Goal: Information Seeking & Learning: Learn about a topic

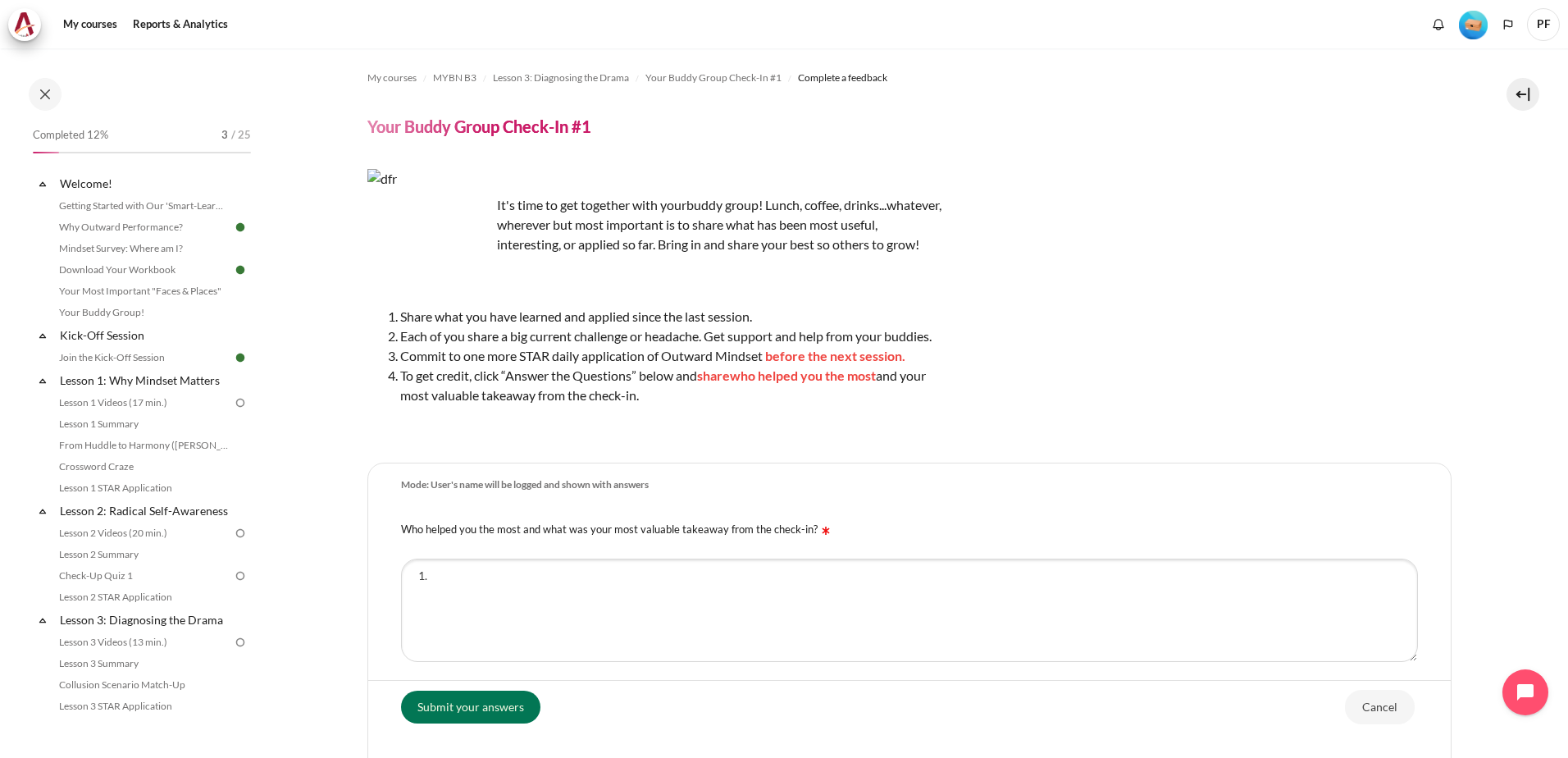
scroll to position [201, 0]
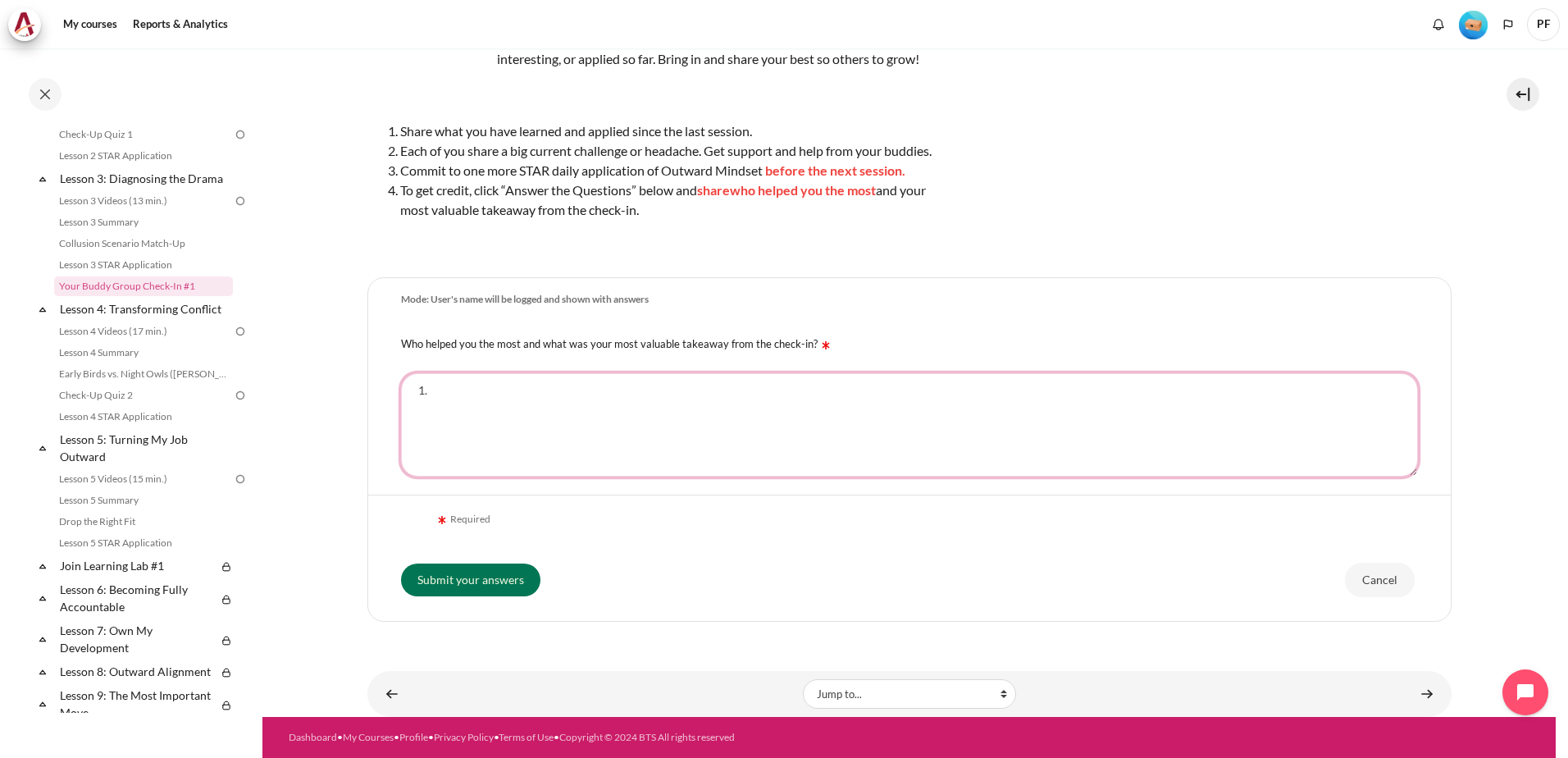
type textarea "1"
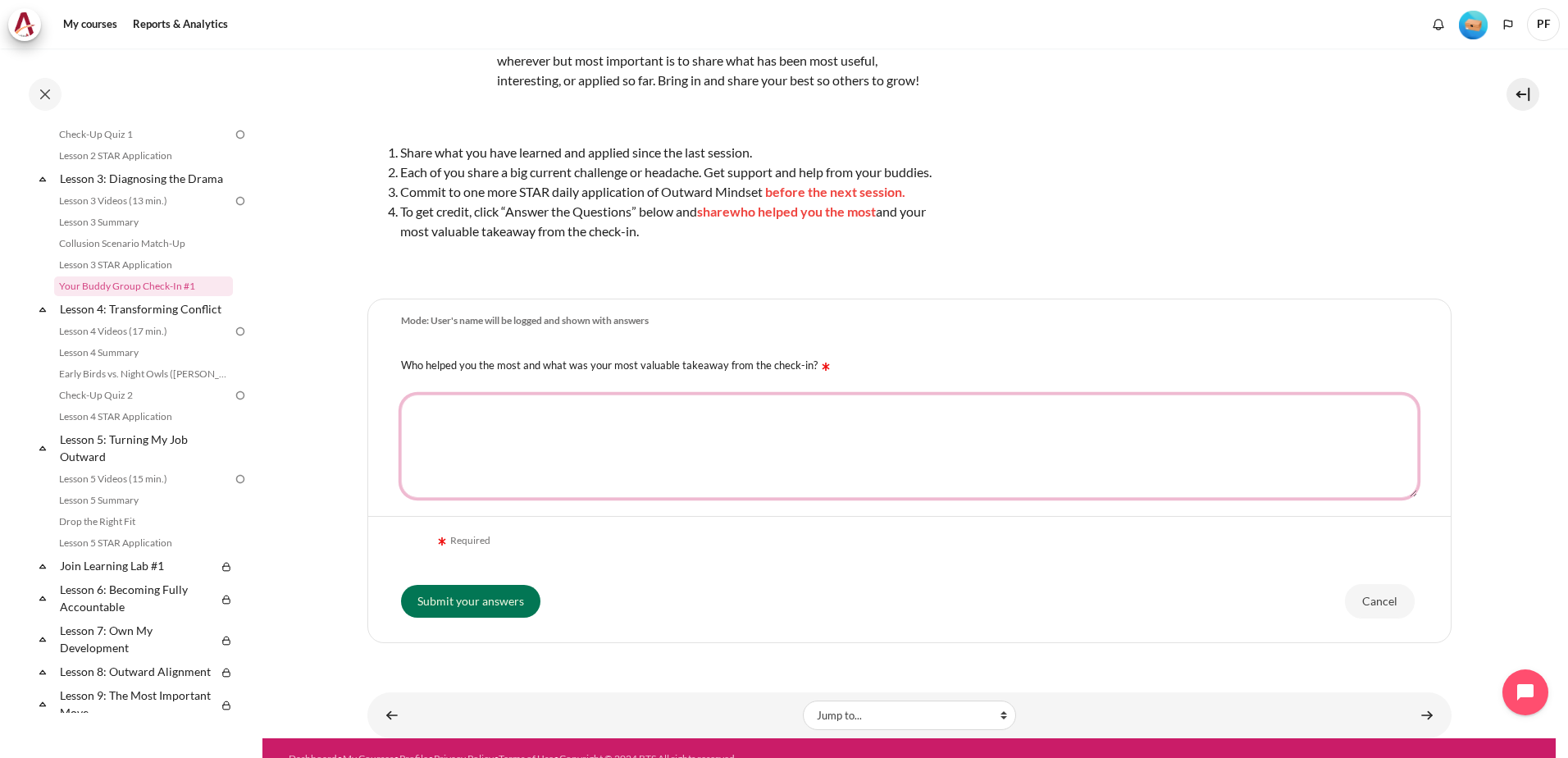
scroll to position [205, 0]
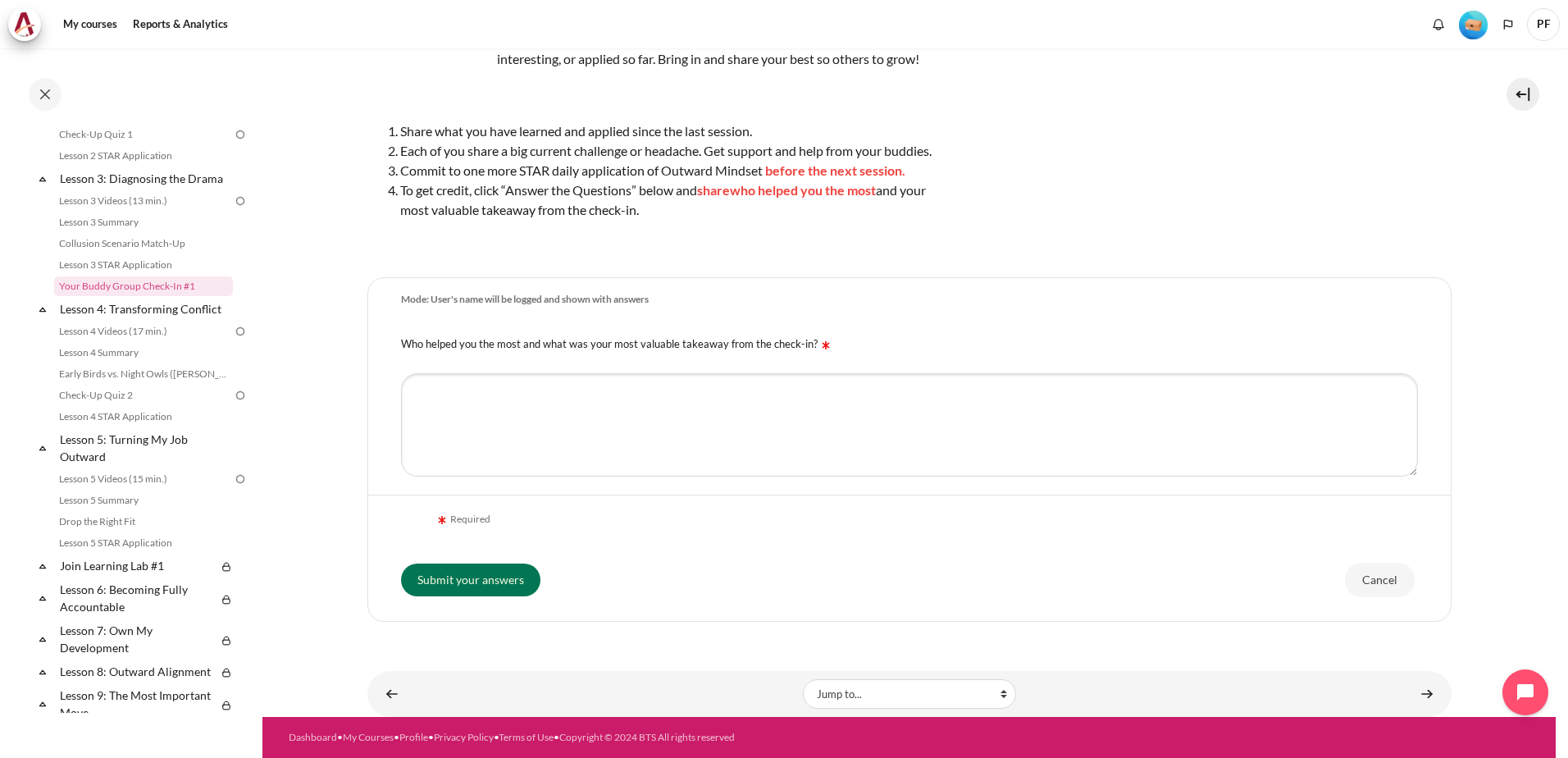
click at [558, 691] on div "Content" at bounding box center [553, 694] width 356 height 20
click at [420, 390] on textarea "Who helped you the most and what was your most valuable takeaway from the check…" at bounding box center [909, 425] width 1017 height 104
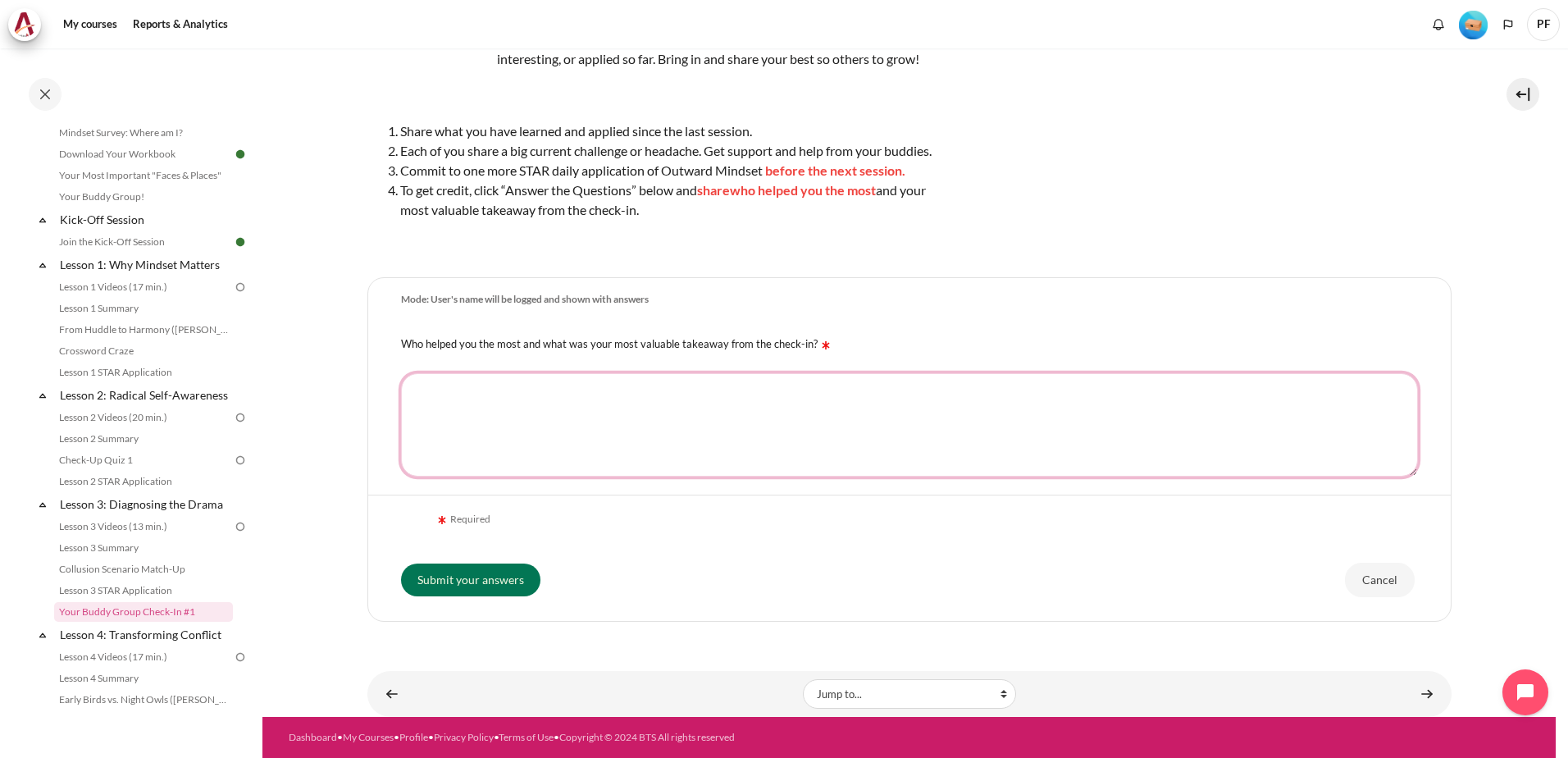
scroll to position [0, 0]
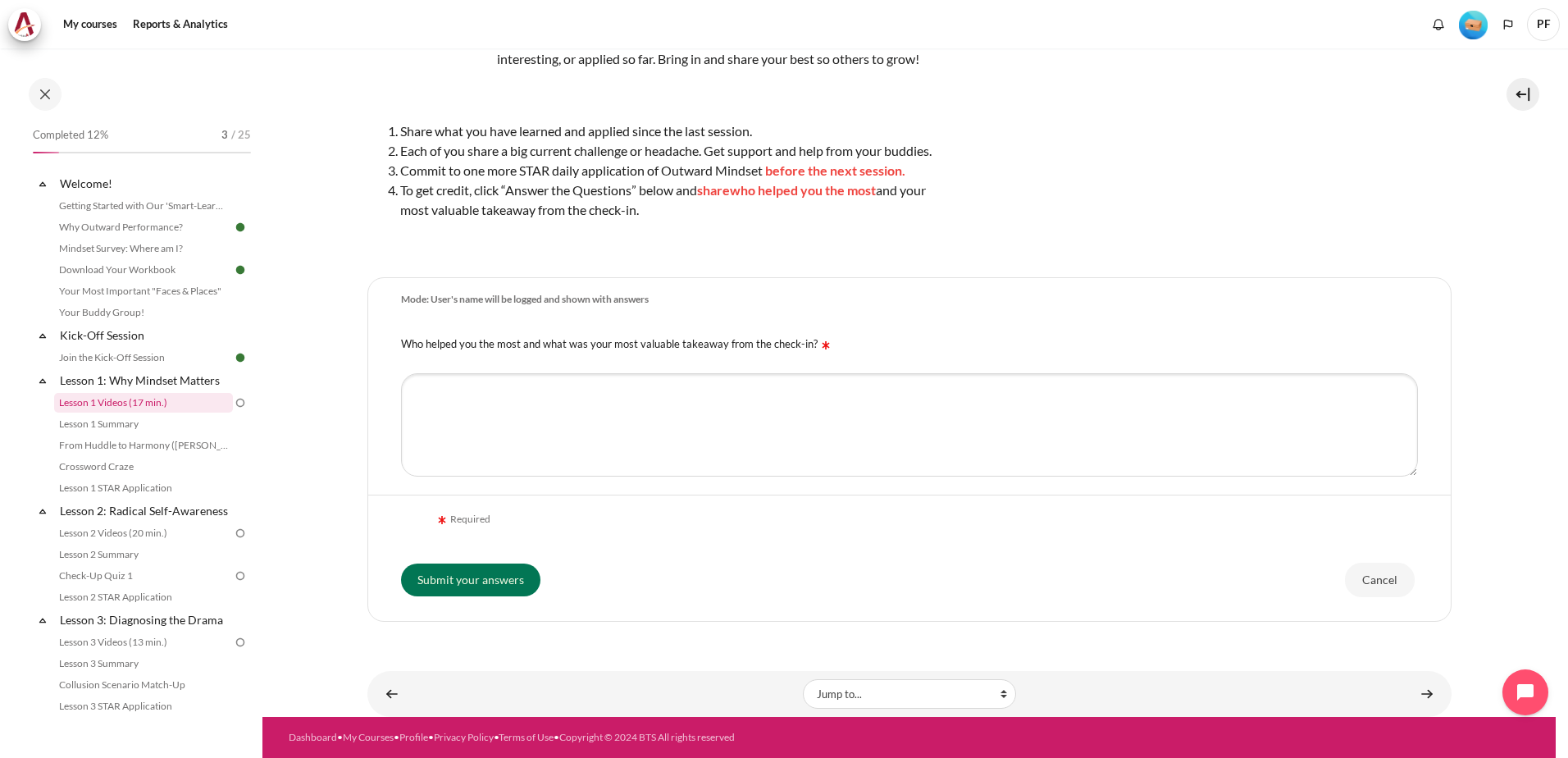
click at [148, 405] on link "Lesson 1 Videos (17 min.)" at bounding box center [143, 403] width 179 height 20
click at [425, 392] on textarea "Who helped you the most and what was your most valuable takeaway from the check…" at bounding box center [909, 425] width 1017 height 104
type textarea "Adrian."
click at [1471, 185] on section "My courses MYBN B3 Lesson 3: Diagnosing the Drama Your Buddy Group Check-In #1 …" at bounding box center [908, 290] width 1293 height 854
click at [479, 394] on textarea "Adrian." at bounding box center [909, 425] width 1017 height 104
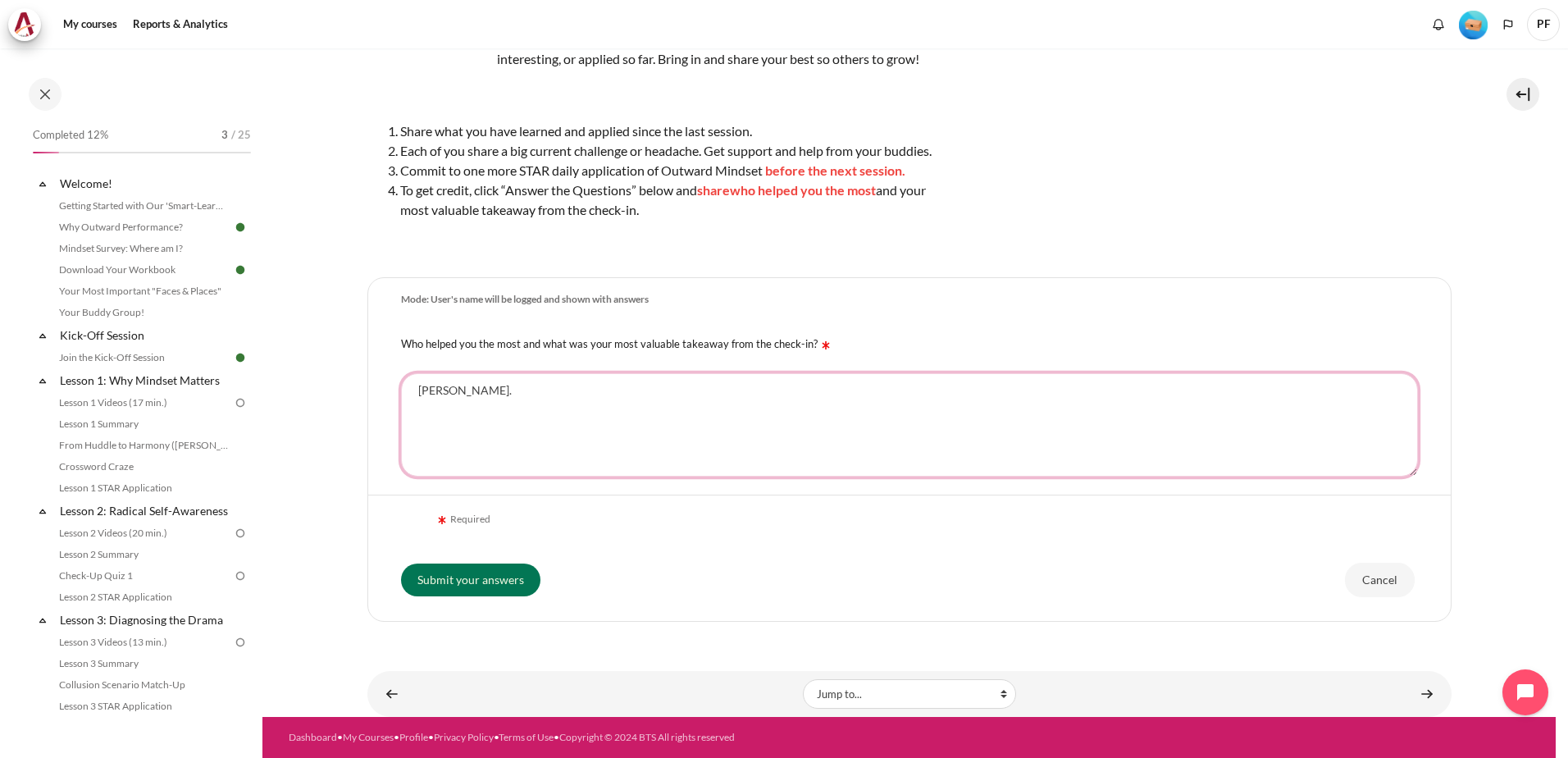
click at [483, 395] on textarea "Adrian." at bounding box center [909, 425] width 1017 height 104
drag, startPoint x: 508, startPoint y: 397, endPoint x: 390, endPoint y: 386, distance: 118.5
click at [397, 386] on div "Adrian." at bounding box center [909, 425] width 1082 height 123
click at [137, 379] on link "Lesson 1: Why Mindset Matters" at bounding box center [146, 380] width 176 height 22
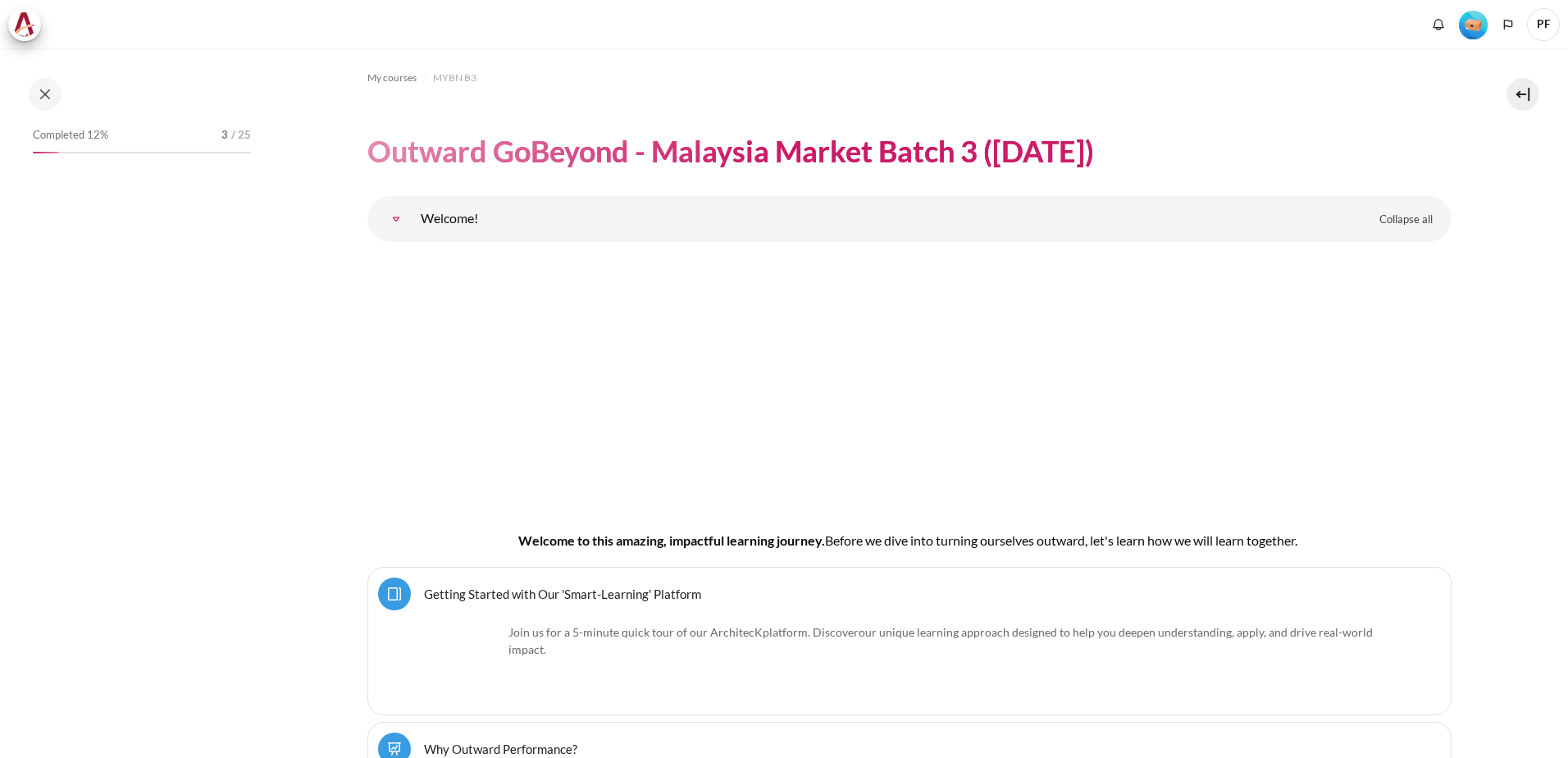
scroll to position [2352, 0]
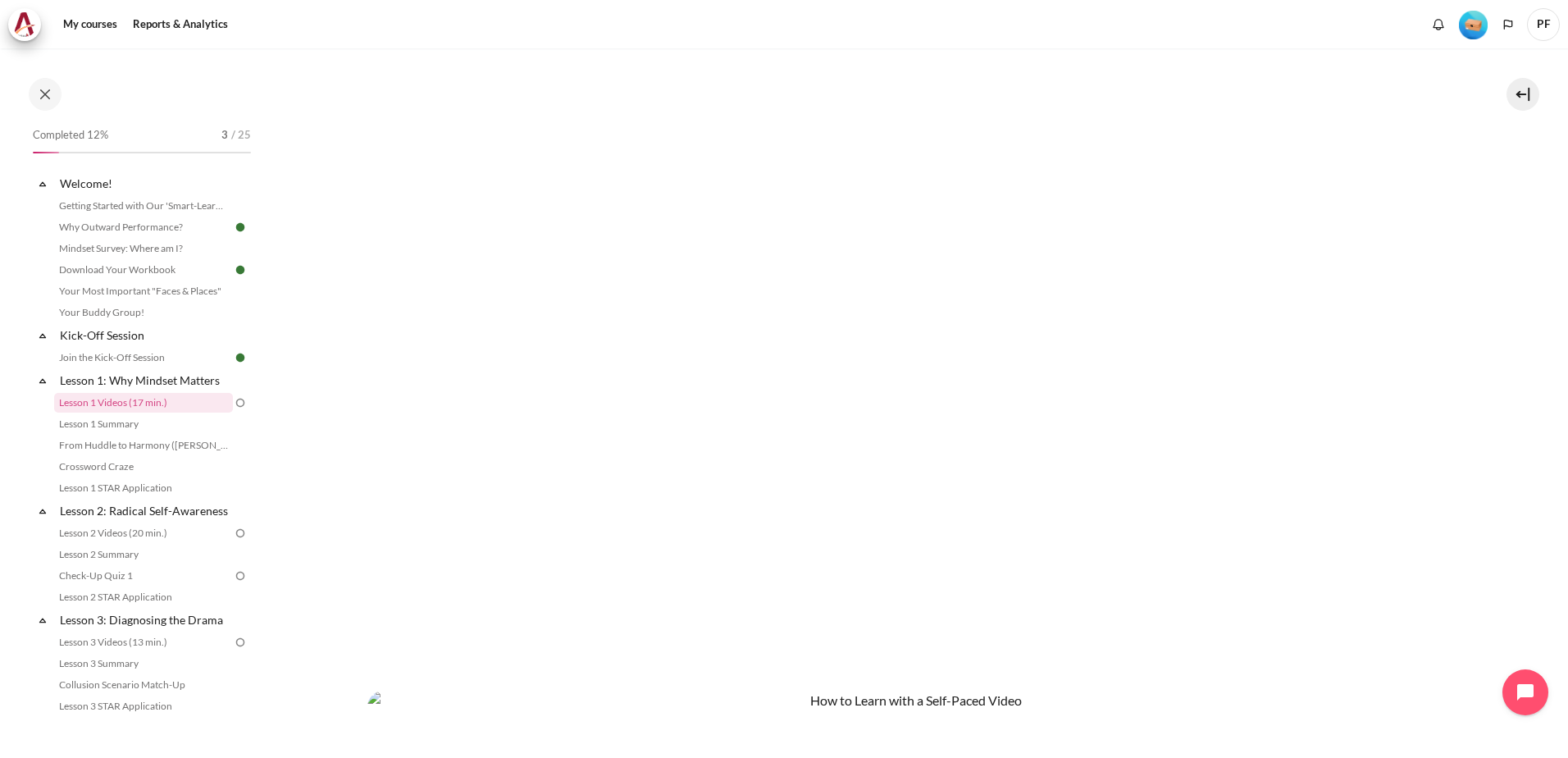
scroll to position [411, 0]
click at [1521, 581] on section "My courses MYBN B3 Lesson 1: Why Mindset Matters Lesson 1 Videos (17 min.) Less…" at bounding box center [908, 435] width 1293 height 1595
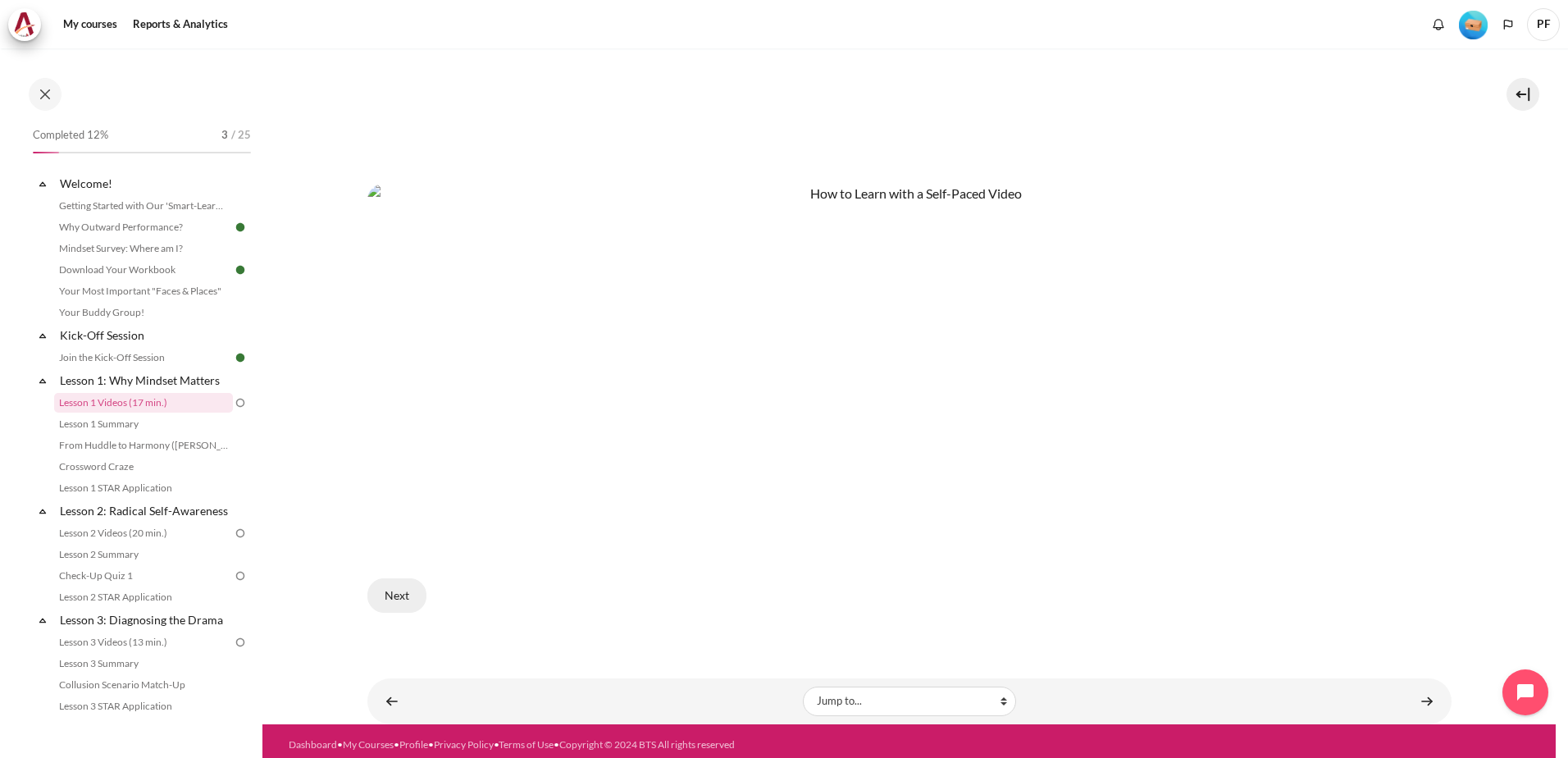
click at [413, 592] on button "Next" at bounding box center [397, 596] width 59 height 34
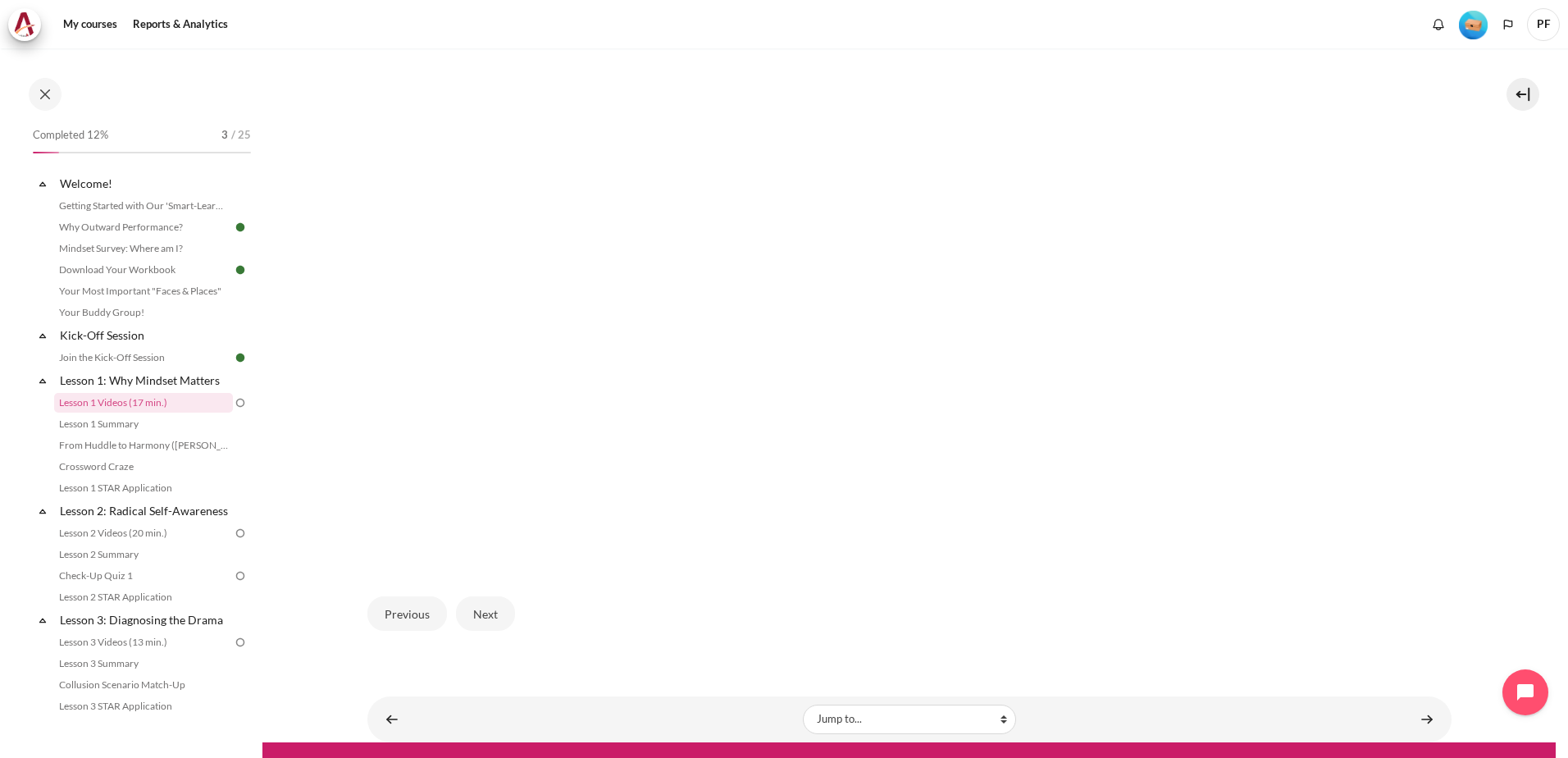
scroll to position [482, 0]
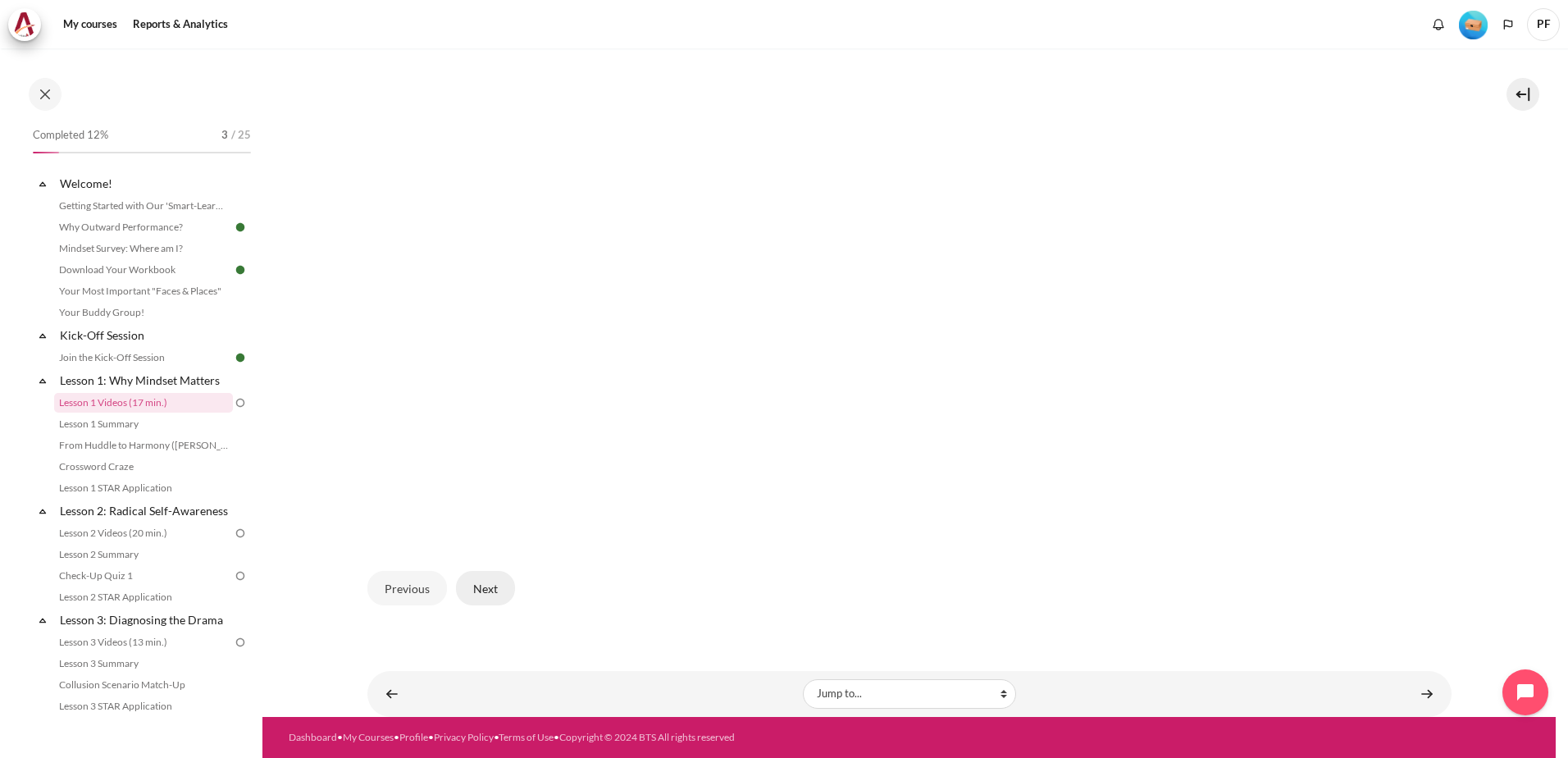
click at [494, 591] on button "Next" at bounding box center [485, 588] width 59 height 34
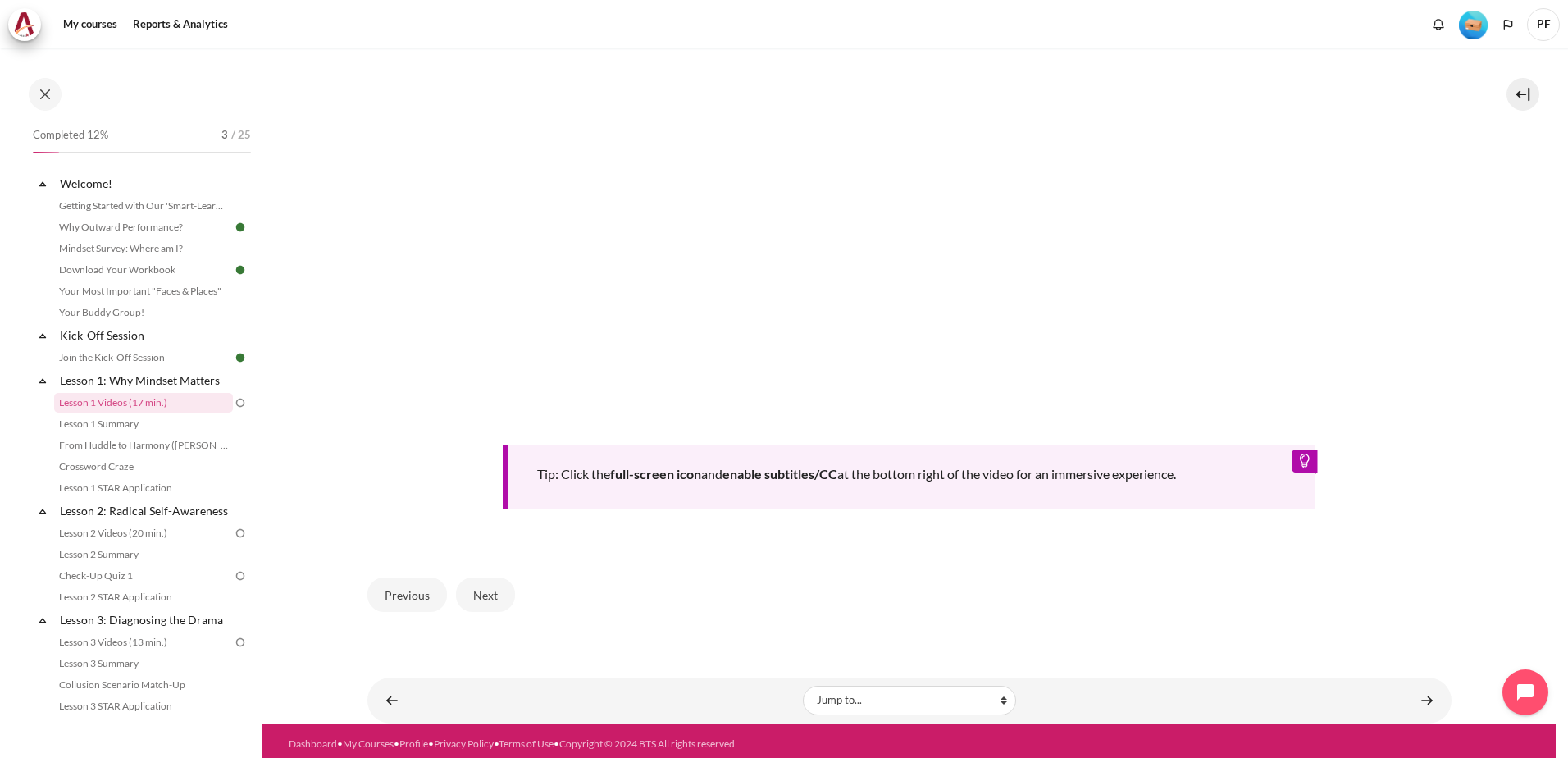
scroll to position [667, 0]
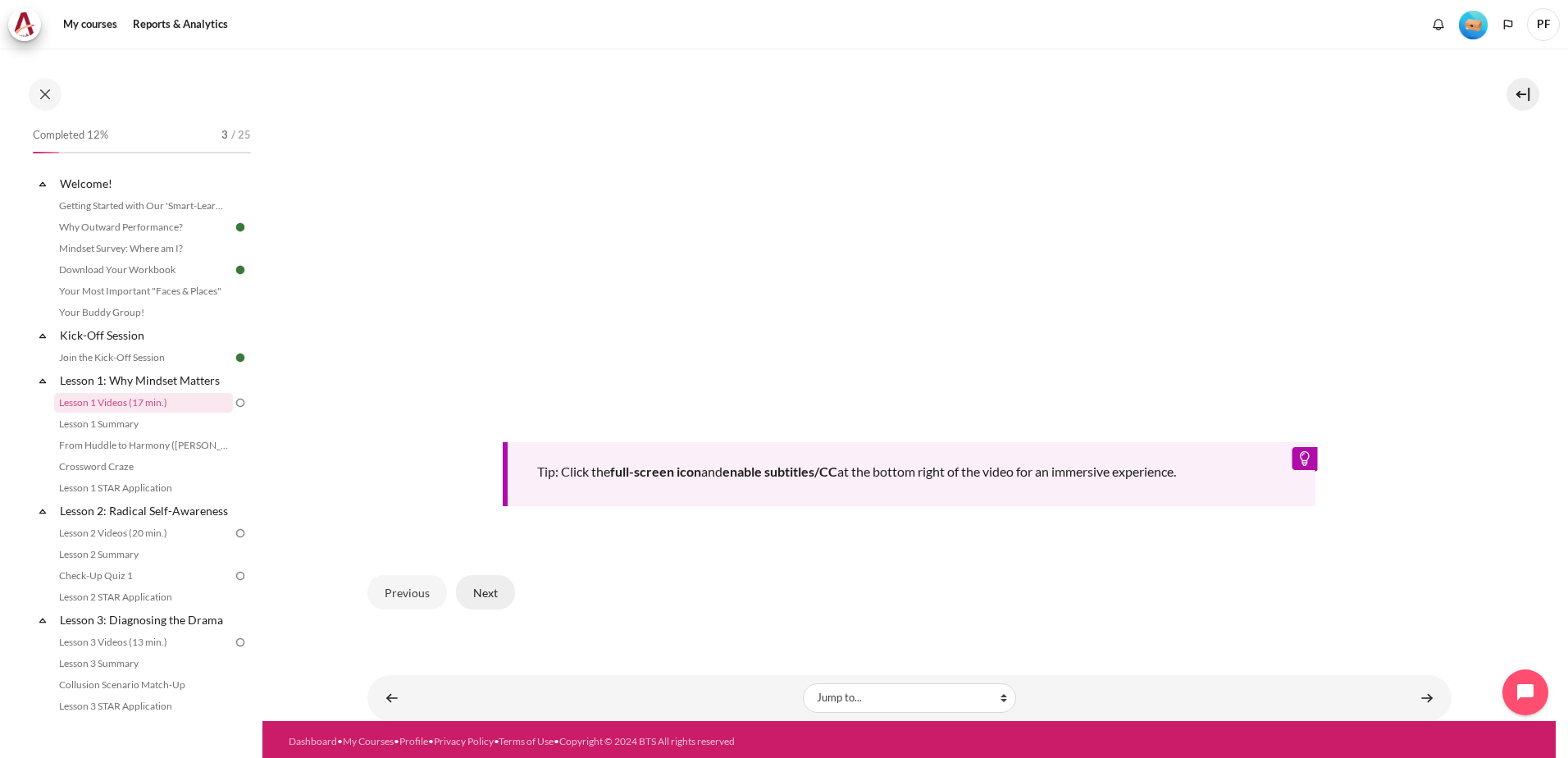
click at [469, 586] on button "Next" at bounding box center [485, 592] width 59 height 34
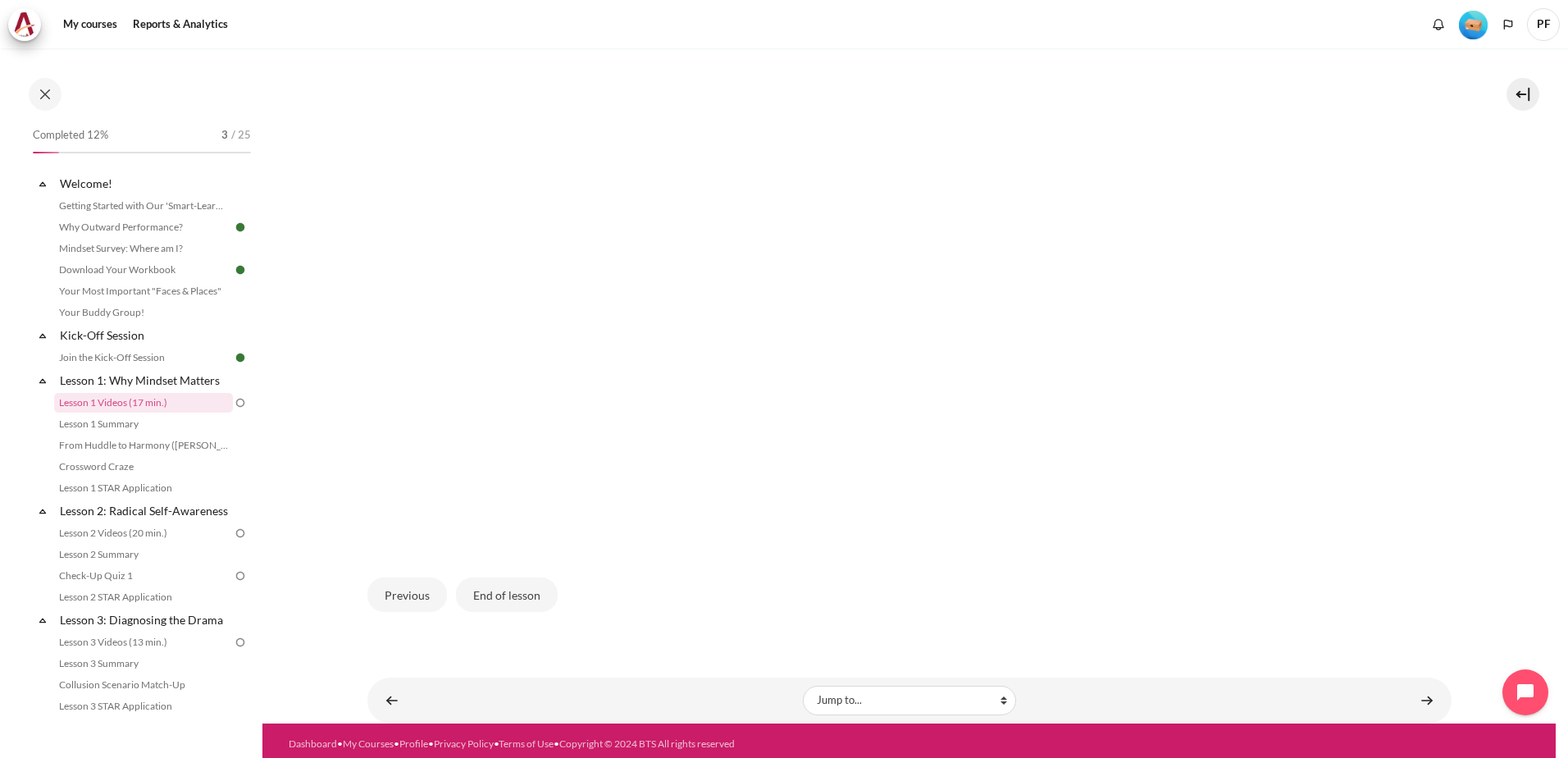
scroll to position [482, 0]
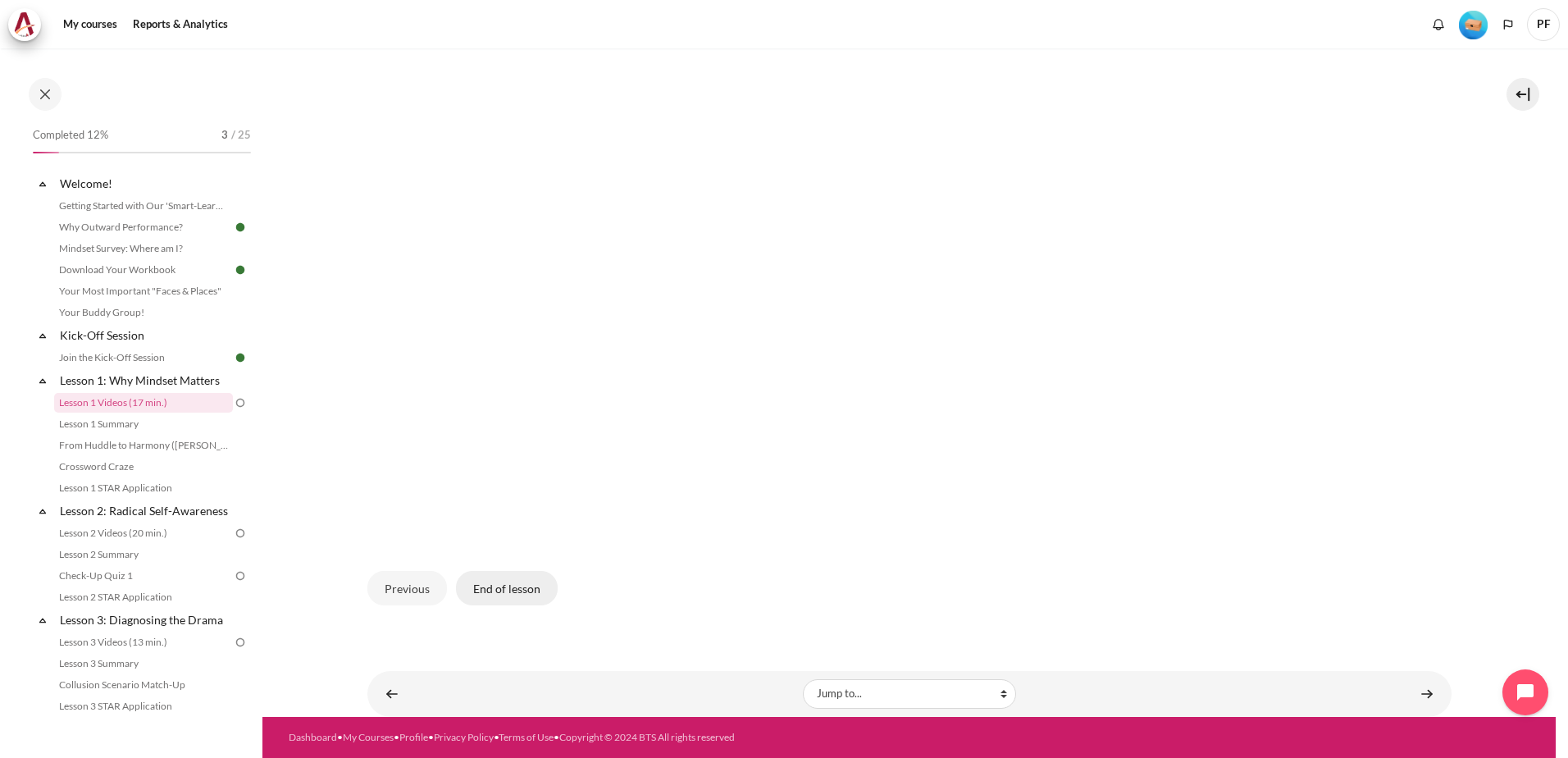
click at [530, 594] on button "End of lesson" at bounding box center [506, 588] width 102 height 34
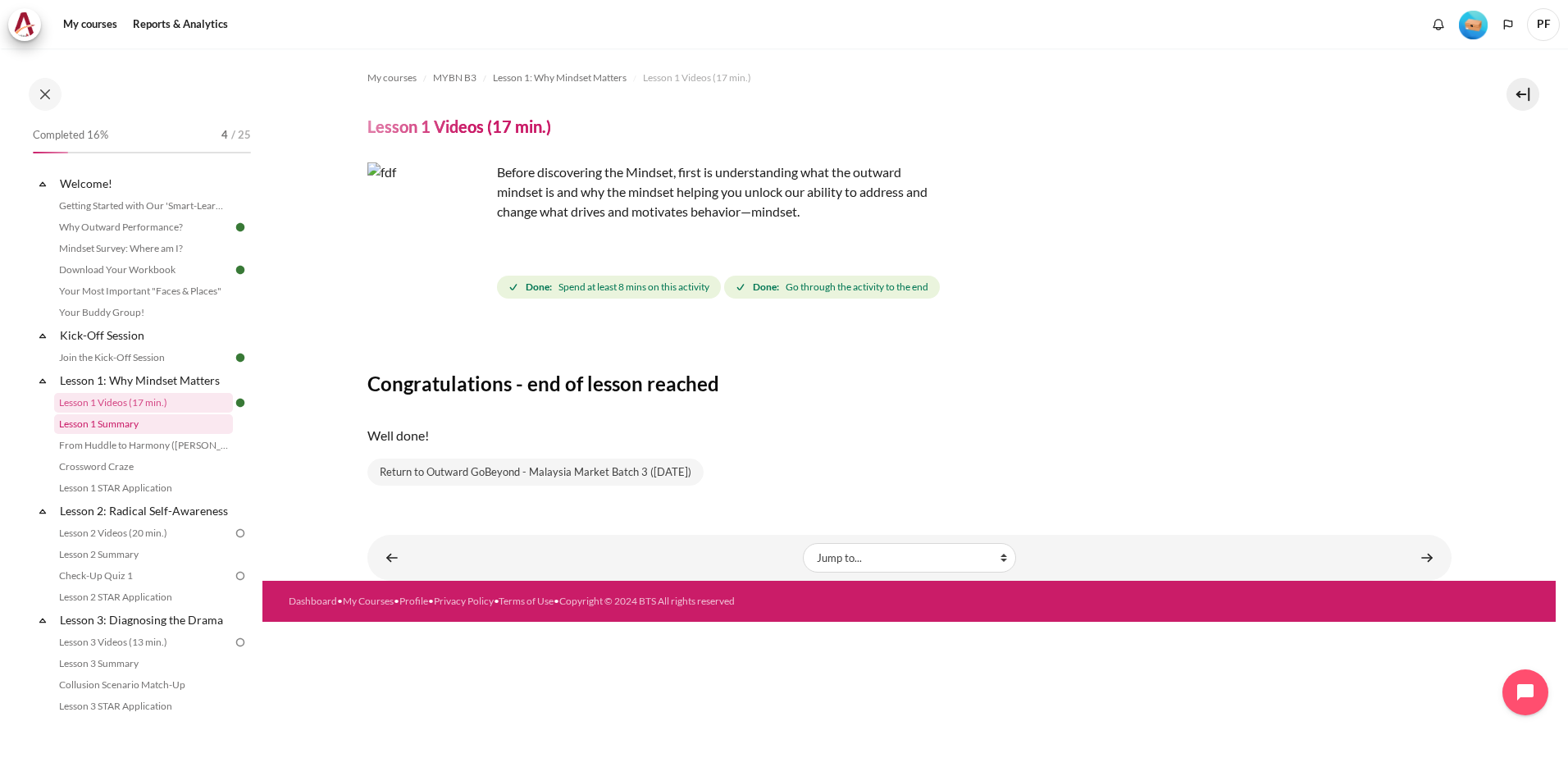
click at [115, 431] on link "Lesson 1 Summary" at bounding box center [143, 424] width 179 height 20
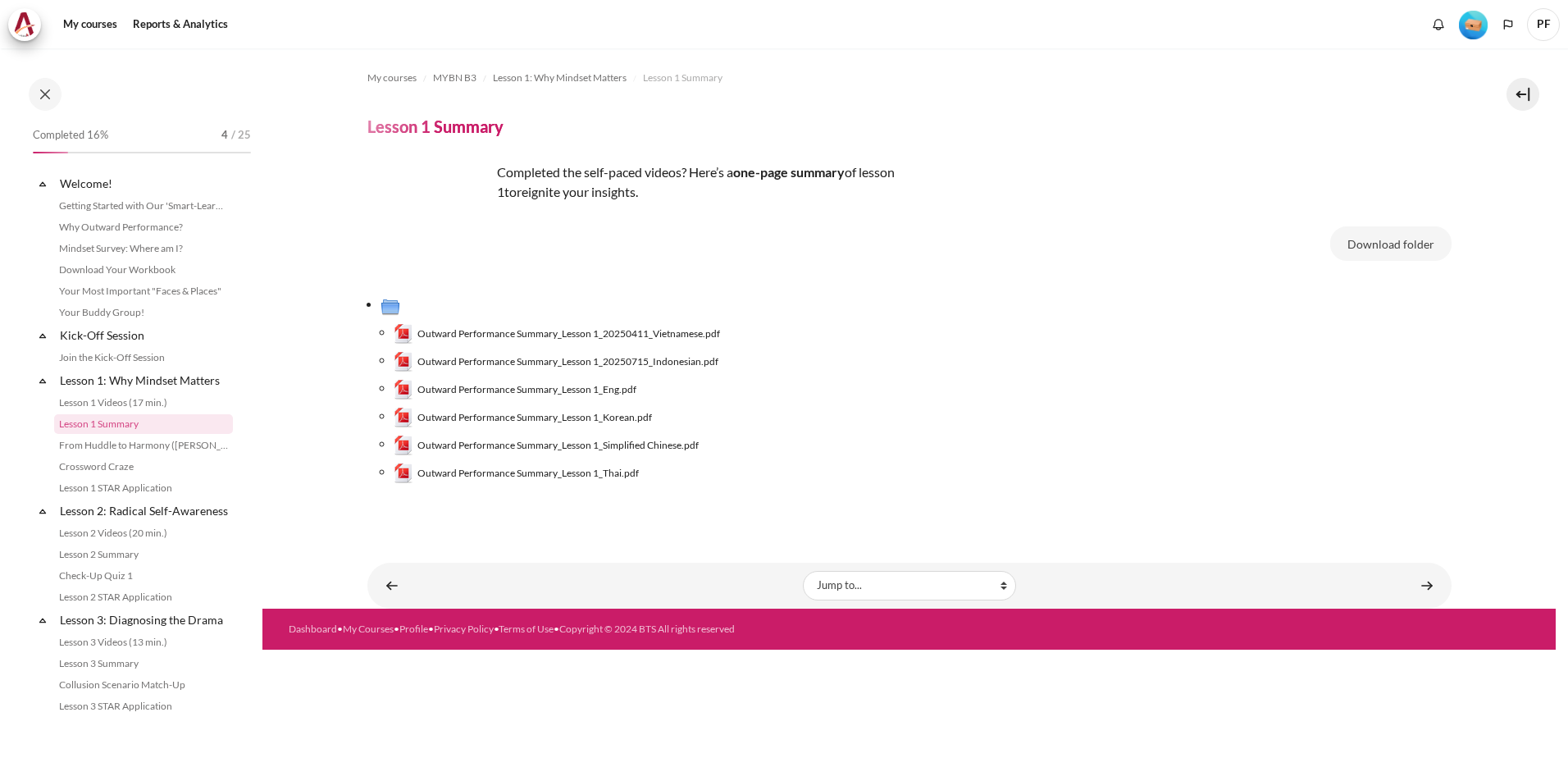
scroll to position [6, 0]
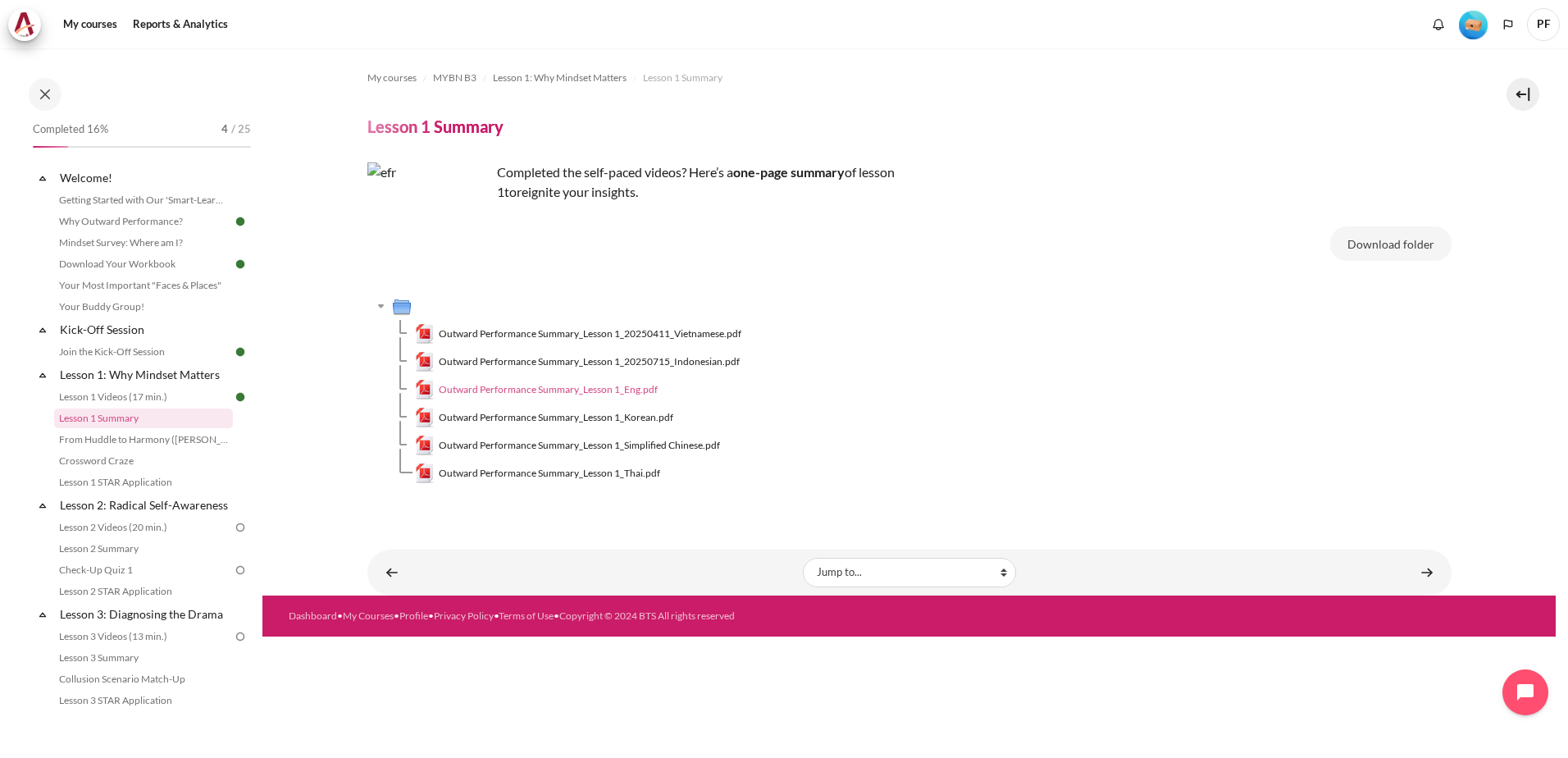
click at [554, 390] on span "Outward Performance Summary_Lesson 1_Eng.pdf" at bounding box center [548, 389] width 219 height 15
click at [123, 467] on link "Crossword Craze" at bounding box center [143, 461] width 179 height 20
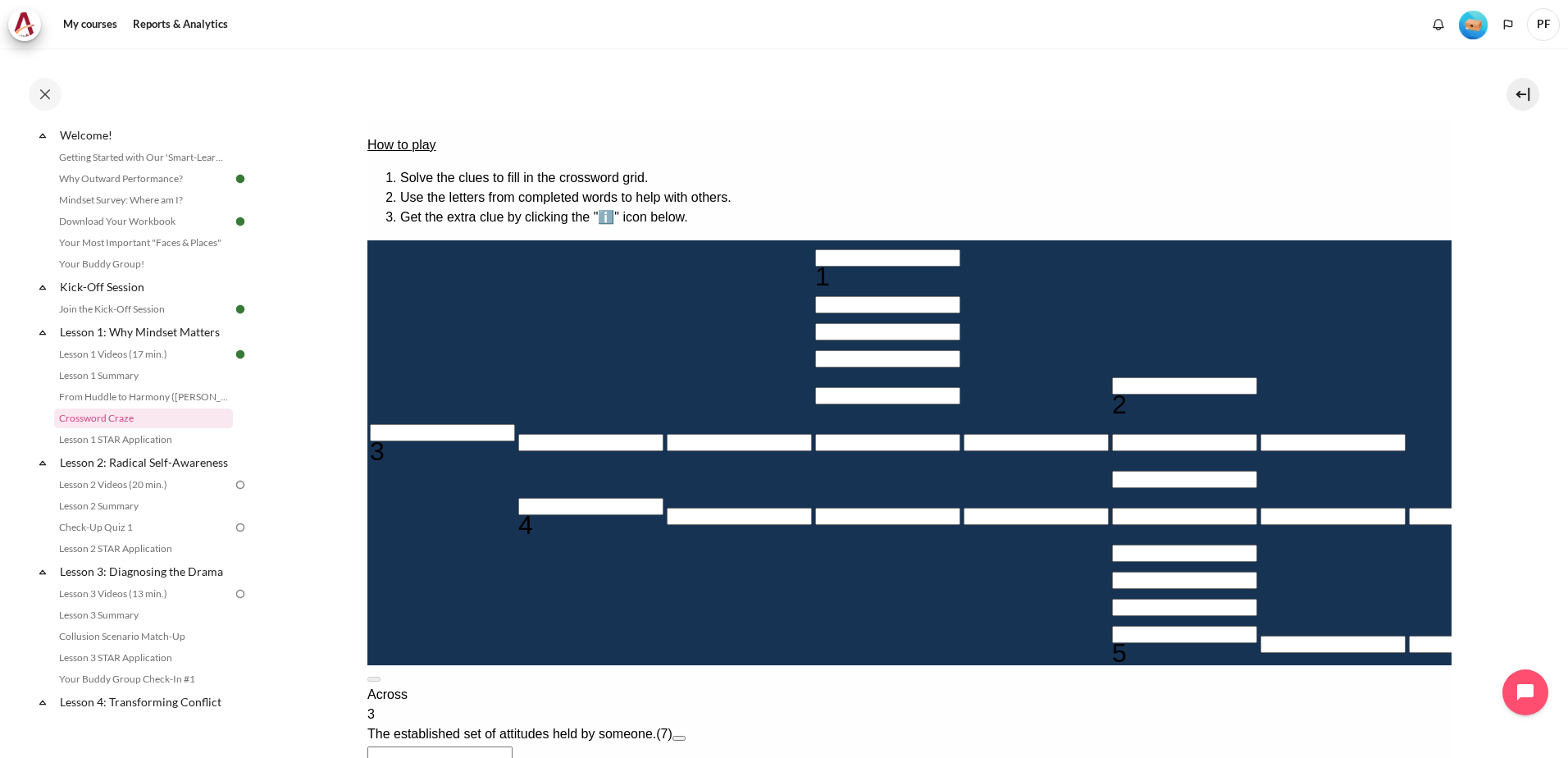
scroll to position [164, 0]
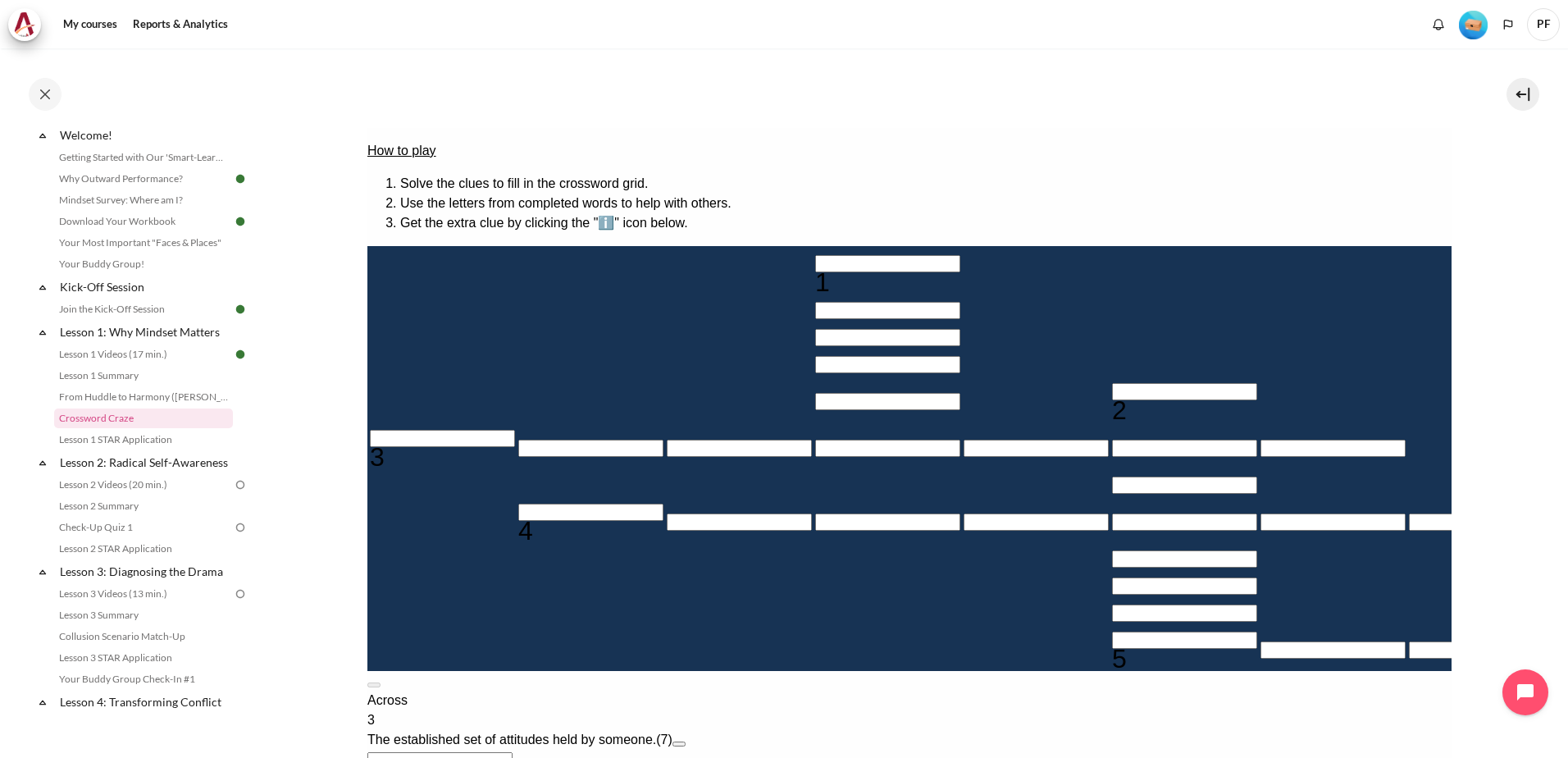
click at [685, 741] on button "Open extra clue for 3 Across. The established set of attitudes held by someone." at bounding box center [677, 743] width 13 height 5
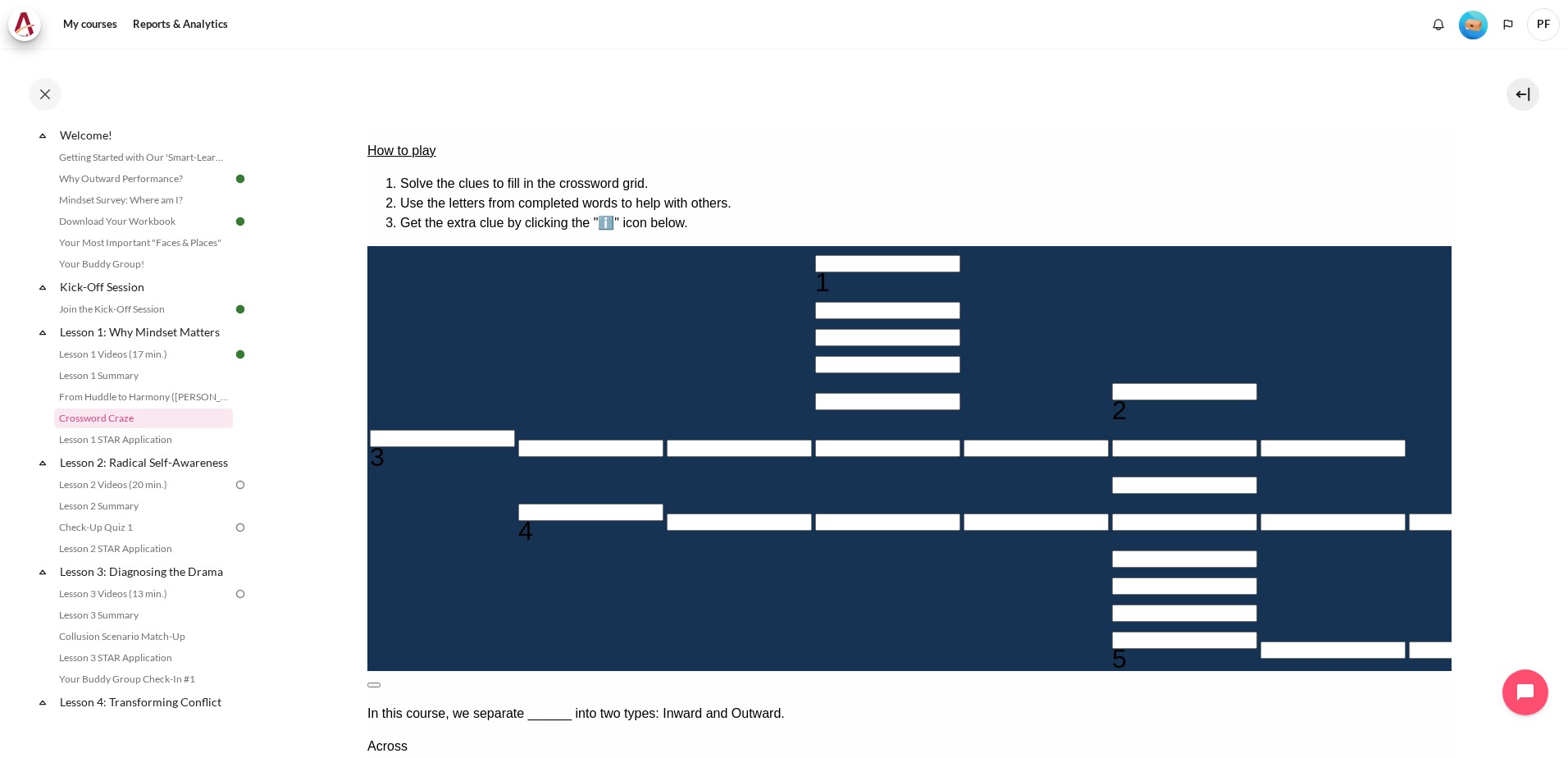
click at [379, 683] on button at bounding box center [372, 685] width 13 height 5
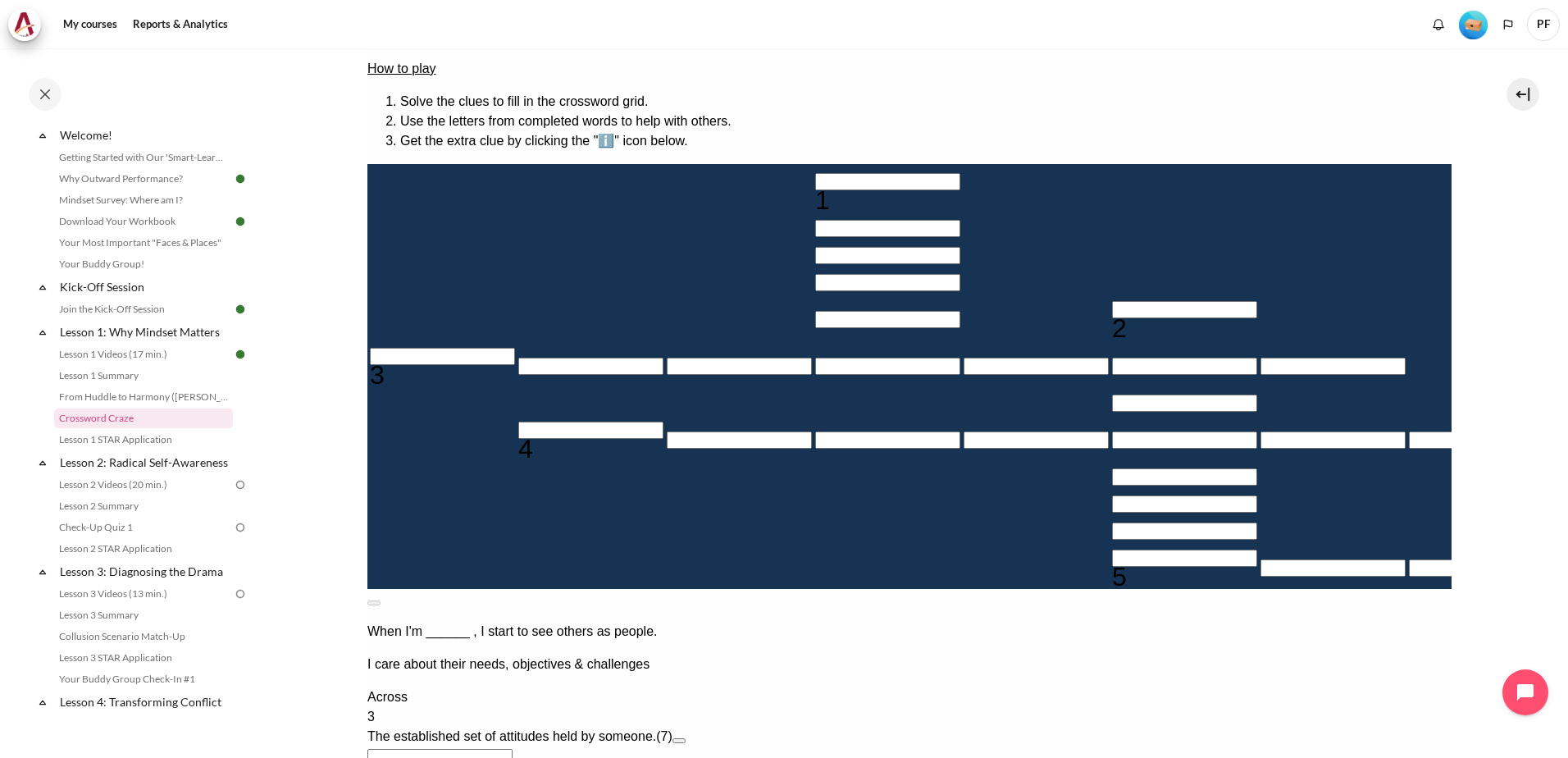
click at [517, 439] on input "Crossword grid. Use arrow keys to navigate and the keyboard to enter characters…" at bounding box center [589, 430] width 146 height 18
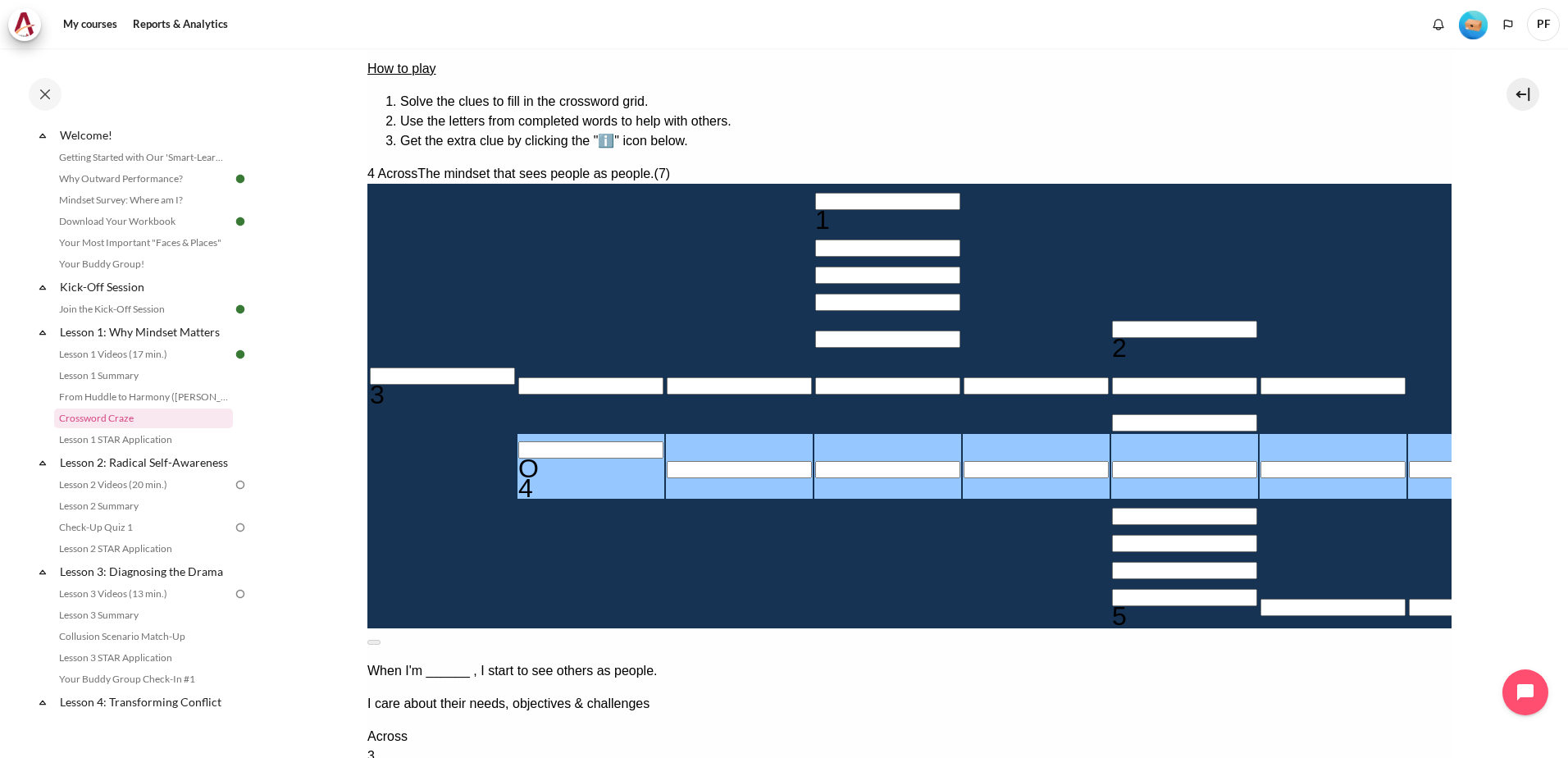
type input "O＿＿＿＿＿＿"
type input "OU＿＿＿＿＿"
type input "OUT＿＿＿＿"
type input "OUTW＿＿＿"
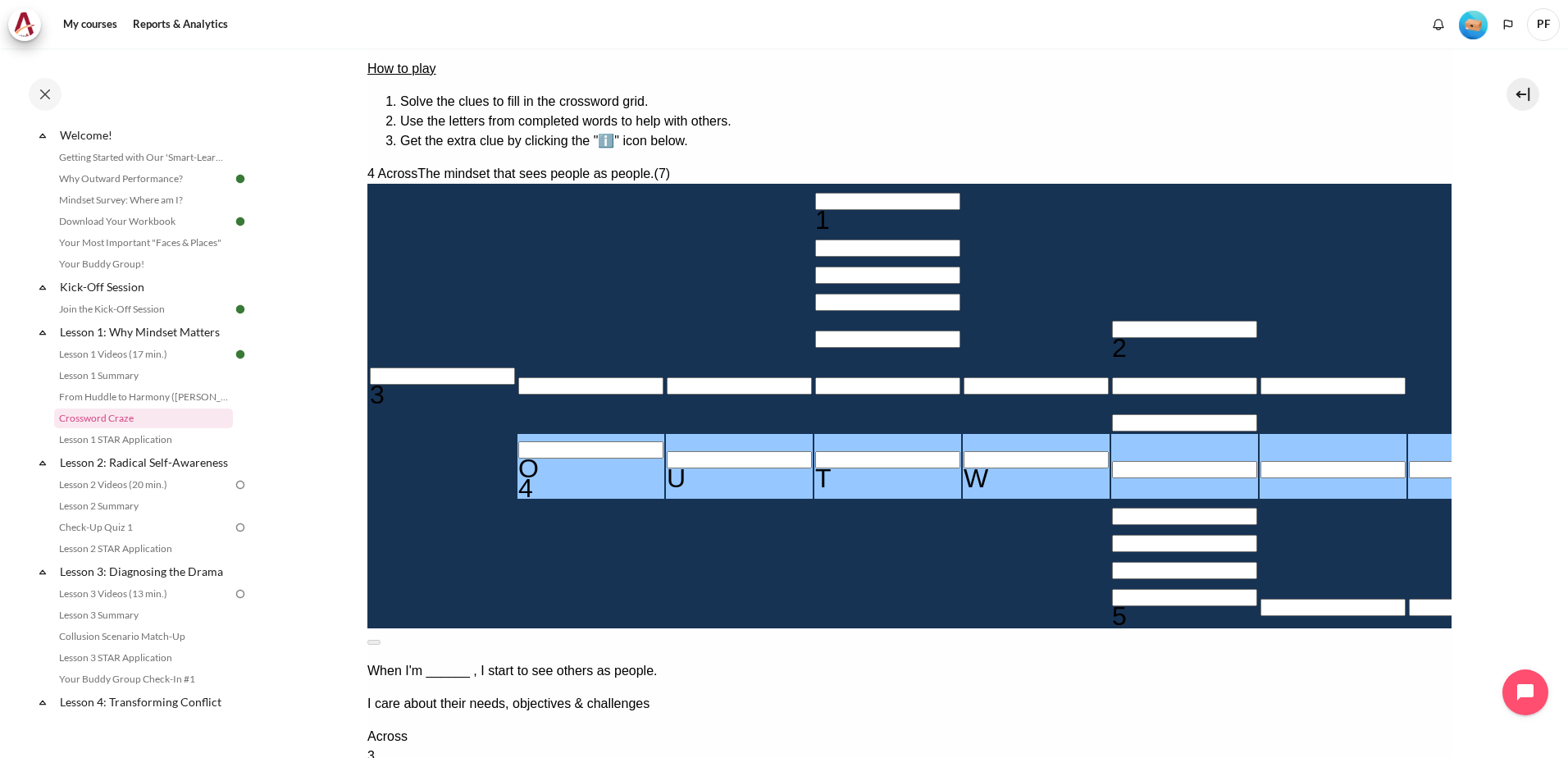
type input "OUTWA＿＿"
type input "＿＿＿A＿＿＿＿"
type input "OUTWAR＿"
type input "OUTWARD"
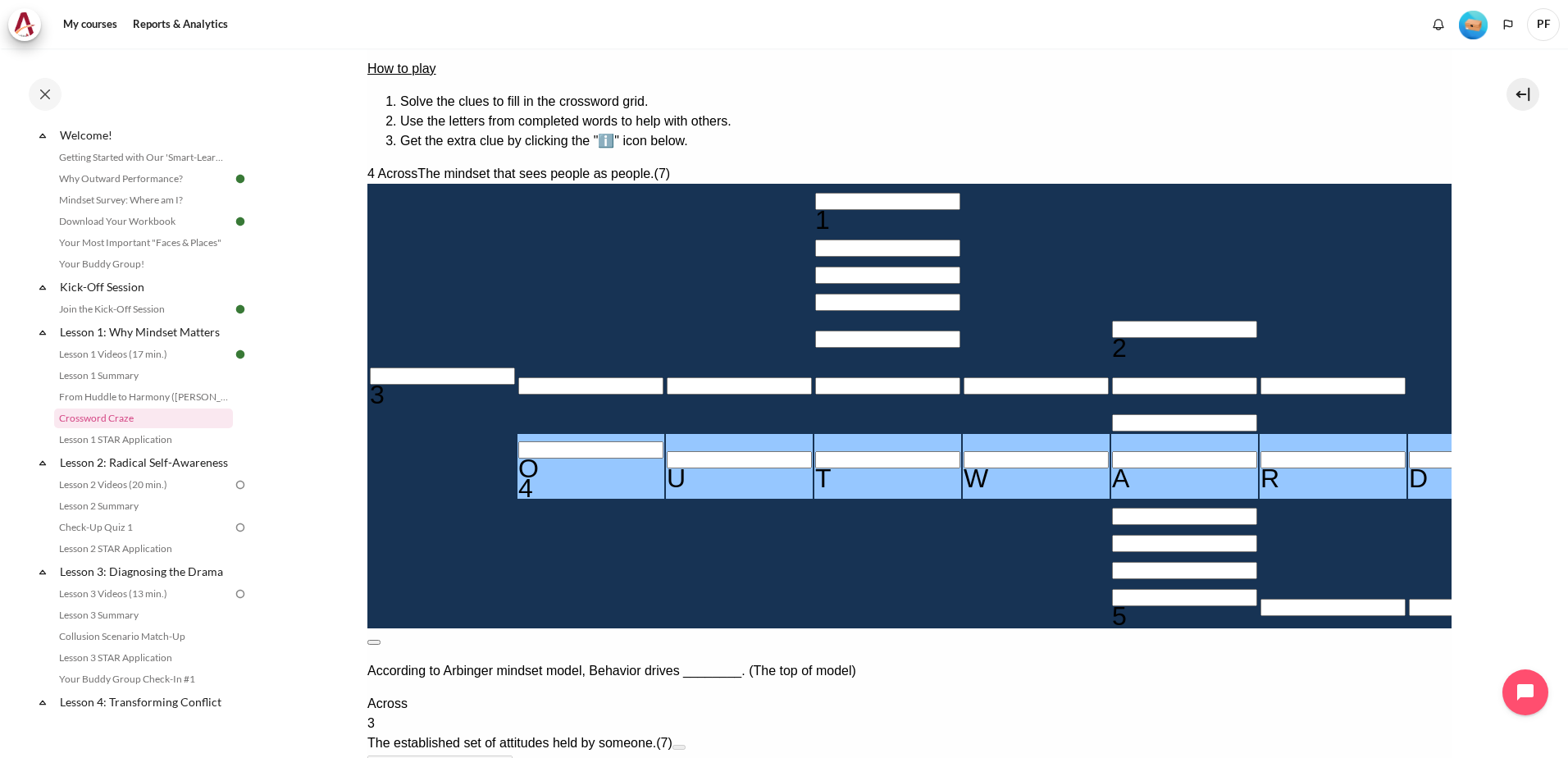
click at [379, 640] on button at bounding box center [372, 642] width 13 height 5
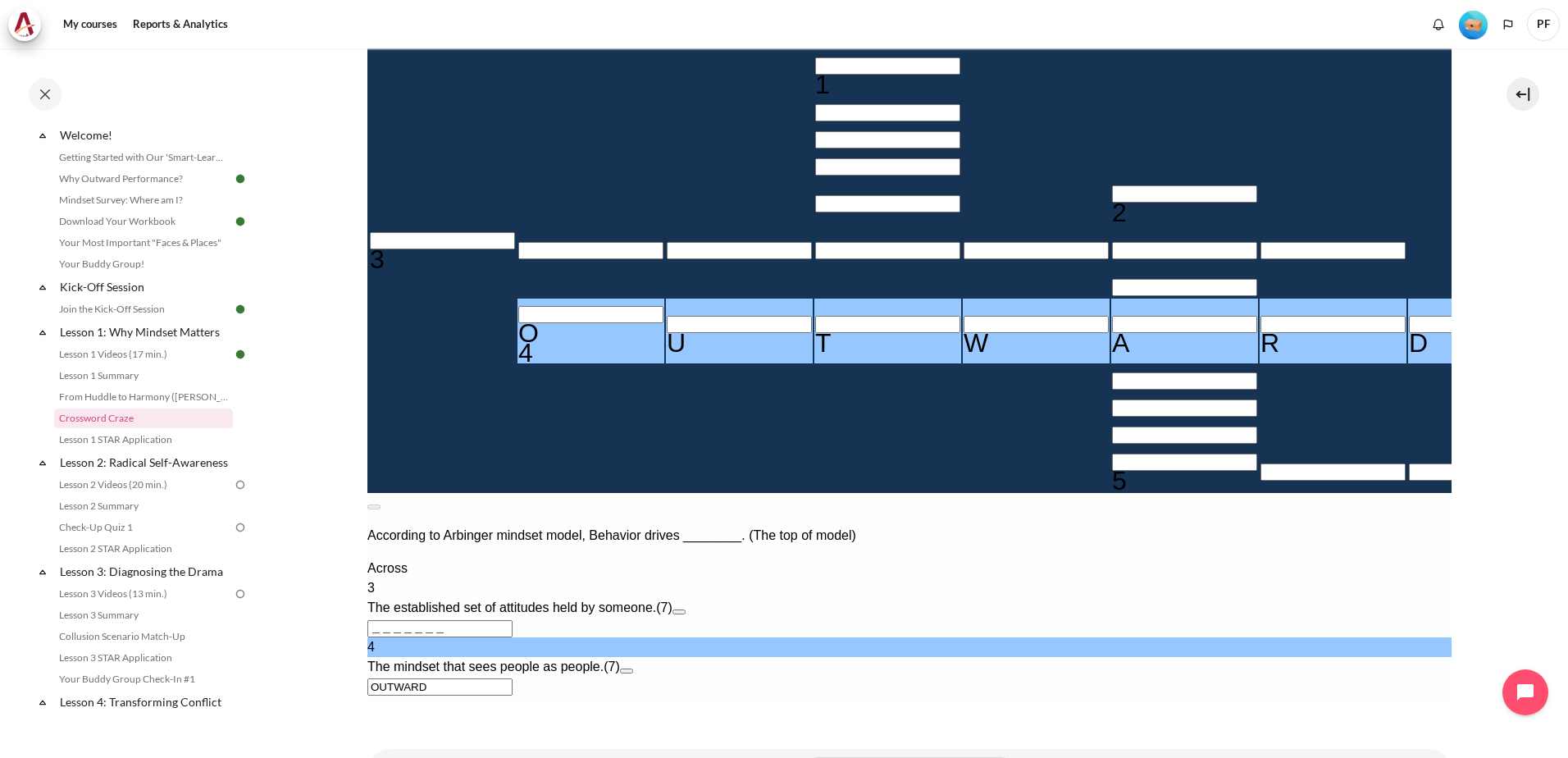
scroll to position [411, 0]
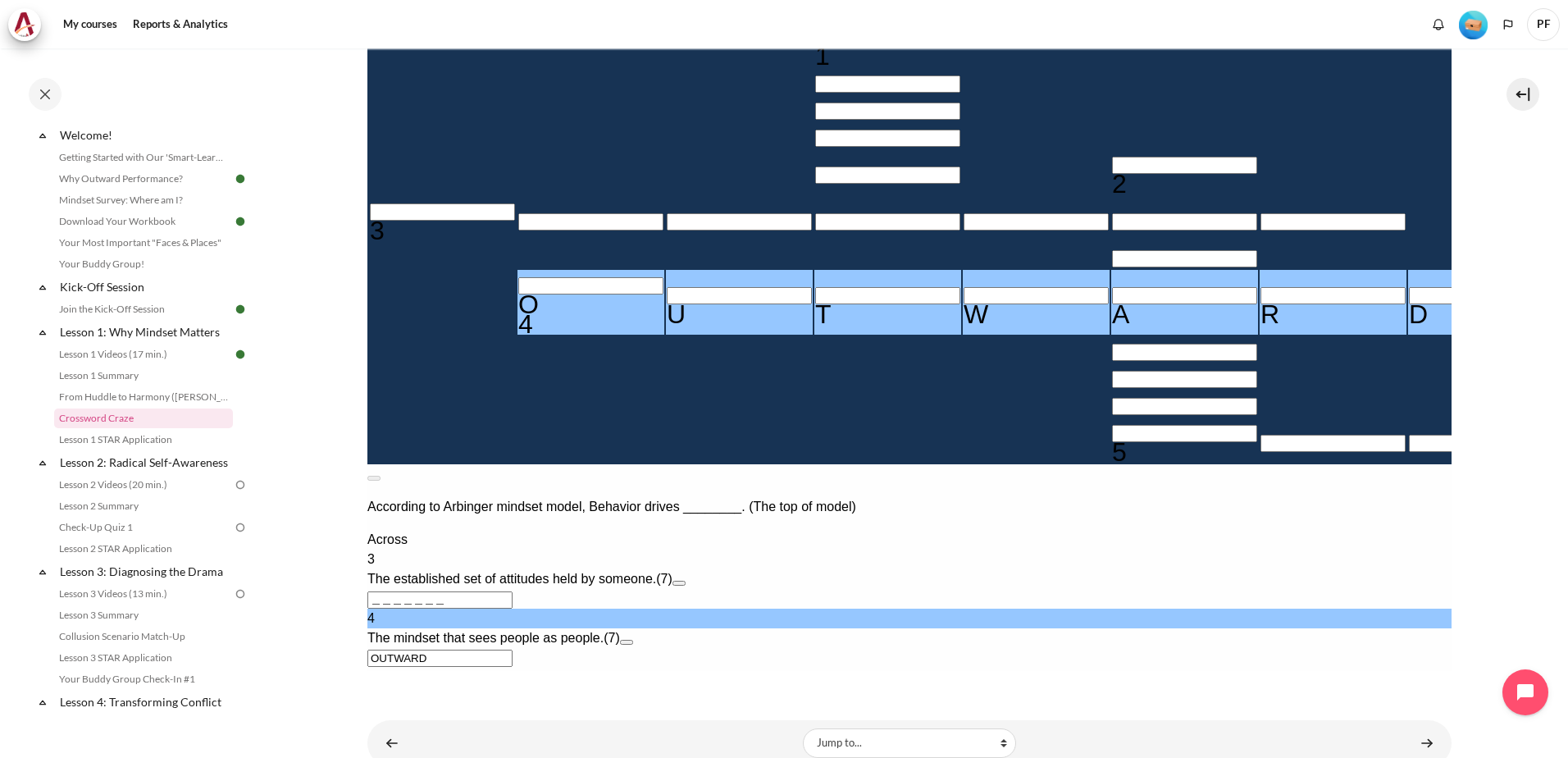
click at [1111, 442] on input "Crossword grid. Use arrow keys to navigate and the keyboard to enter characters…" at bounding box center [1184, 434] width 146 height 18
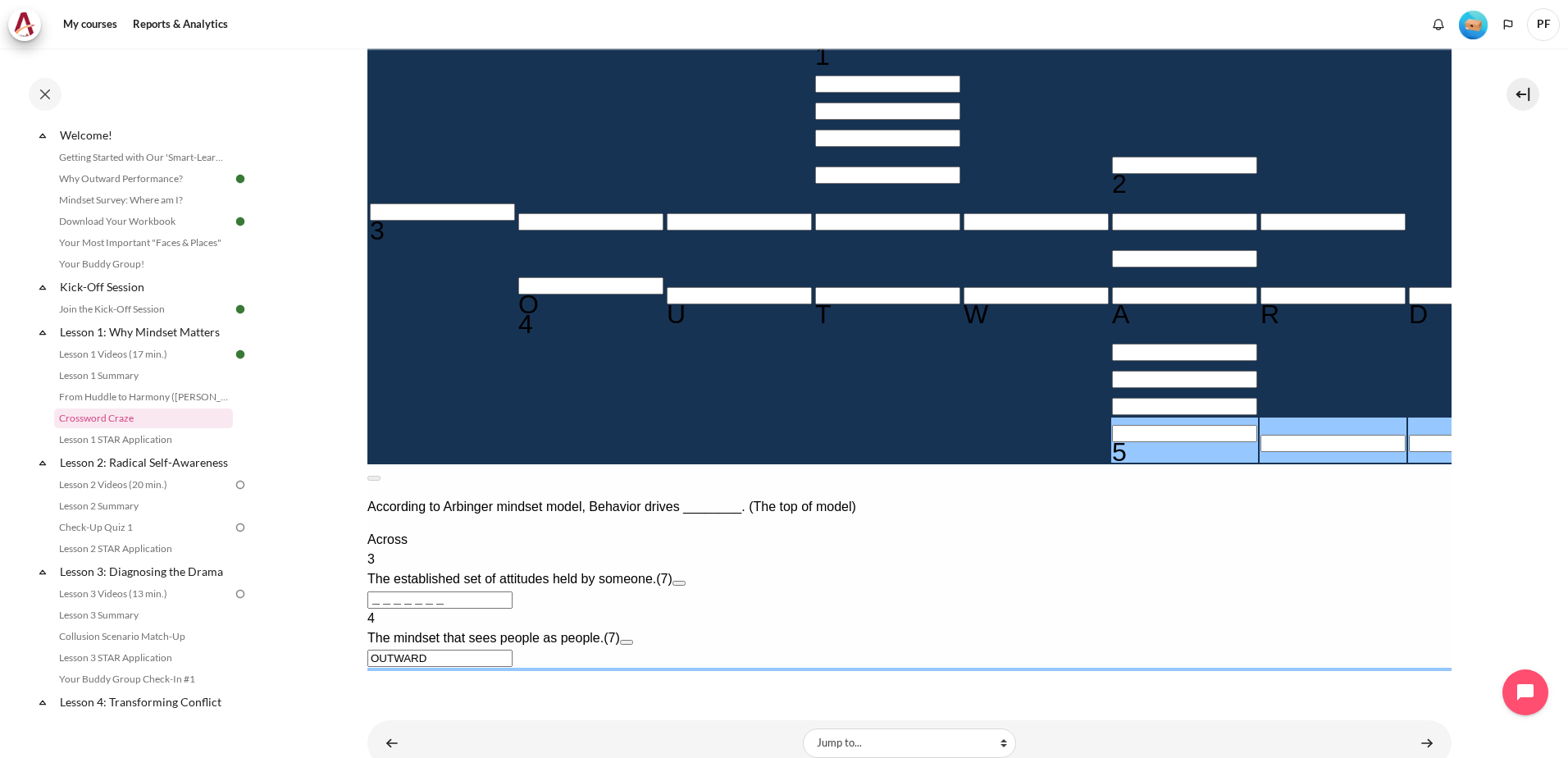
type input "R＿＿＿＿＿＿"
type input "＿＿＿A＿＿＿R"
type input "E＿＿＿＿＿＿"
type input "＿＿＿A＿＿＿E"
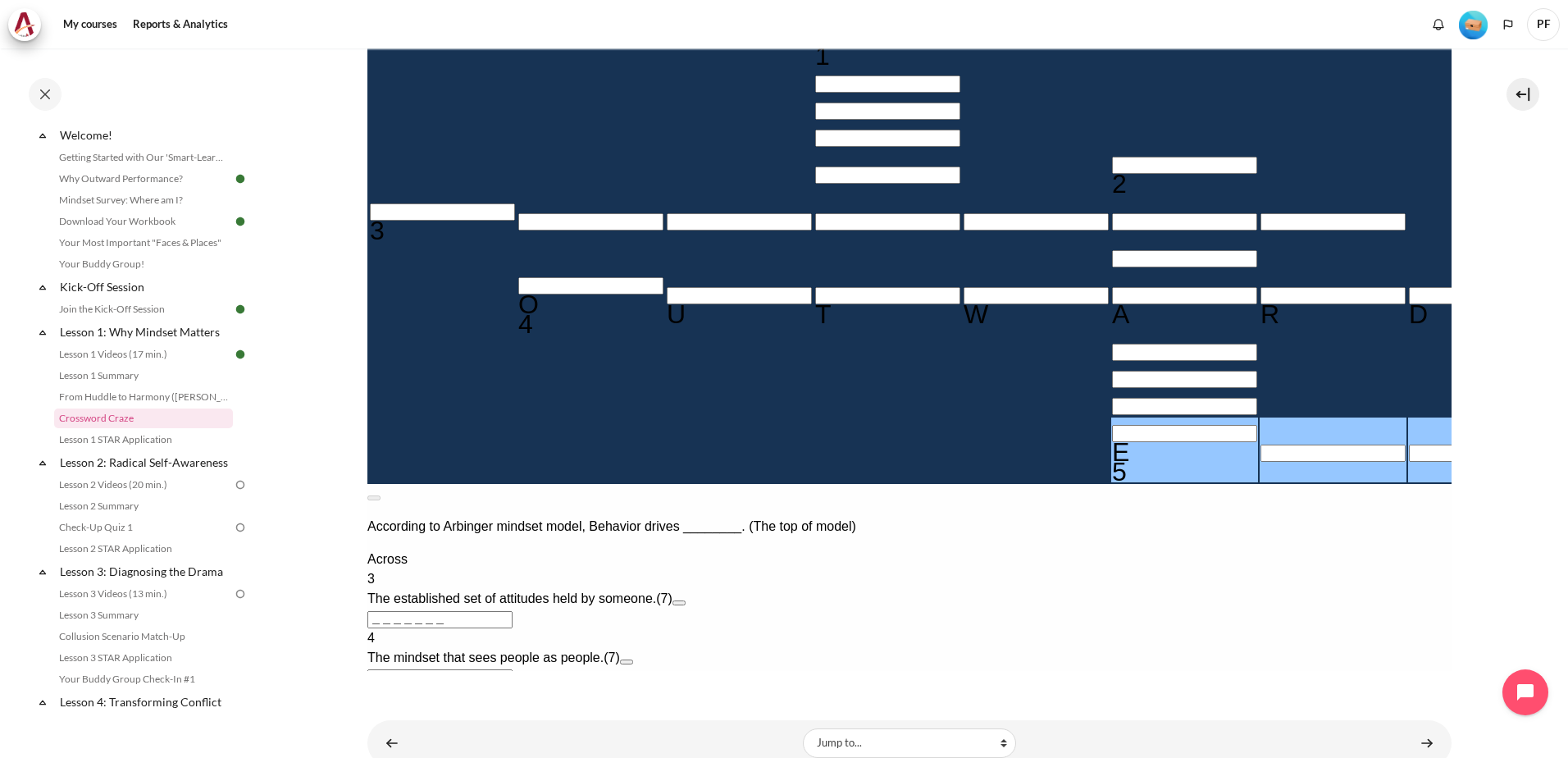
type input "＿＿＿＿＿＿＿"
type input "＿＿＿A＿＿＿＿"
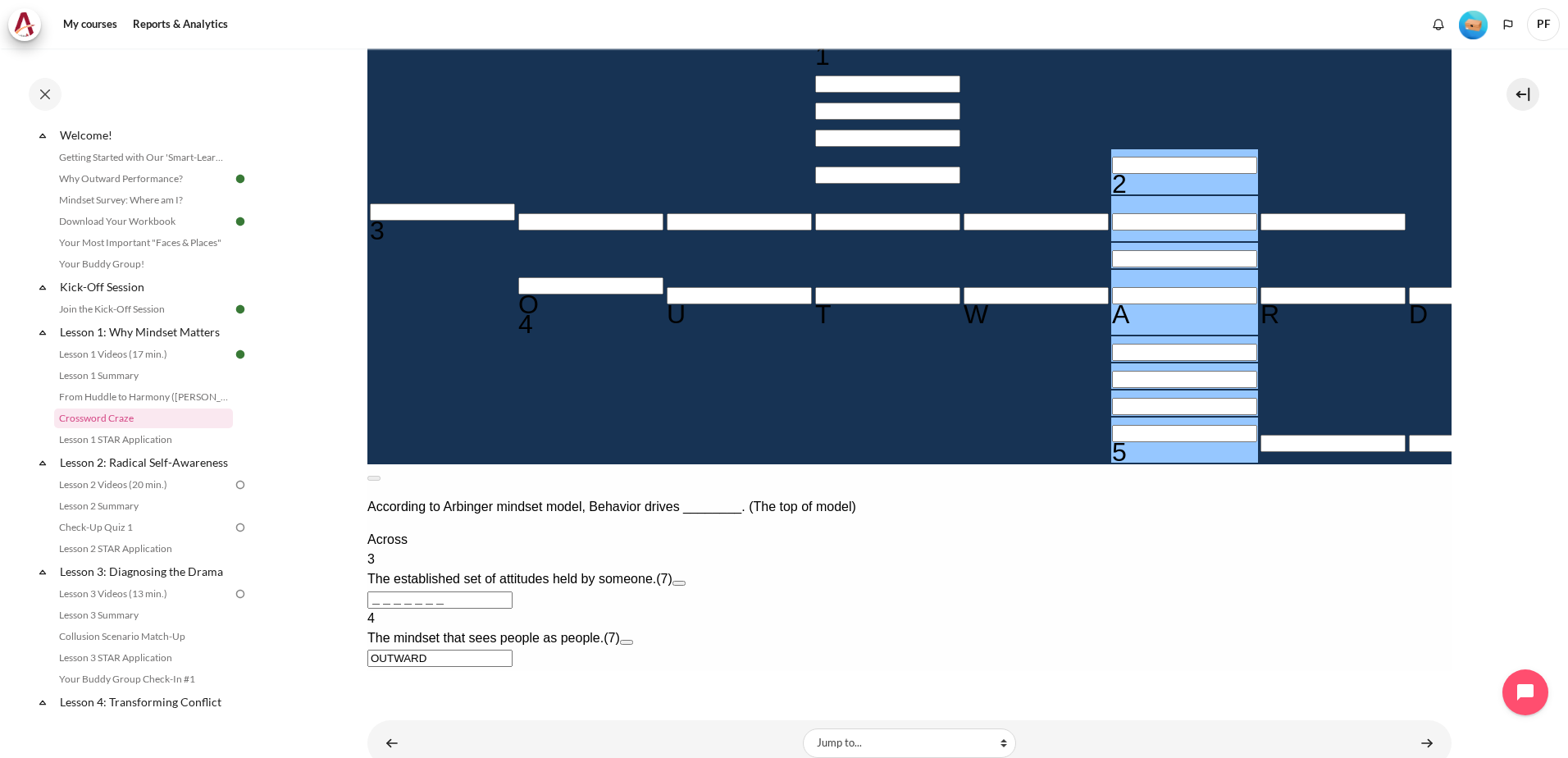
type input "R＿＿＿＿＿＿"
type input "＿＿＿A＿＿＿R"
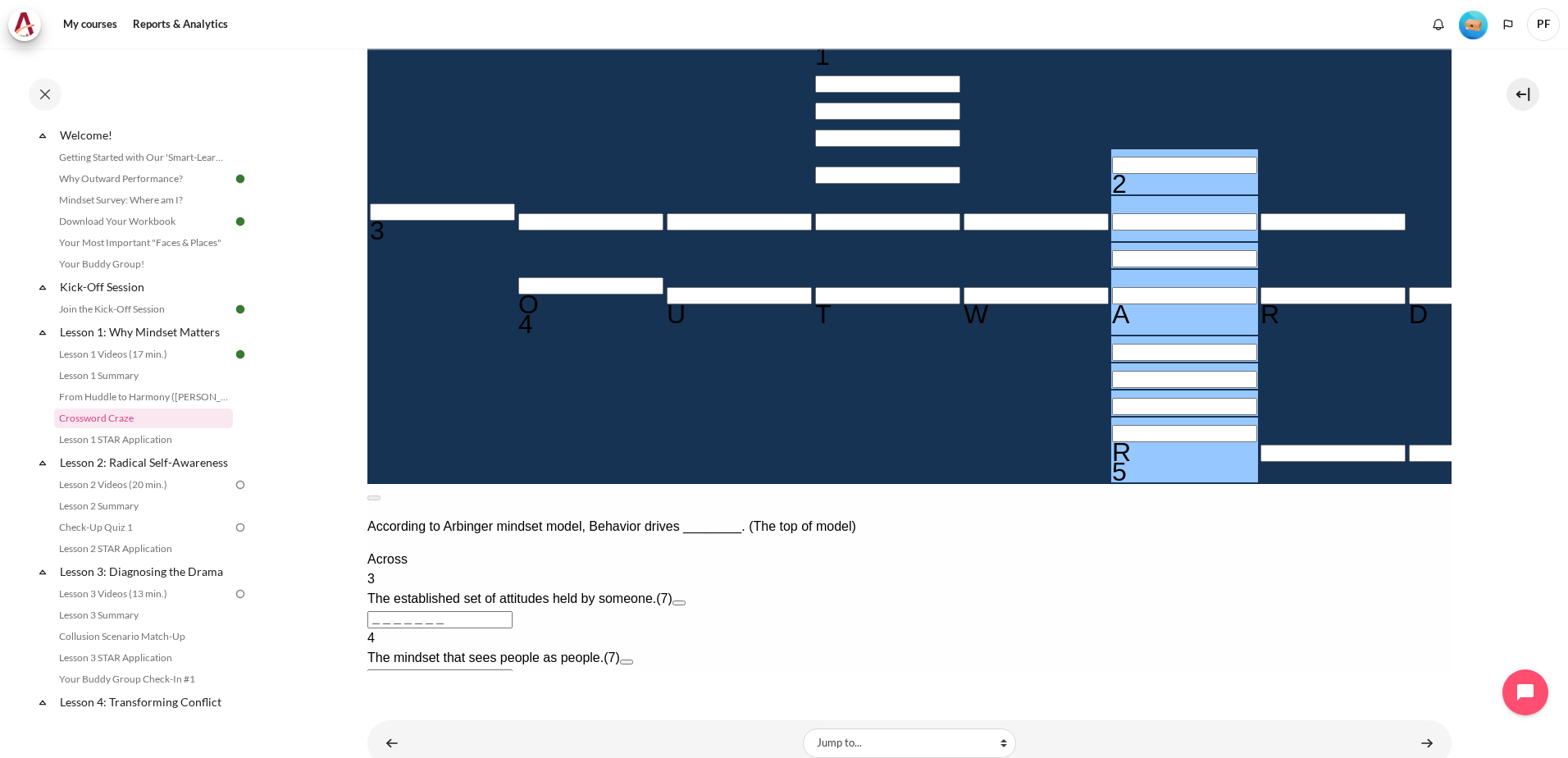
type input "E＿＿＿＿＿＿"
type input "＿＿＿A＿＿＿E"
type input "＿＿＿＿＿＿＿"
type input "＿＿＿A＿＿＿＿"
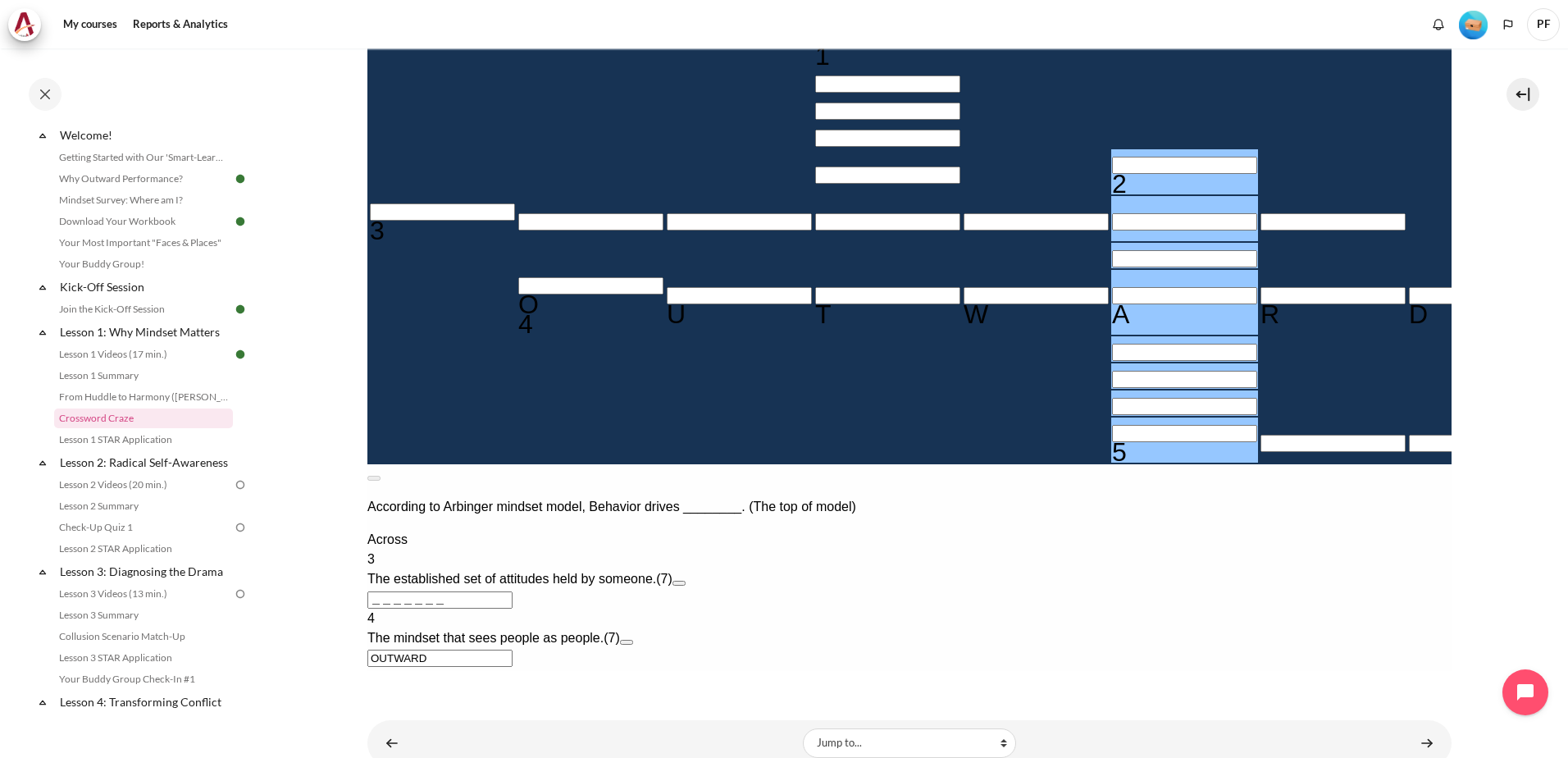
click at [628, 691] on span "Mindset drives behaviors that drive _______." at bounding box center [497, 697] width 261 height 14
click at [1111, 174] on input "Row 5, Column 6. 2 Down. Focusing on changing mindset before ________ yields gr…" at bounding box center [1184, 165] width 146 height 18
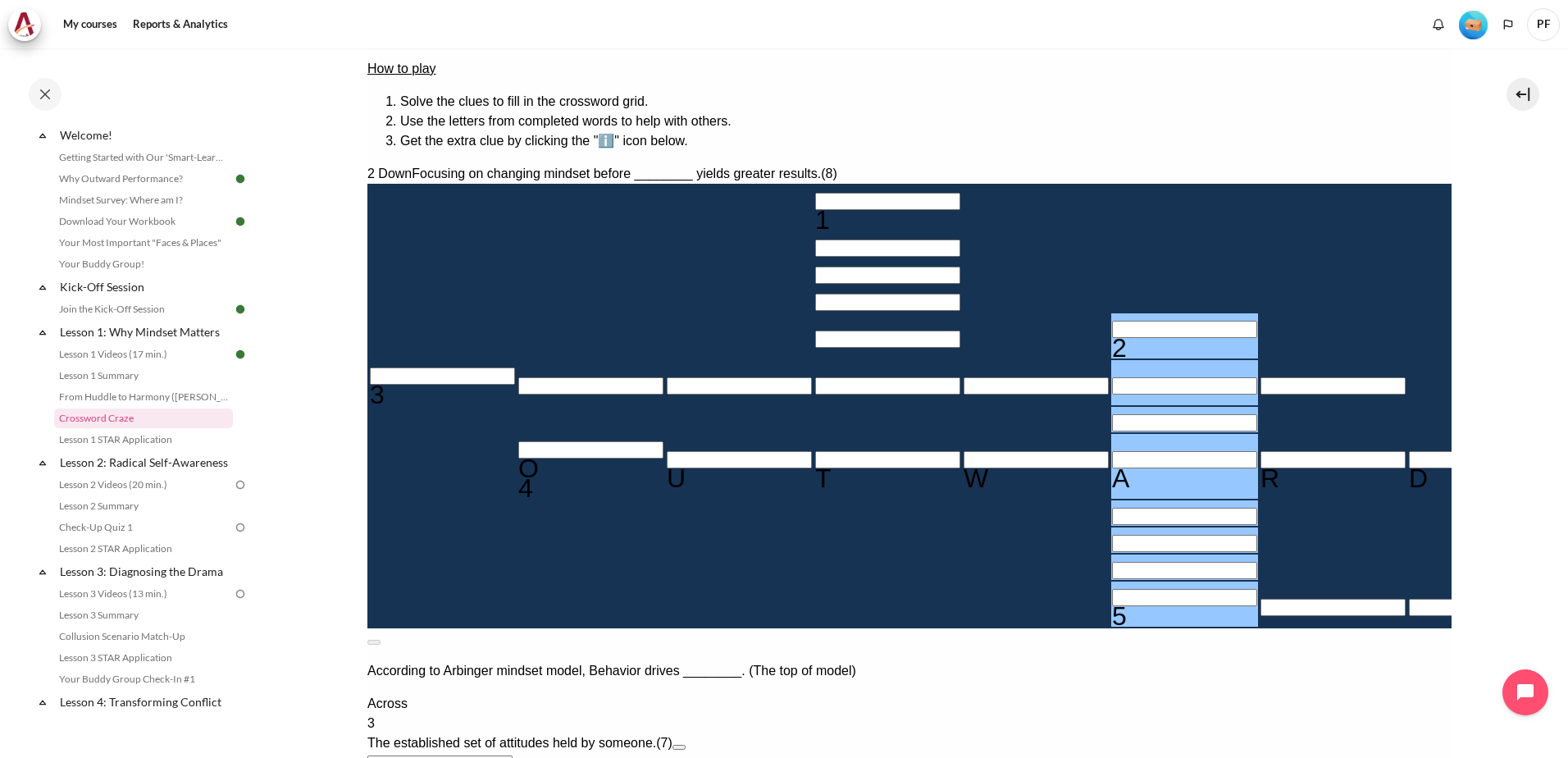
click at [685, 745] on button "Open extra clue for 3 Across. The established set of attitudes held by someone." at bounding box center [677, 747] width 13 height 5
click at [379, 640] on button at bounding box center [372, 642] width 13 height 5
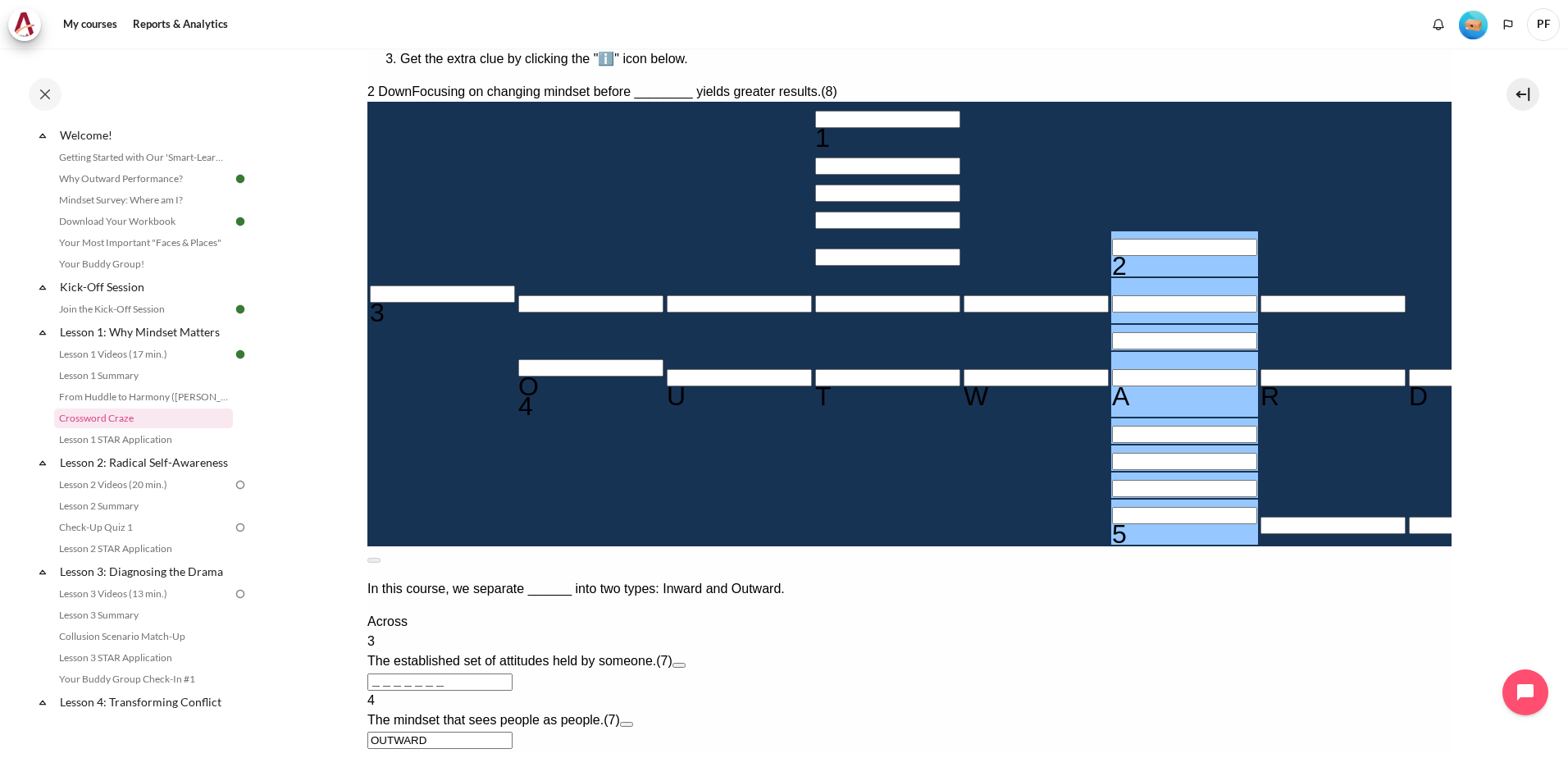
click at [1111, 524] on input "Row 12, Column 6. 2 Down. Focusing on changing mindset before ________ yields g…" at bounding box center [1184, 516] width 146 height 18
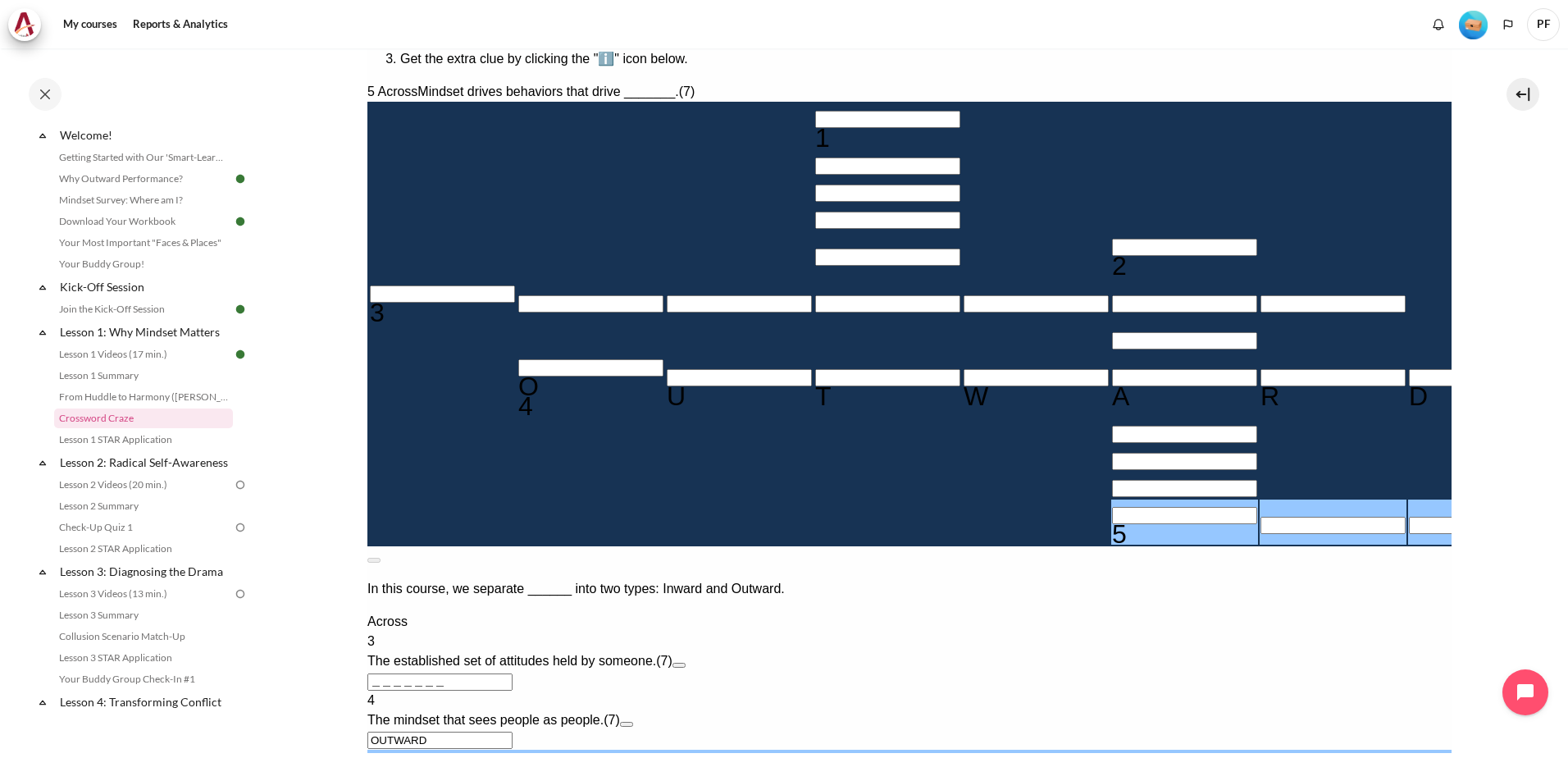
click at [1111, 524] on input "Row 12, Column 6. 5 Across. Mindset drives behaviors that drive _______., Lette…" at bounding box center [1184, 516] width 146 height 18
type input "R＿＿＿＿＿＿"
type input "＿＿＿A＿＿＿R"
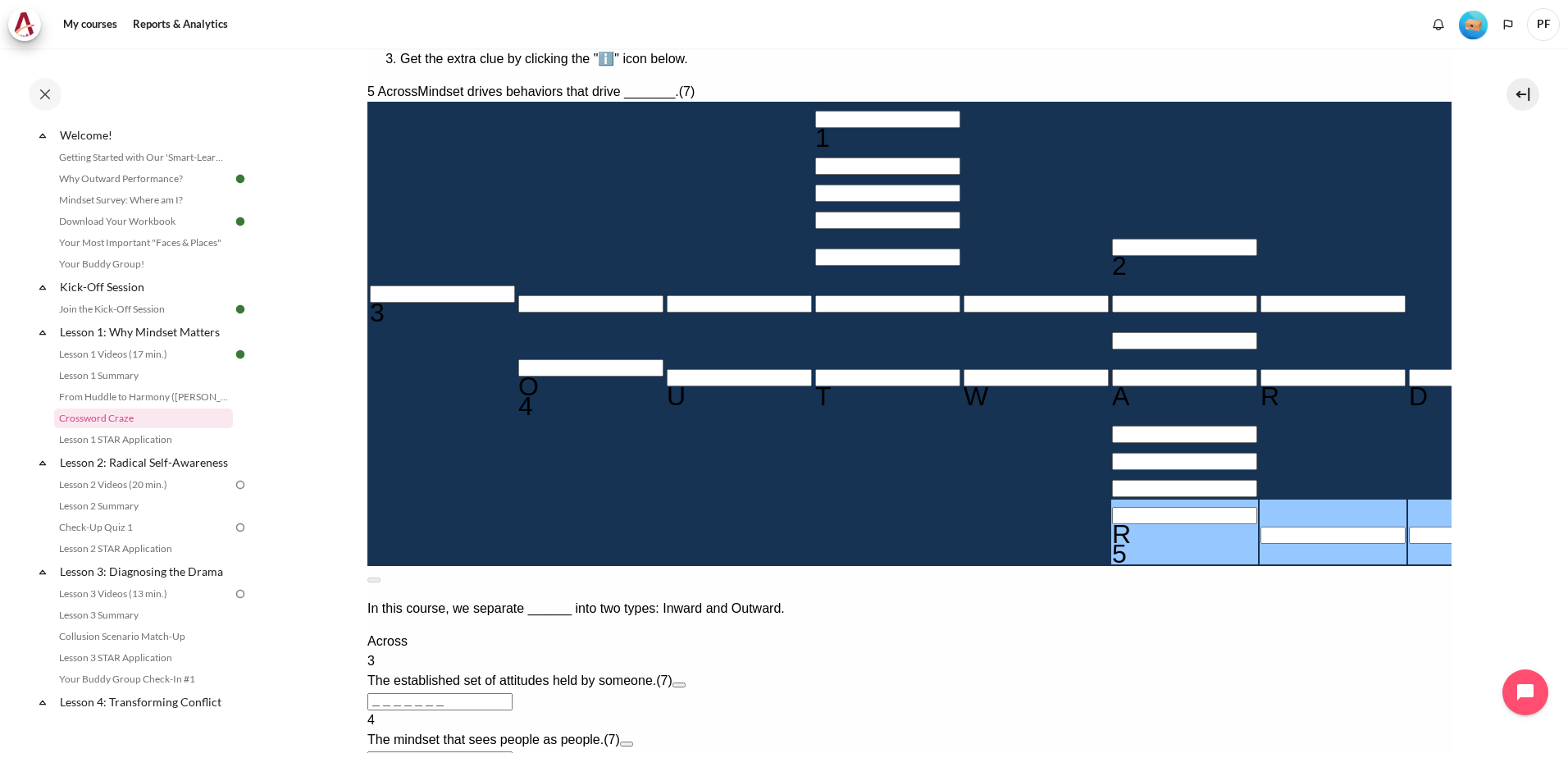
type input "RE＿＿＿＿＿"
type input "RES＿＿＿＿"
type input "RESU＿＿＿"
type input "RESUL＿＿"
type input "RESULT＿"
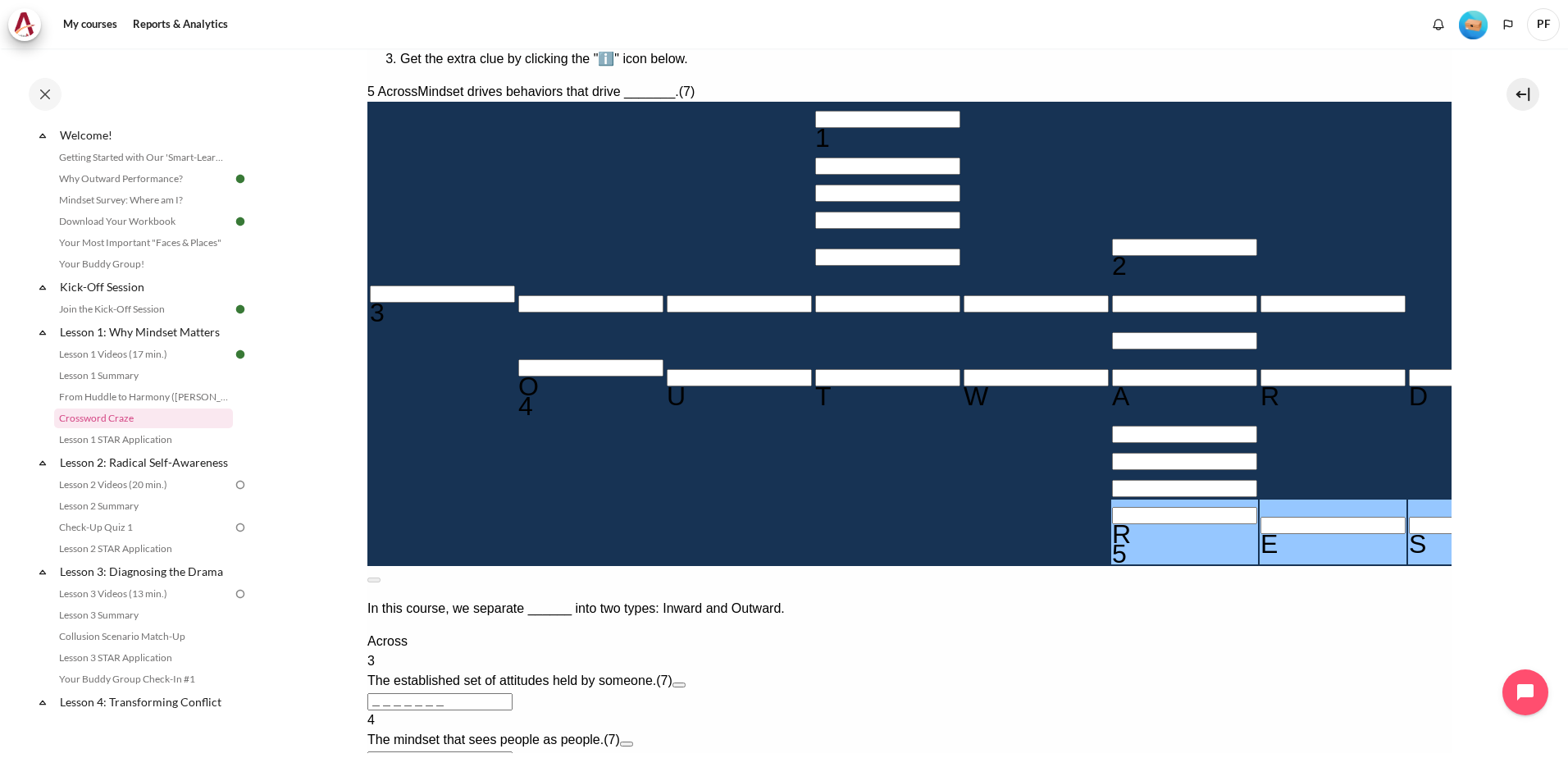
type input "RESULTS"
click at [435, 303] on input "Crossword grid. Use arrow keys to navigate and the keyboard to enter characters…" at bounding box center [442, 294] width 146 height 18
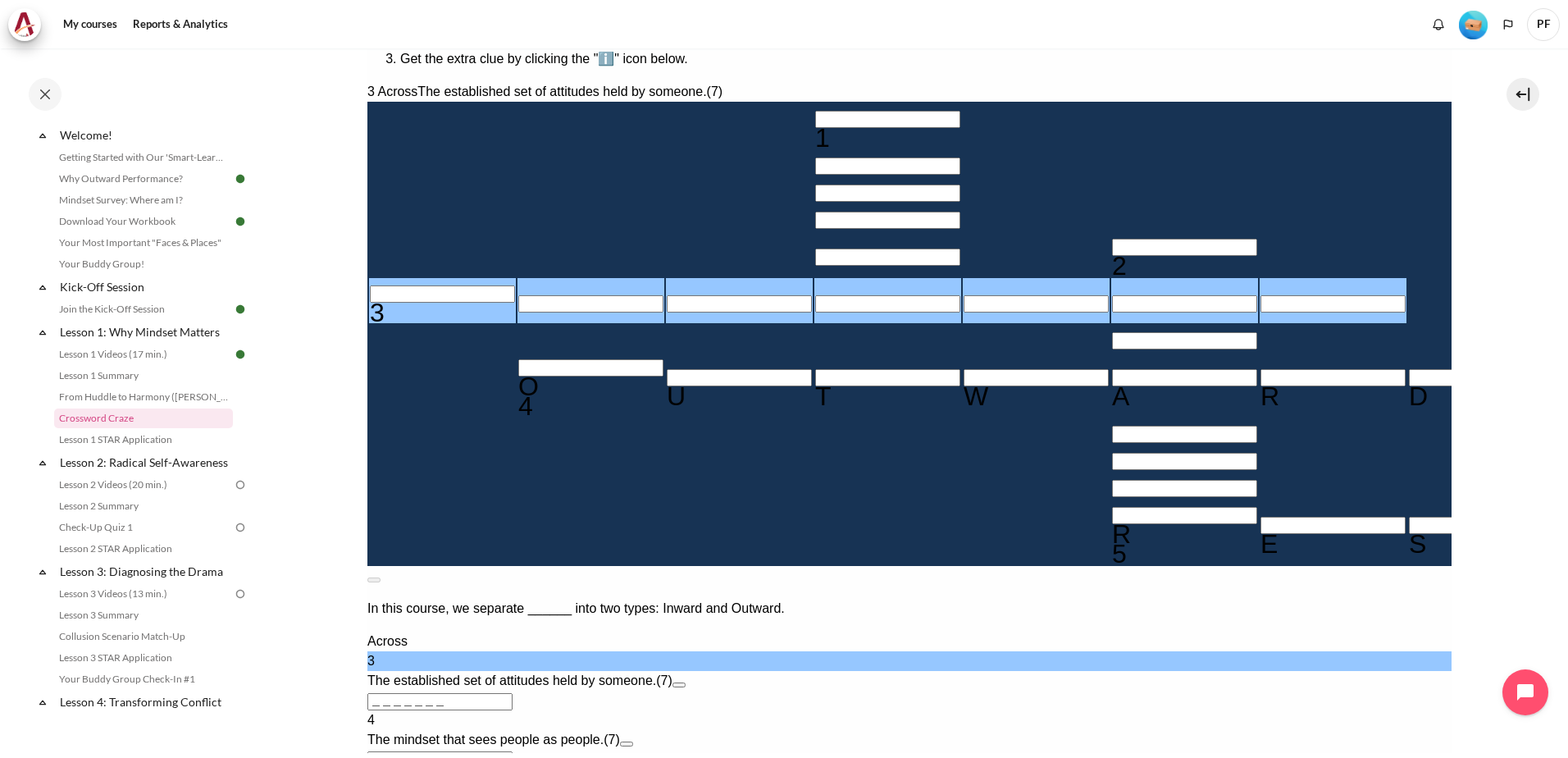
click at [814, 111] on input "Crossword grid. Use arrow keys to navigate and the keyboard to enter characters…" at bounding box center [887, 119] width 146 height 18
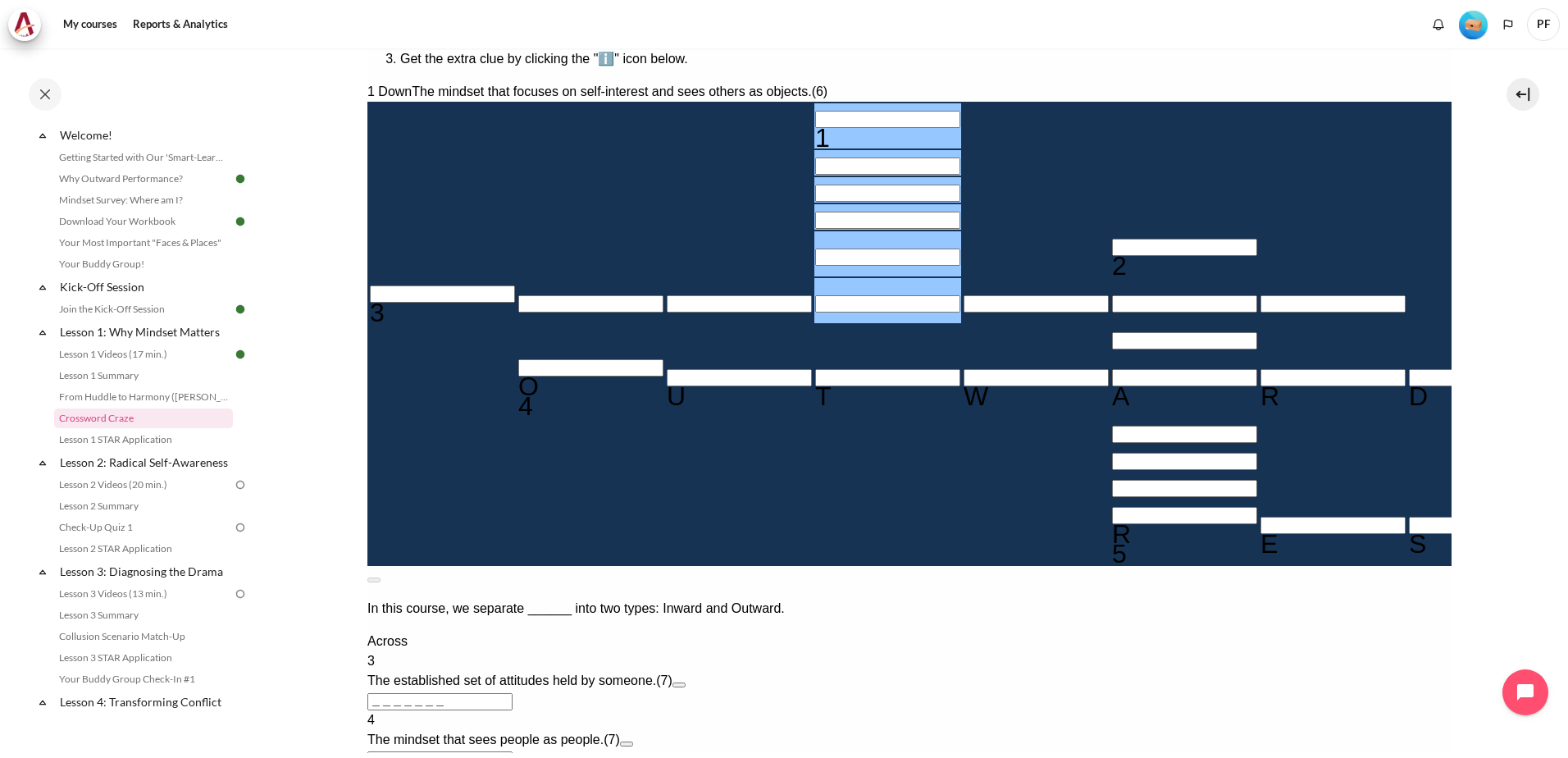
type input "I＿＿＿＿＿"
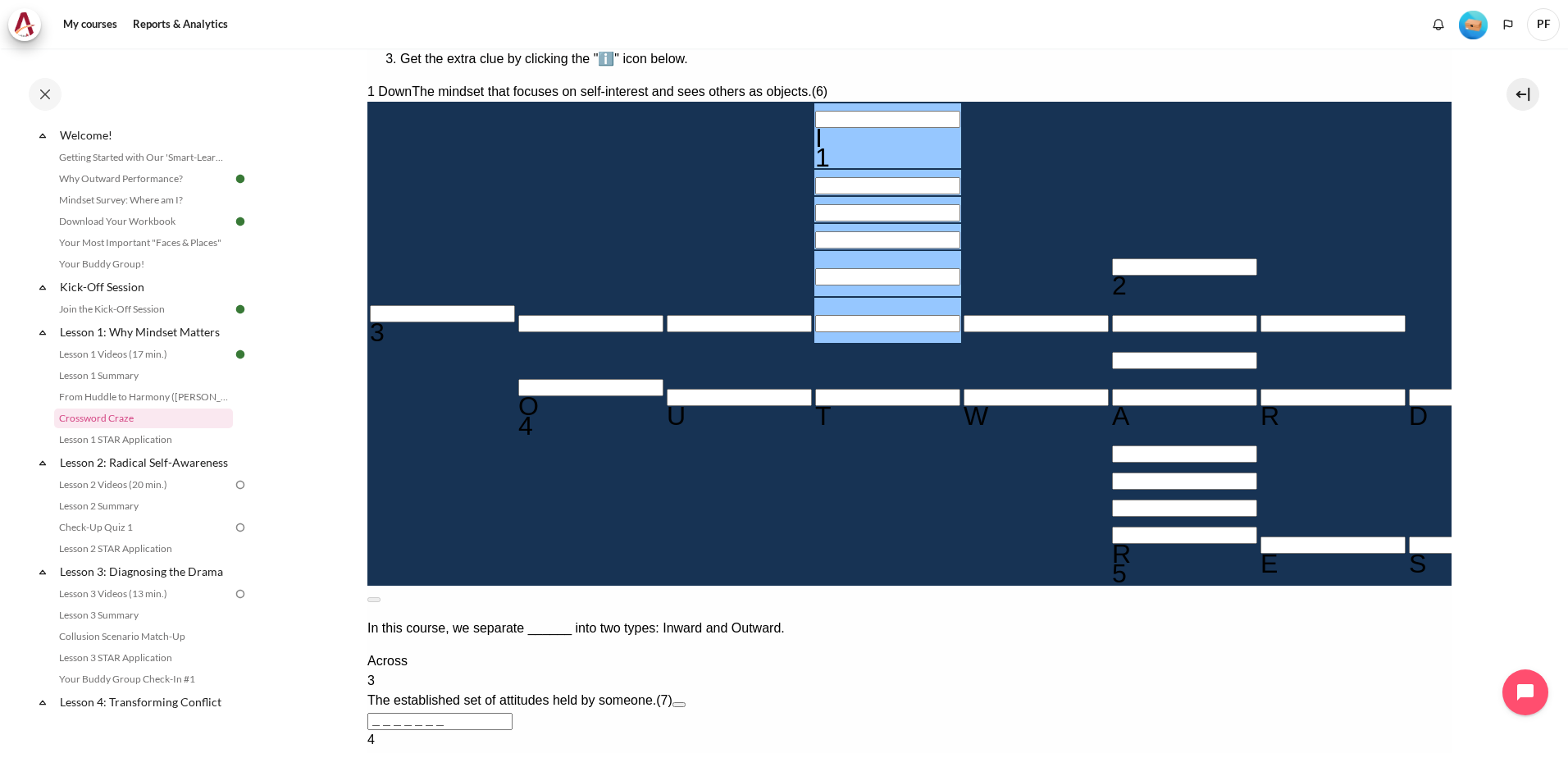
type input "IN＿＿＿＿"
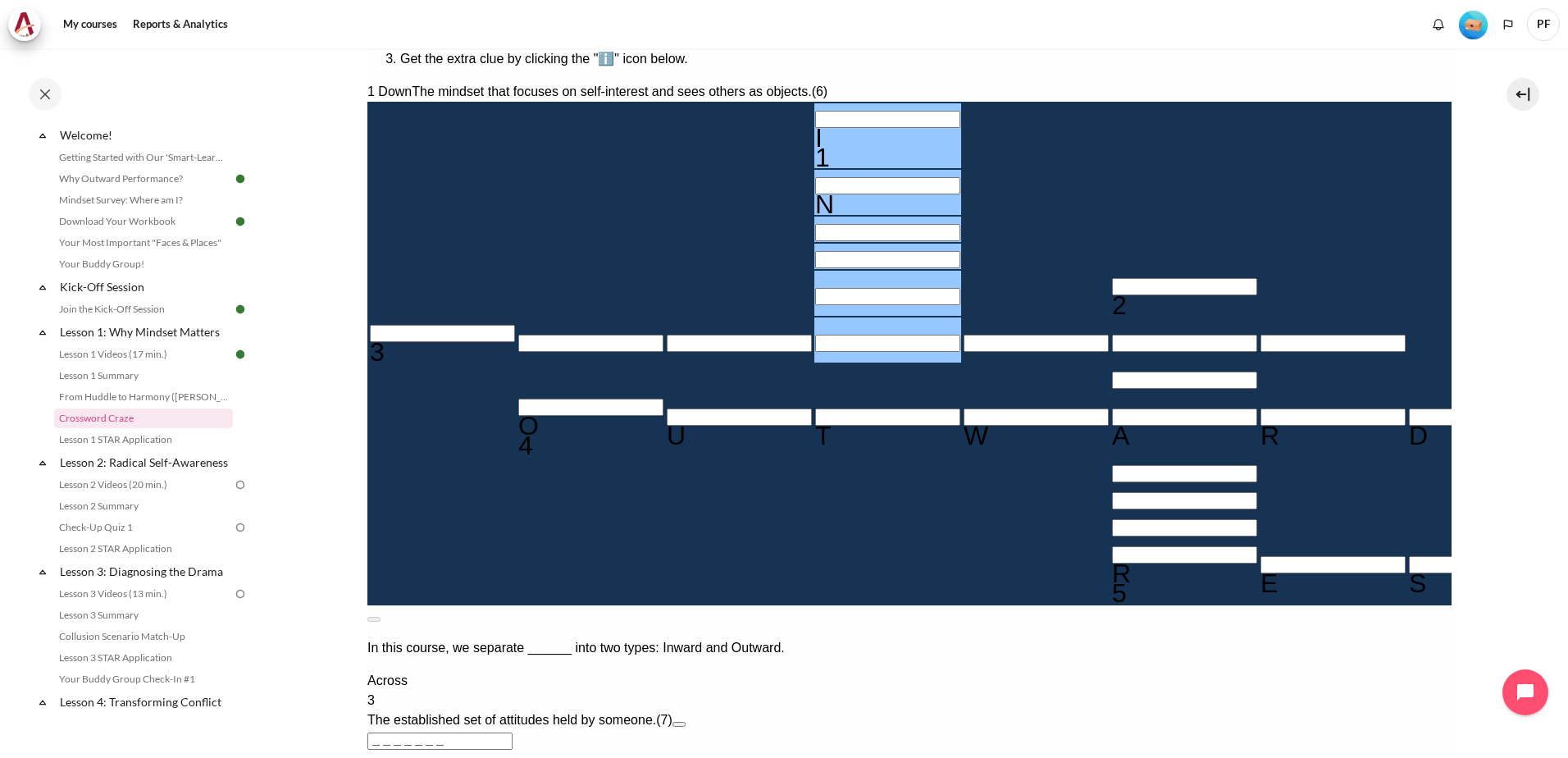
type input "INW＿＿＿"
type input "INWA＿＿"
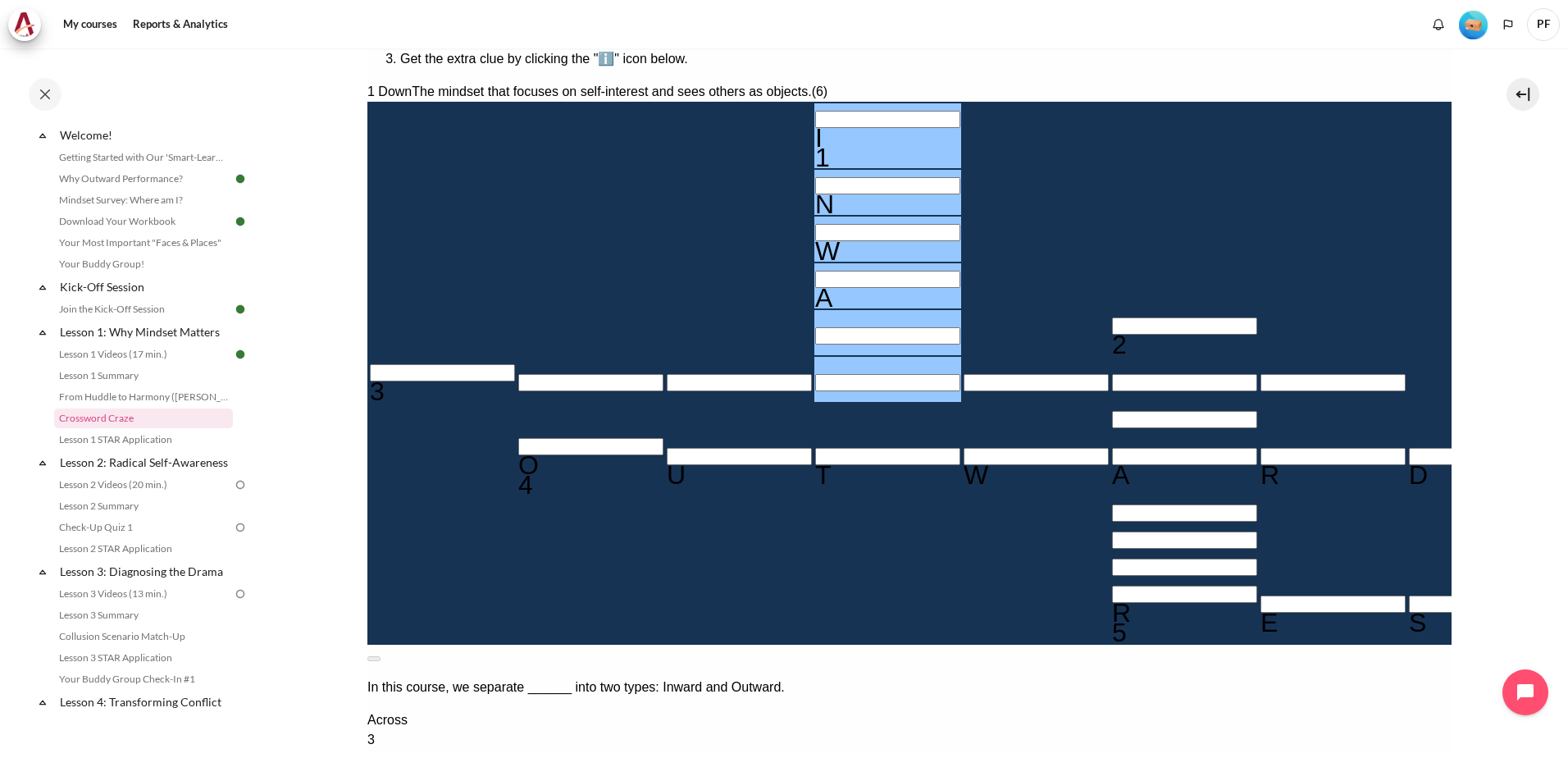
type input "INWAR＿"
type input "＿＿＿D＿＿＿"
type input "INWARD"
click at [655, 752] on span "The established set of attitudes held by someone." at bounding box center [510, 759] width 288 height 14
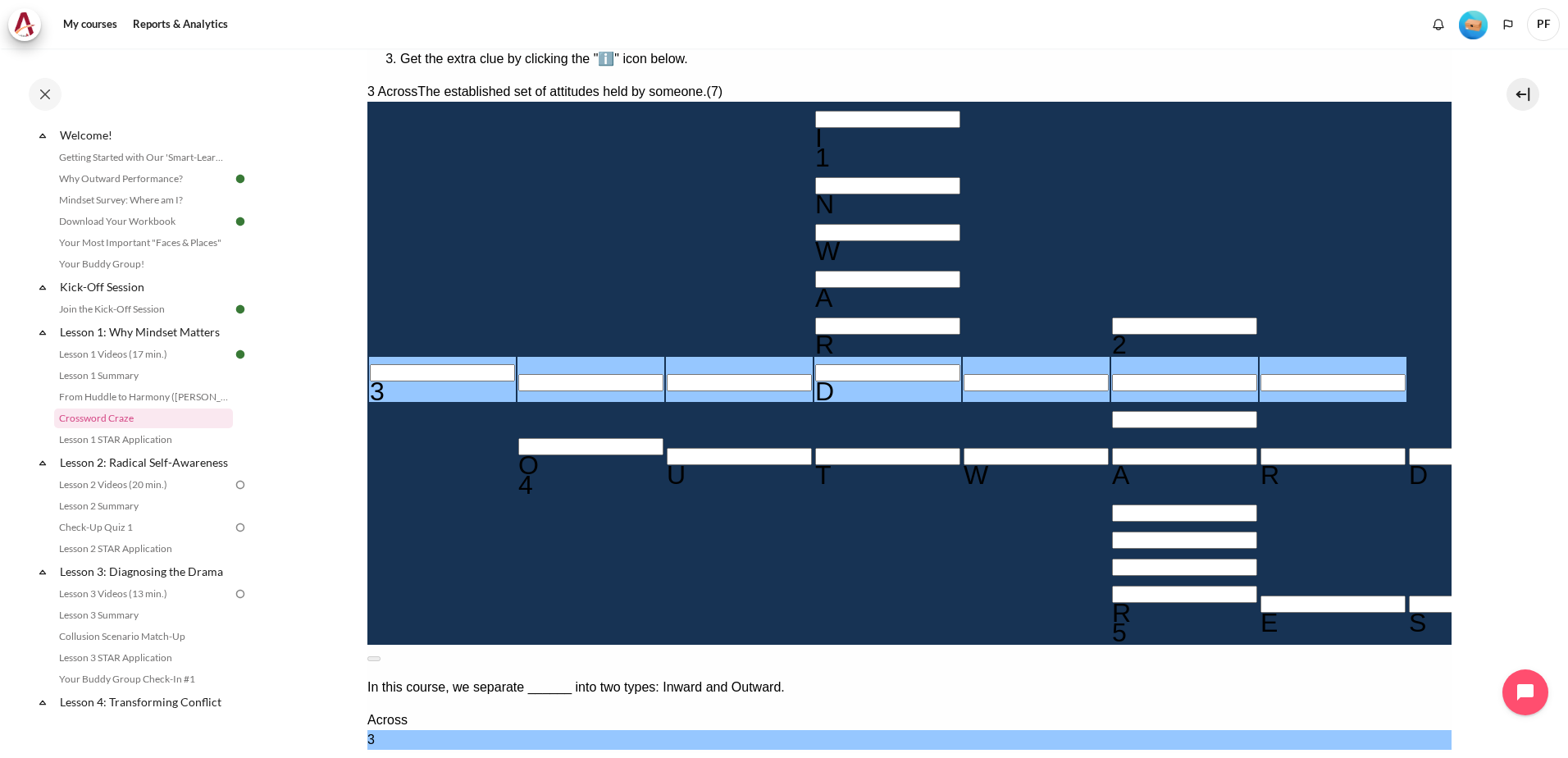
click at [436, 365] on input "Row 6, Column 1. 3 Across. The established set of attitudes held by someone., L…" at bounding box center [442, 374] width 146 height 18
click at [379, 656] on button at bounding box center [372, 658] width 13 height 5
drag, startPoint x: 1115, startPoint y: 94, endPoint x: 1177, endPoint y: 132, distance: 72.7
click at [1177, 750] on div "The established set of attitudes held by someone. (7)" at bounding box center [908, 760] width 1084 height 20
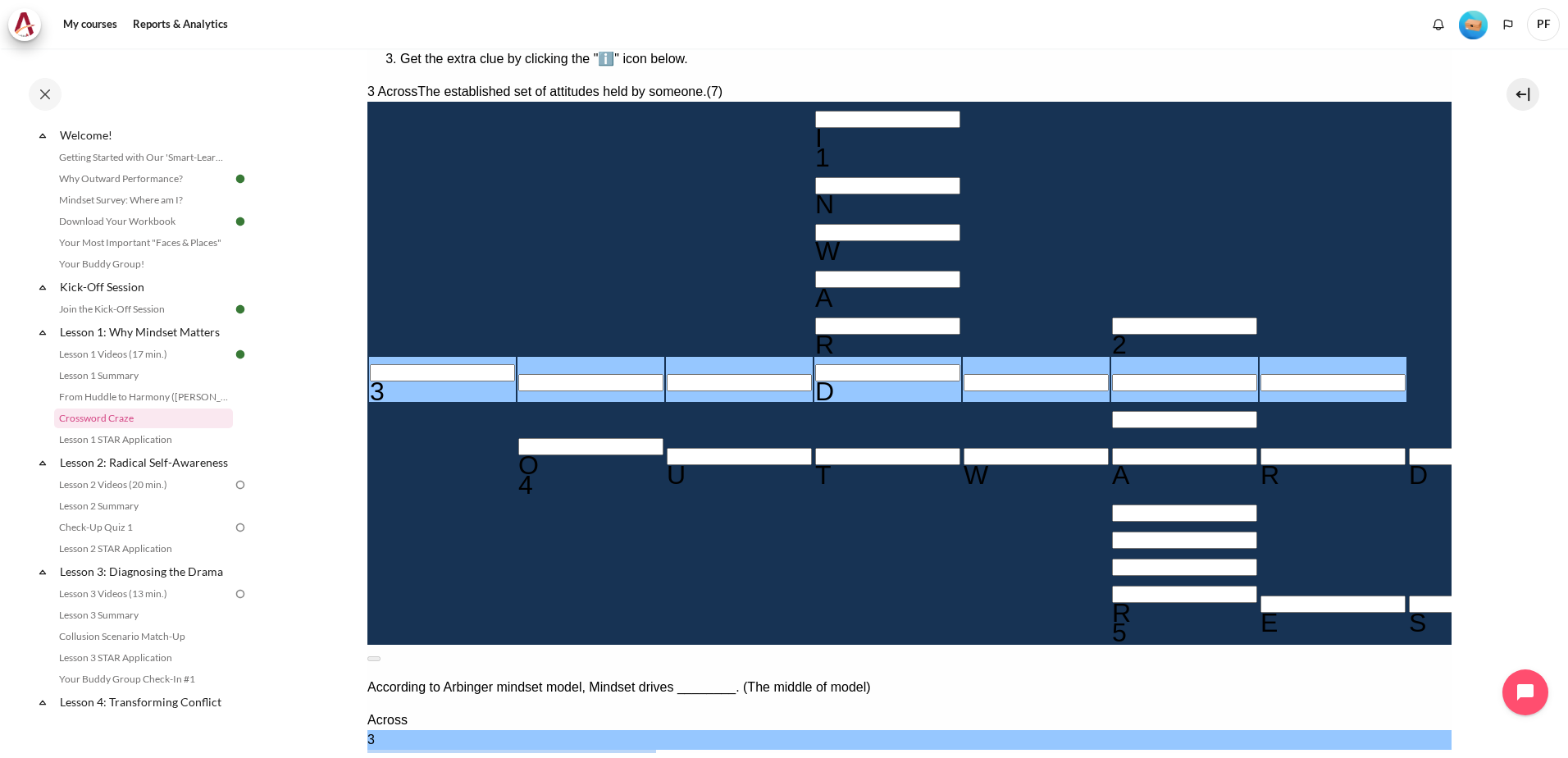
copy span "The established set of attitudes held by someone."
click at [443, 365] on input "Row 6, Column 1. 3 Across. The established set of attitudes held by someone., L…" at bounding box center [442, 374] width 146 height 18
type input "M＿＿D＿＿＿"
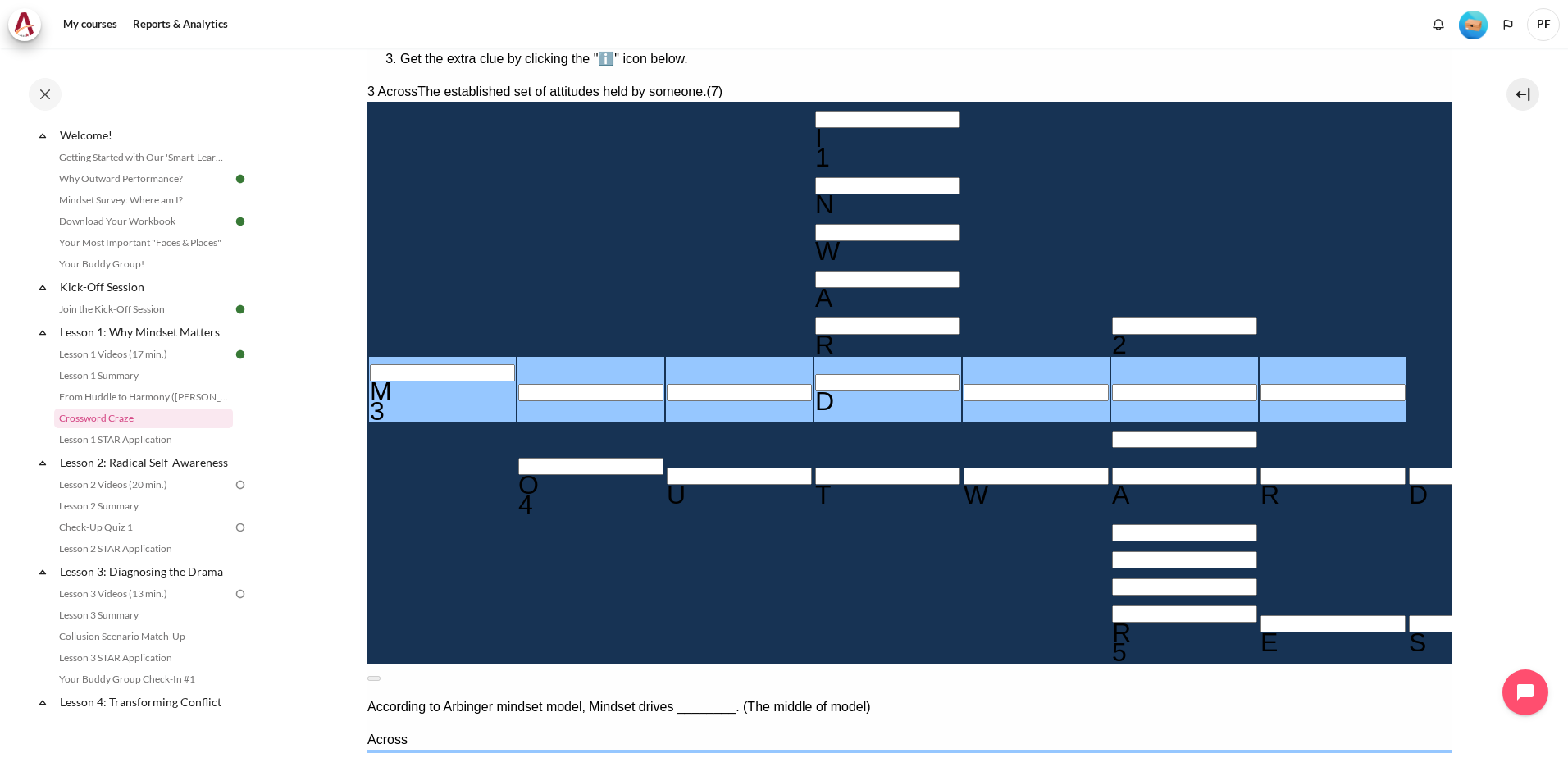
type input "MI＿D＿＿＿"
type input "MIND＿＿＿"
type input "MINDS＿＿"
type input "MINDSE＿"
type input "＿E＿A＿＿＿R"
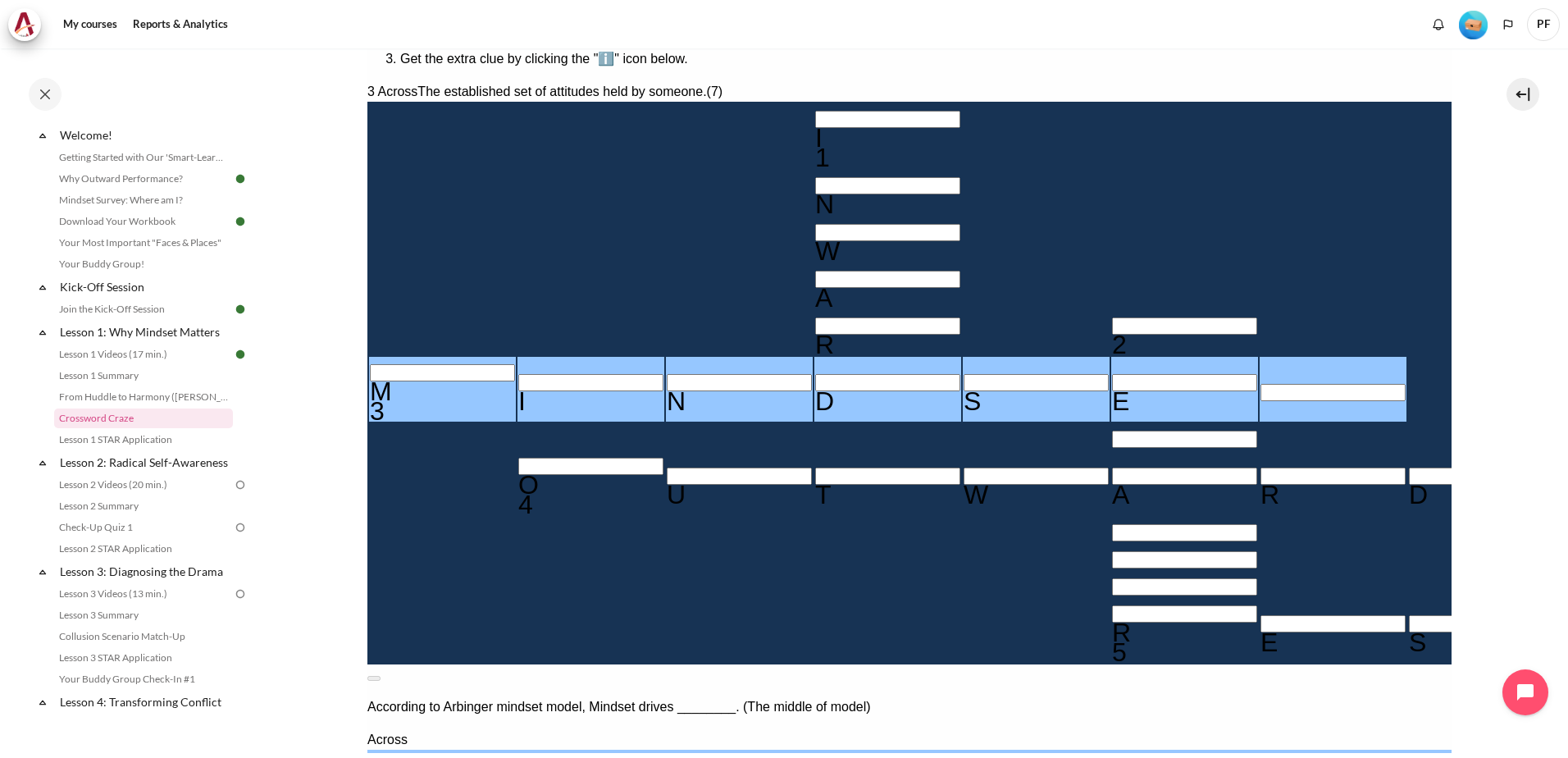
type input "MINDSET"
click at [1111, 318] on input "Row 5, Column 6. 2 Down. Focusing on changing mindset before ________ yields gr…" at bounding box center [1184, 327] width 146 height 18
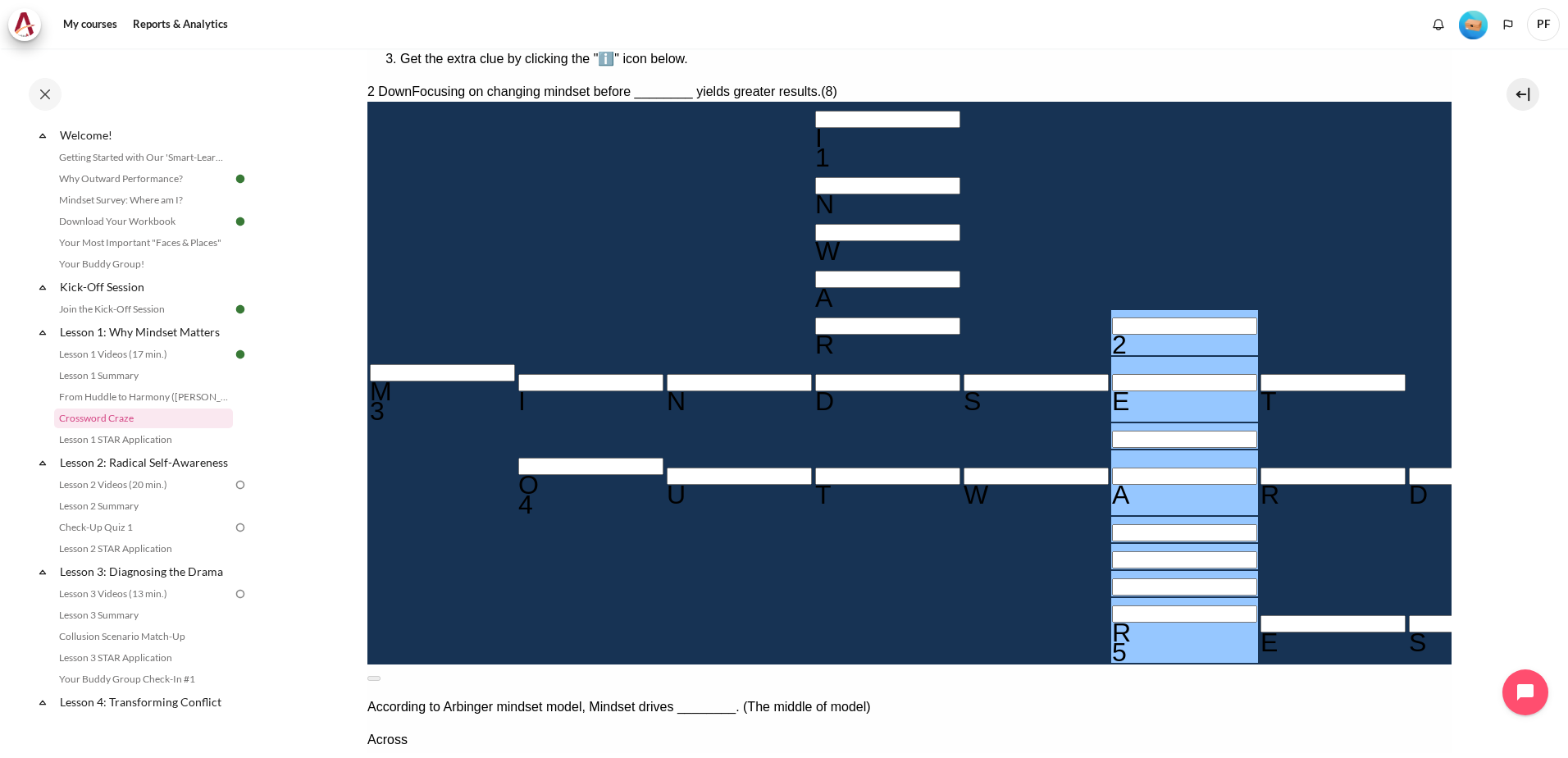
drag, startPoint x: 1298, startPoint y: 201, endPoint x: 1340, endPoint y: 257, distance: 70.0
copy span "Focusing on changing mindset before ________ yields greater results."
drag, startPoint x: 652, startPoint y: 356, endPoint x: 1021, endPoint y: 370, distance: 369.3
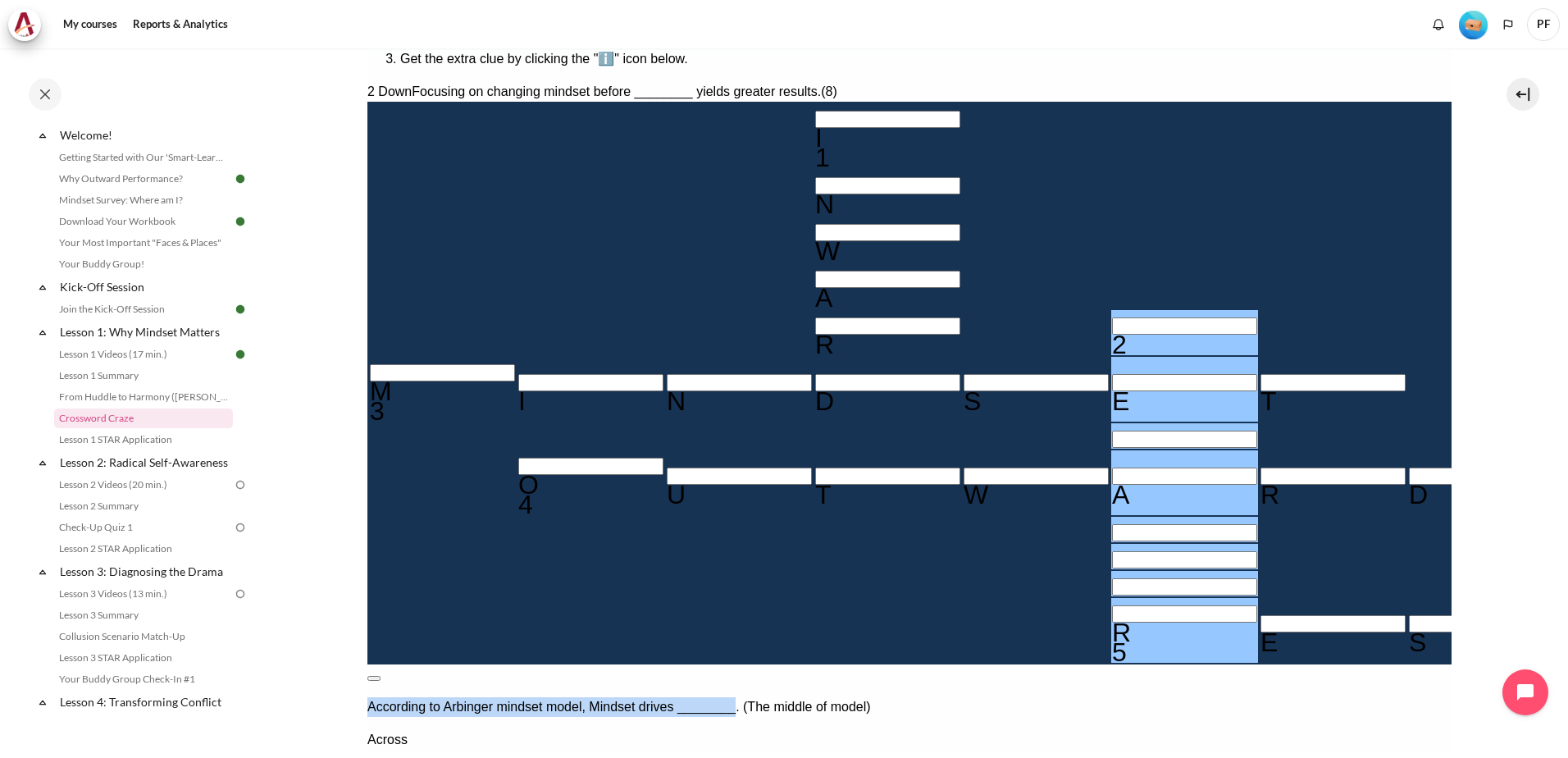
click at [1021, 697] on div "According to Arbinger mindset model, Mindset drives ________. (The middle of mo…" at bounding box center [908, 707] width 1084 height 20
copy p "According to Arbinger mindset model, Mindset drives ________"
click at [379, 676] on button at bounding box center [372, 678] width 13 height 5
click at [1111, 318] on input "Row 5, Column 6. 2 Down. Focusing on changing mindset before ________ yields gr…" at bounding box center [1184, 327] width 146 height 18
type input "BE＿A＿＿＿R"
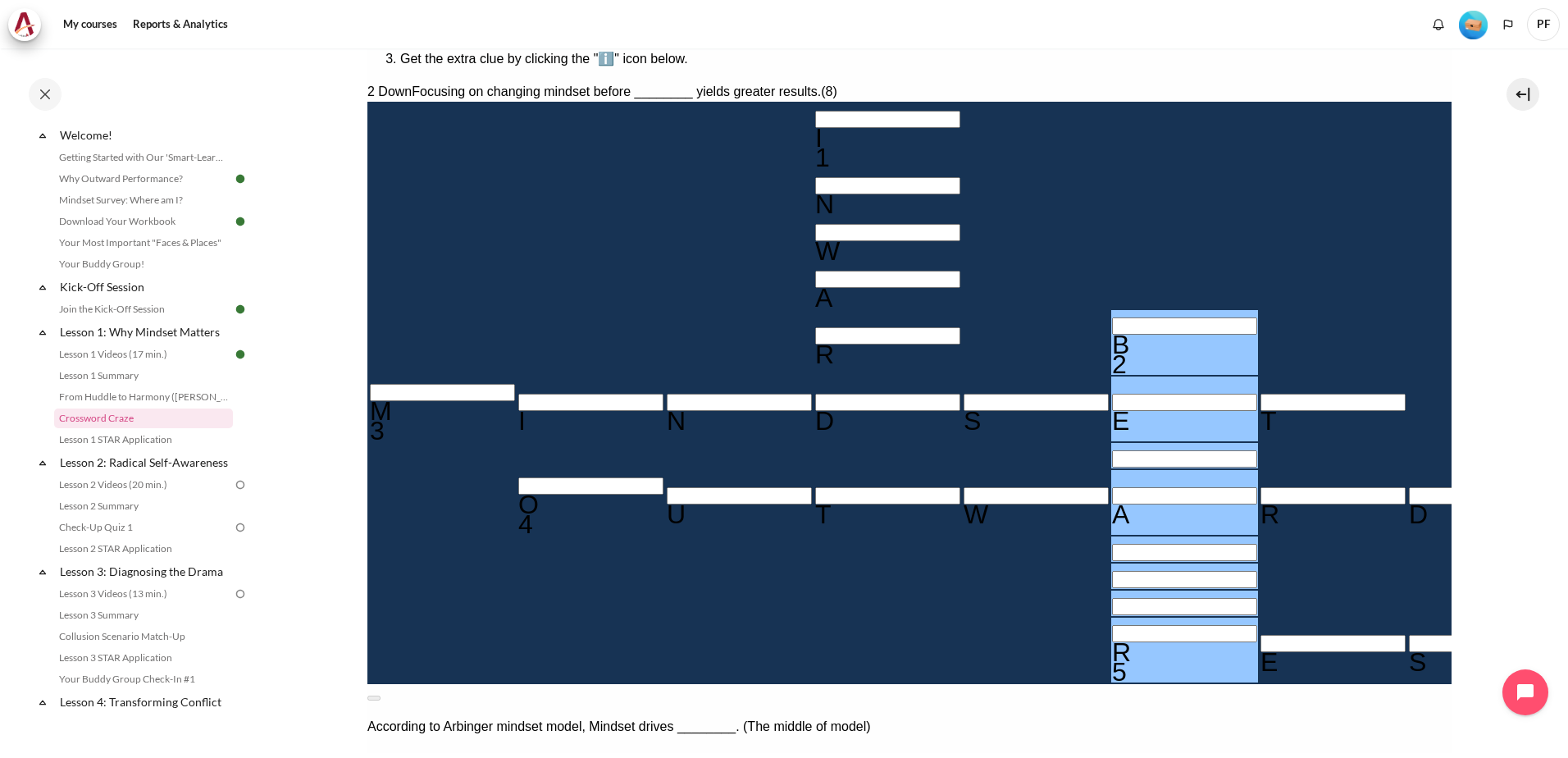
type input "BEHA＿＿＿R"
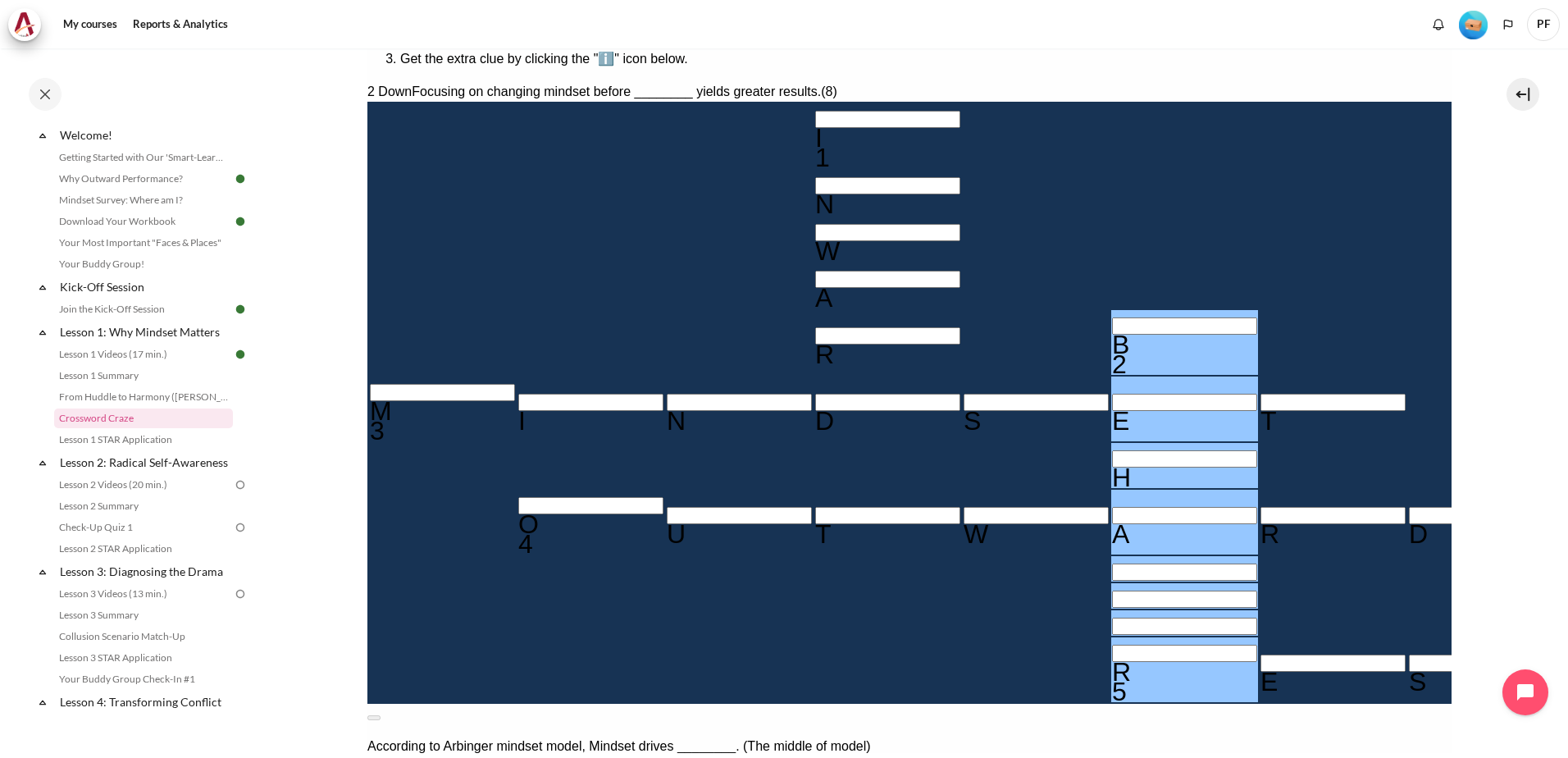
type input "BEHAV＿＿R"
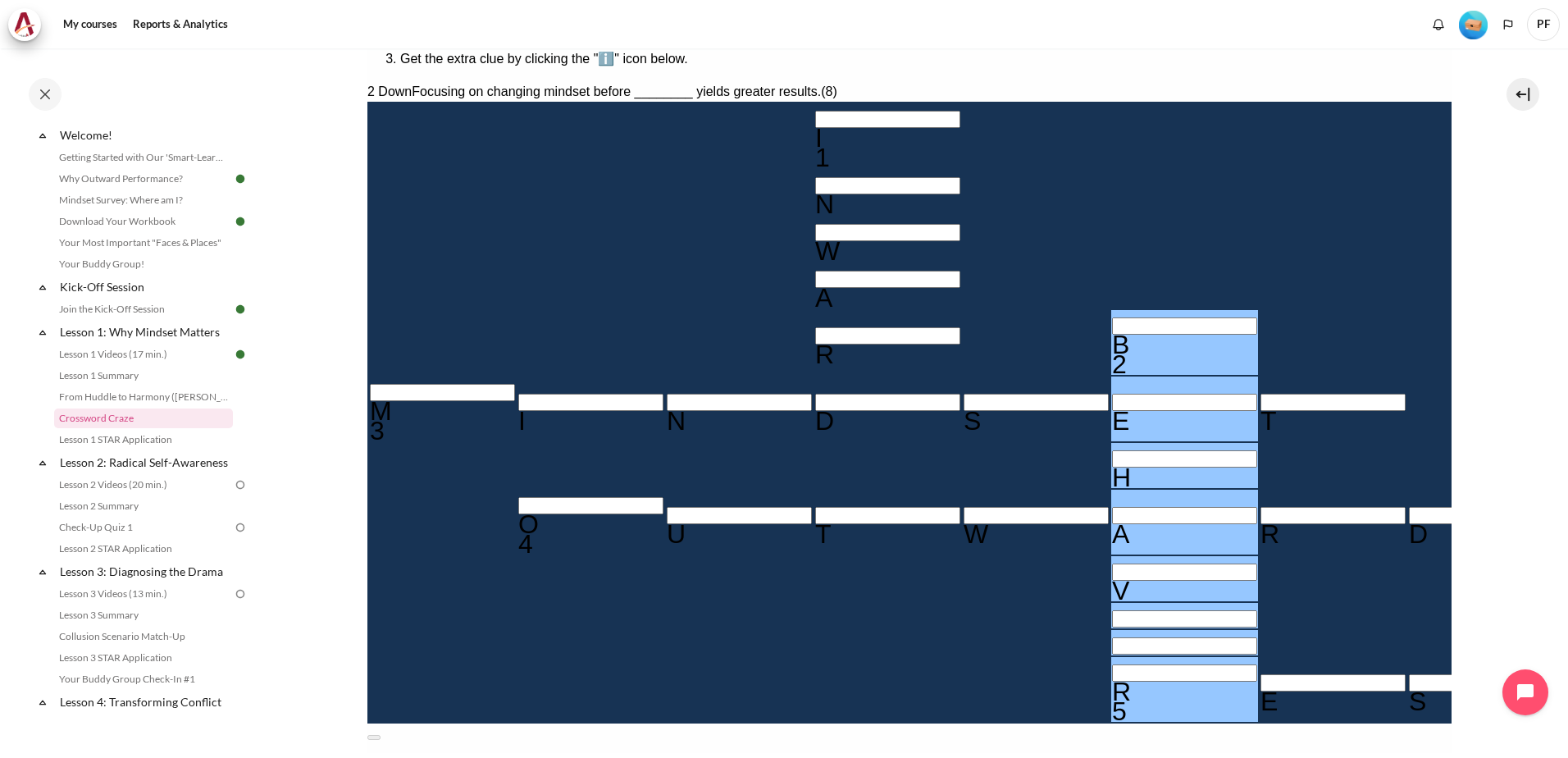
type input "BEHAVI＿R"
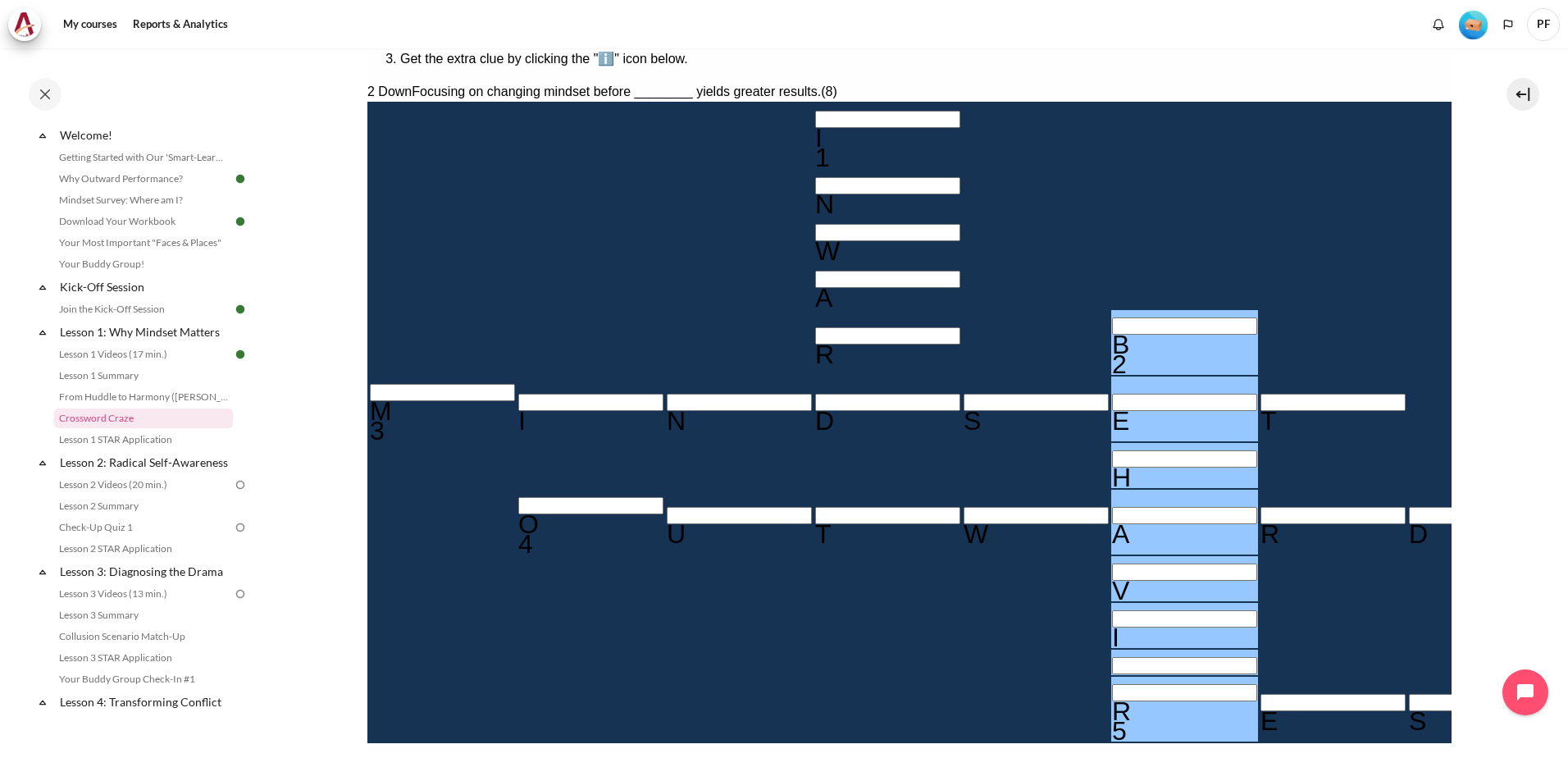
type input "BEHAVIOR"
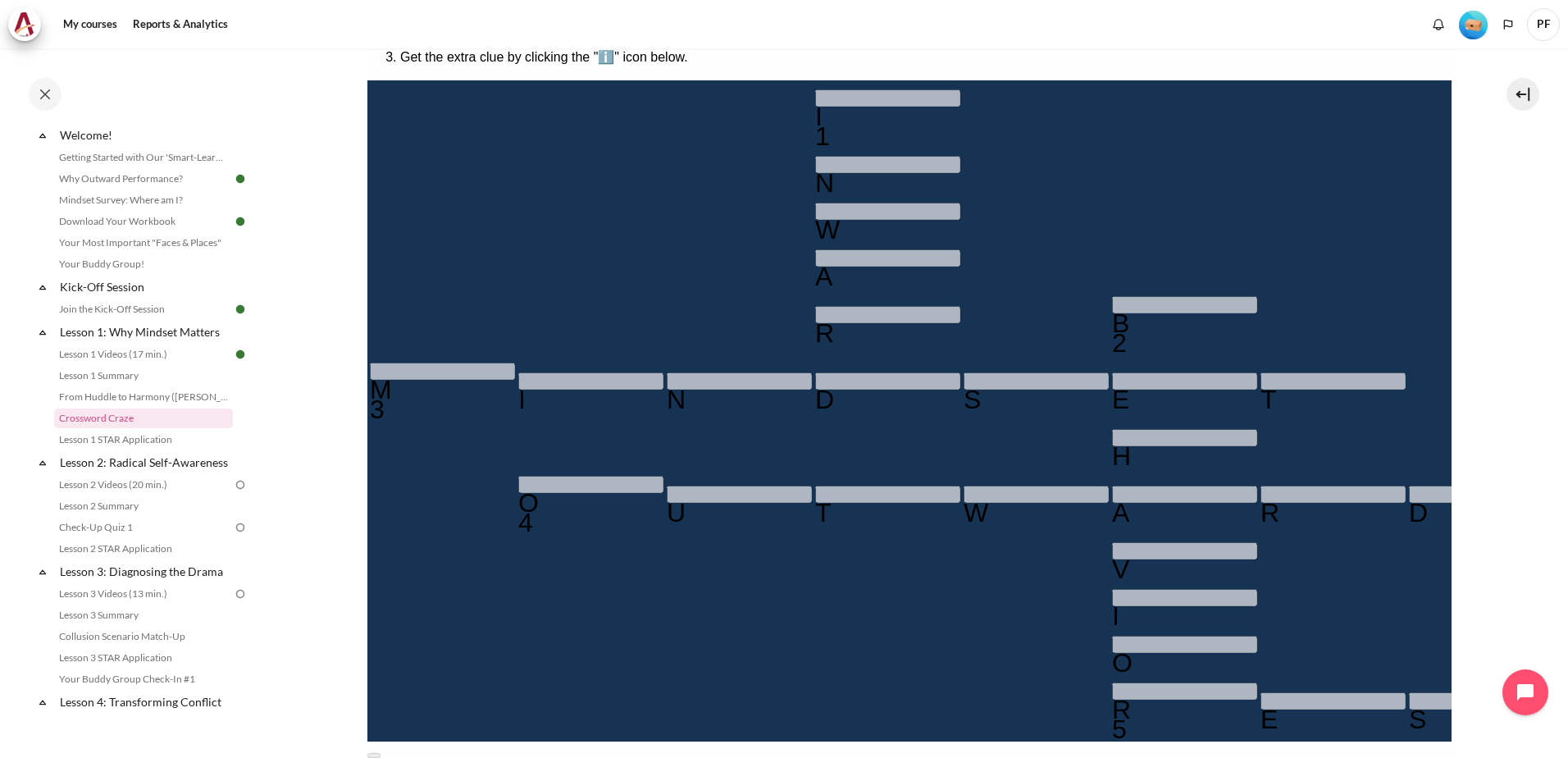
scroll to position [494, 0]
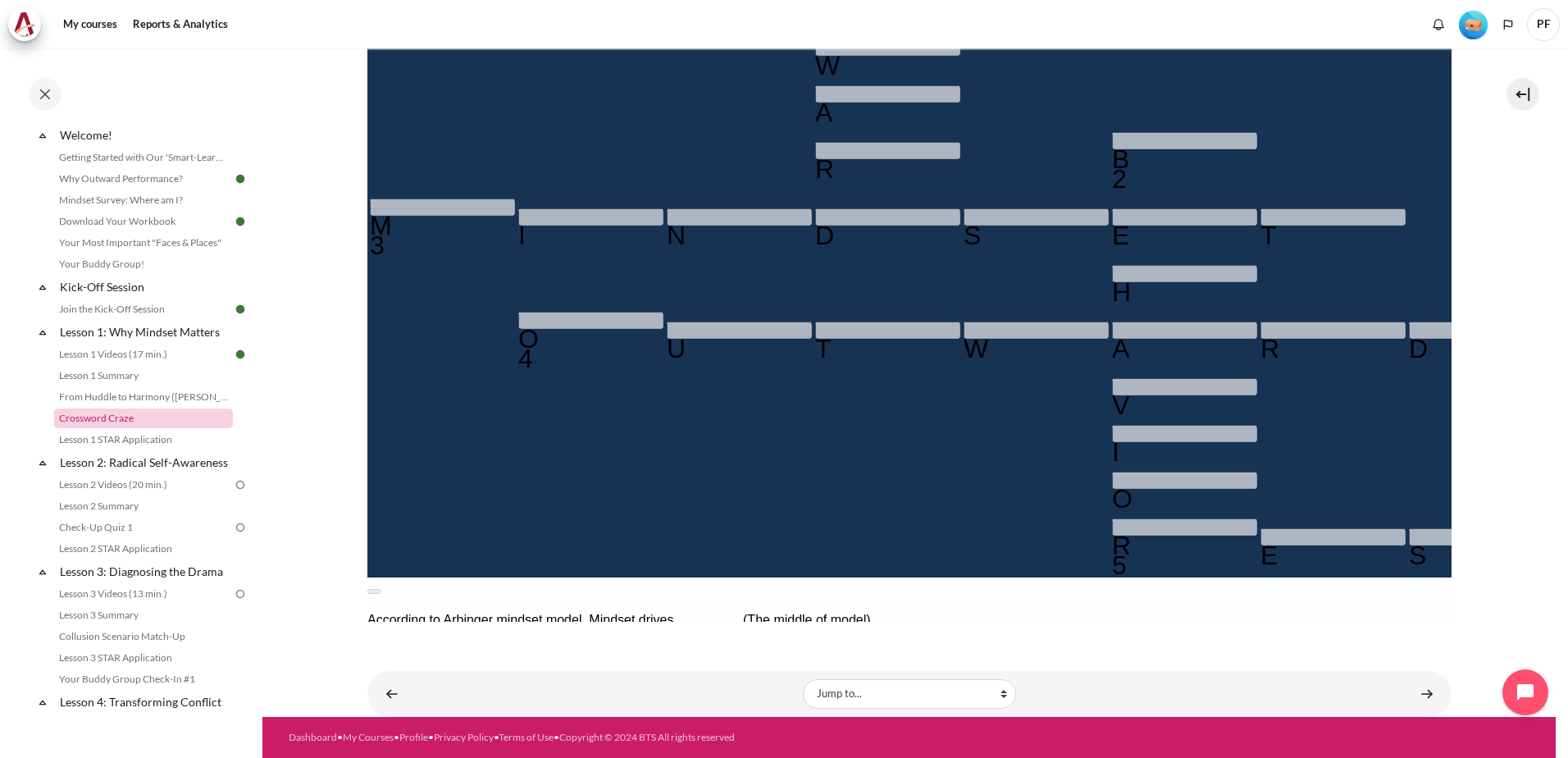
click at [80, 424] on link "Crossword Craze" at bounding box center [143, 419] width 179 height 20
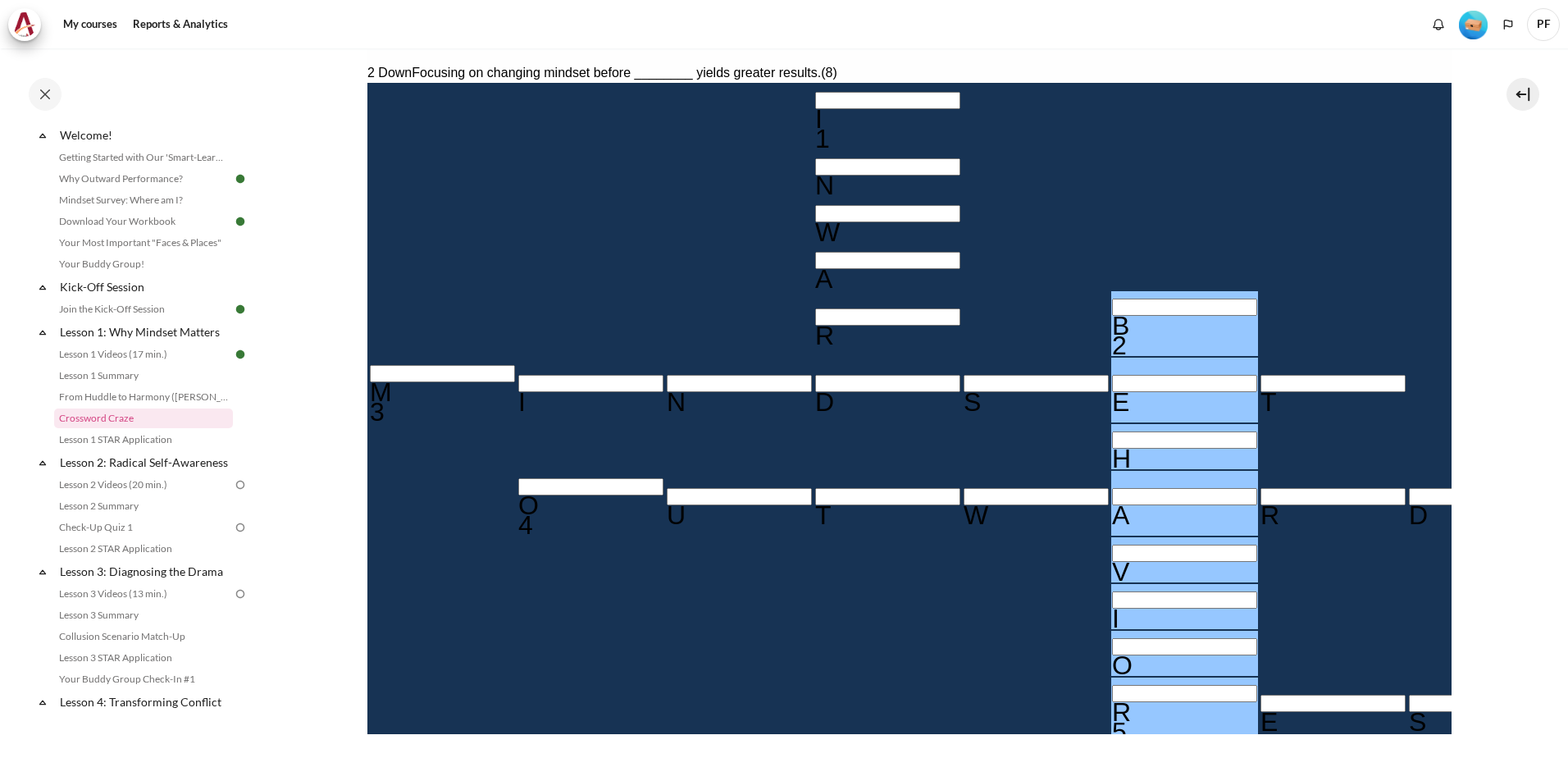
scroll to position [460, 0]
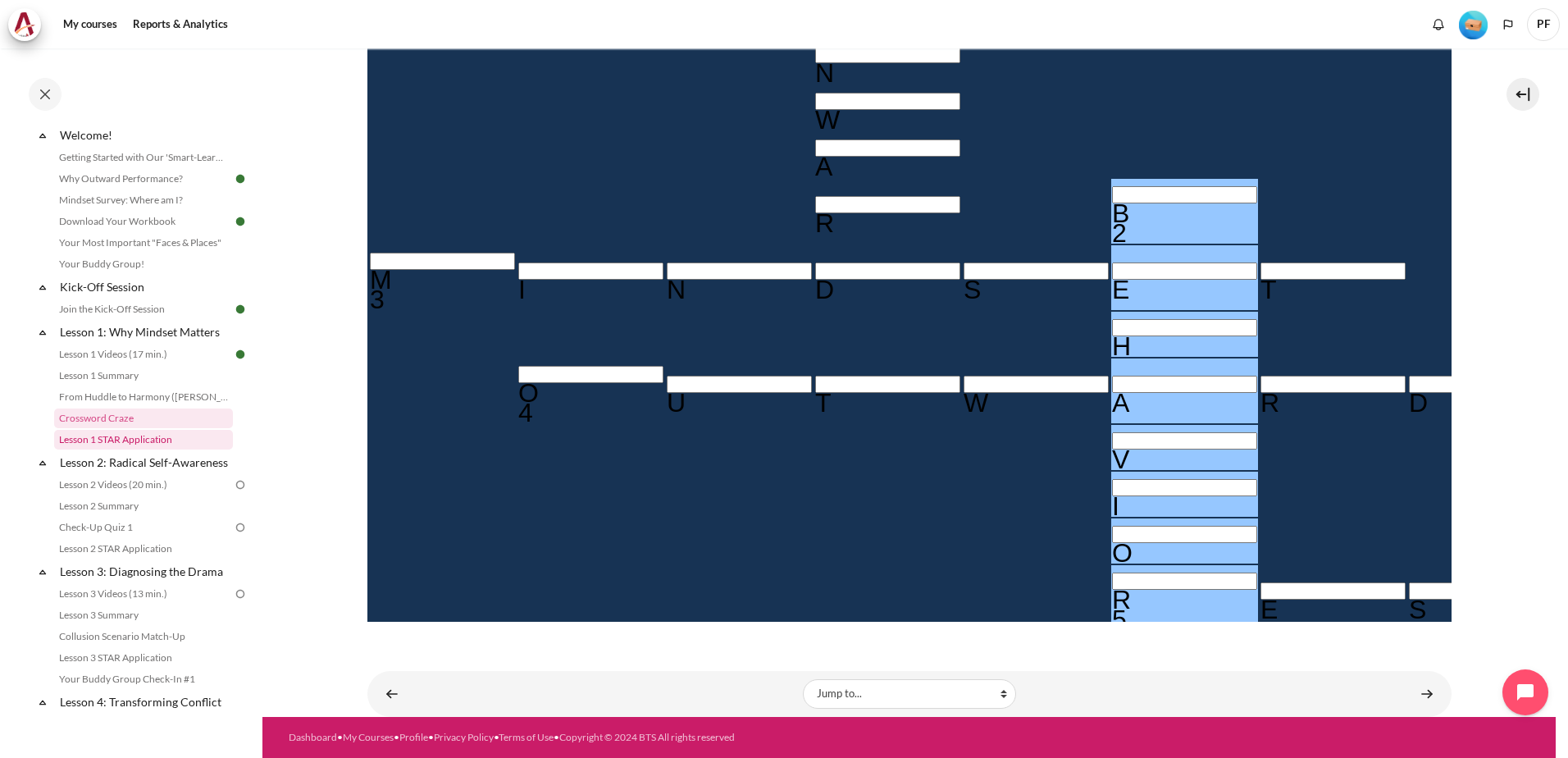
click at [123, 436] on link "Lesson 1 STAR Application" at bounding box center [143, 440] width 179 height 20
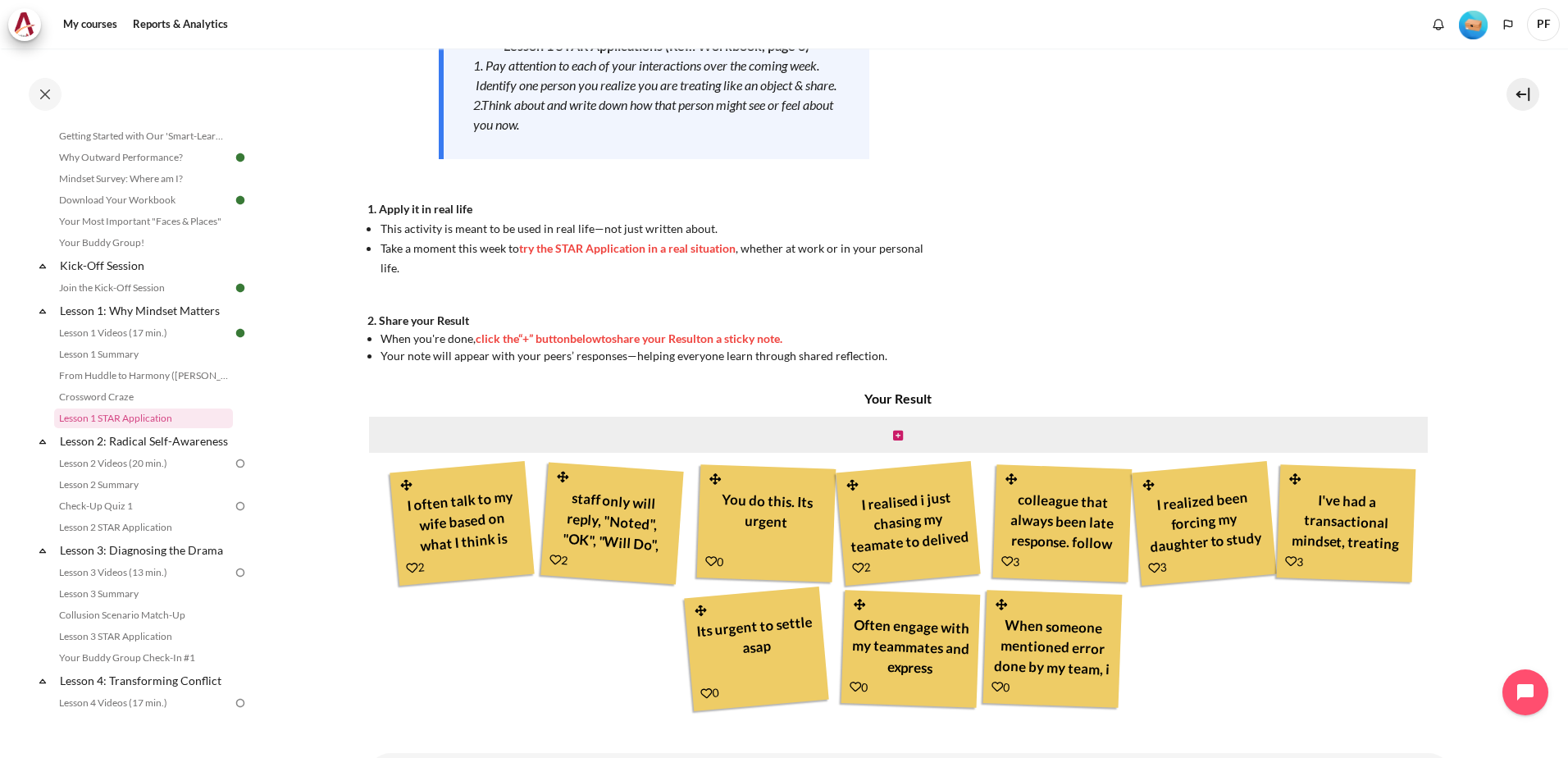
scroll to position [329, 0]
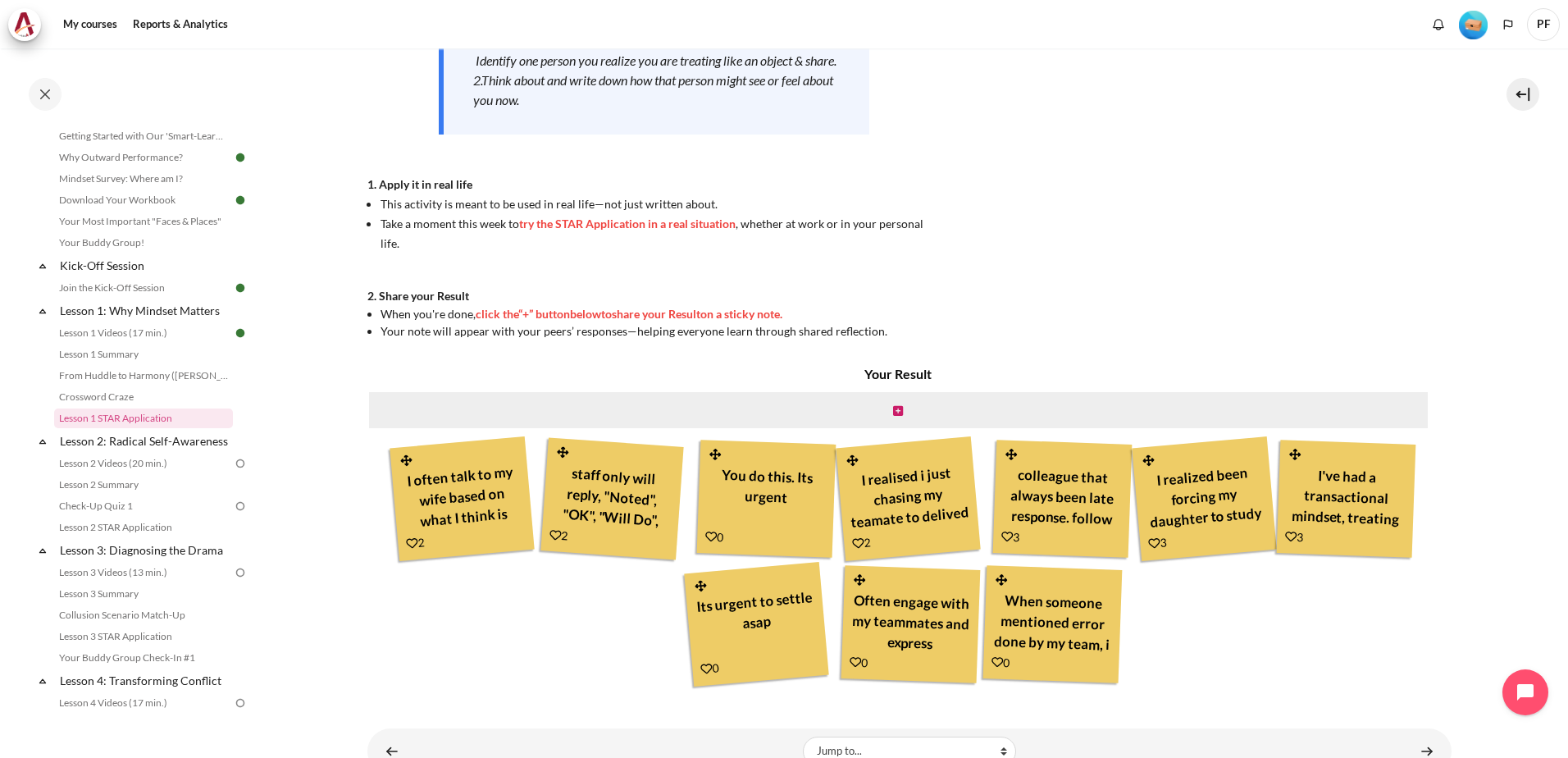
click at [710, 535] on icon "Content" at bounding box center [712, 537] width 12 height 12
click at [711, 452] on icon "Content" at bounding box center [716, 455] width 15 height 13
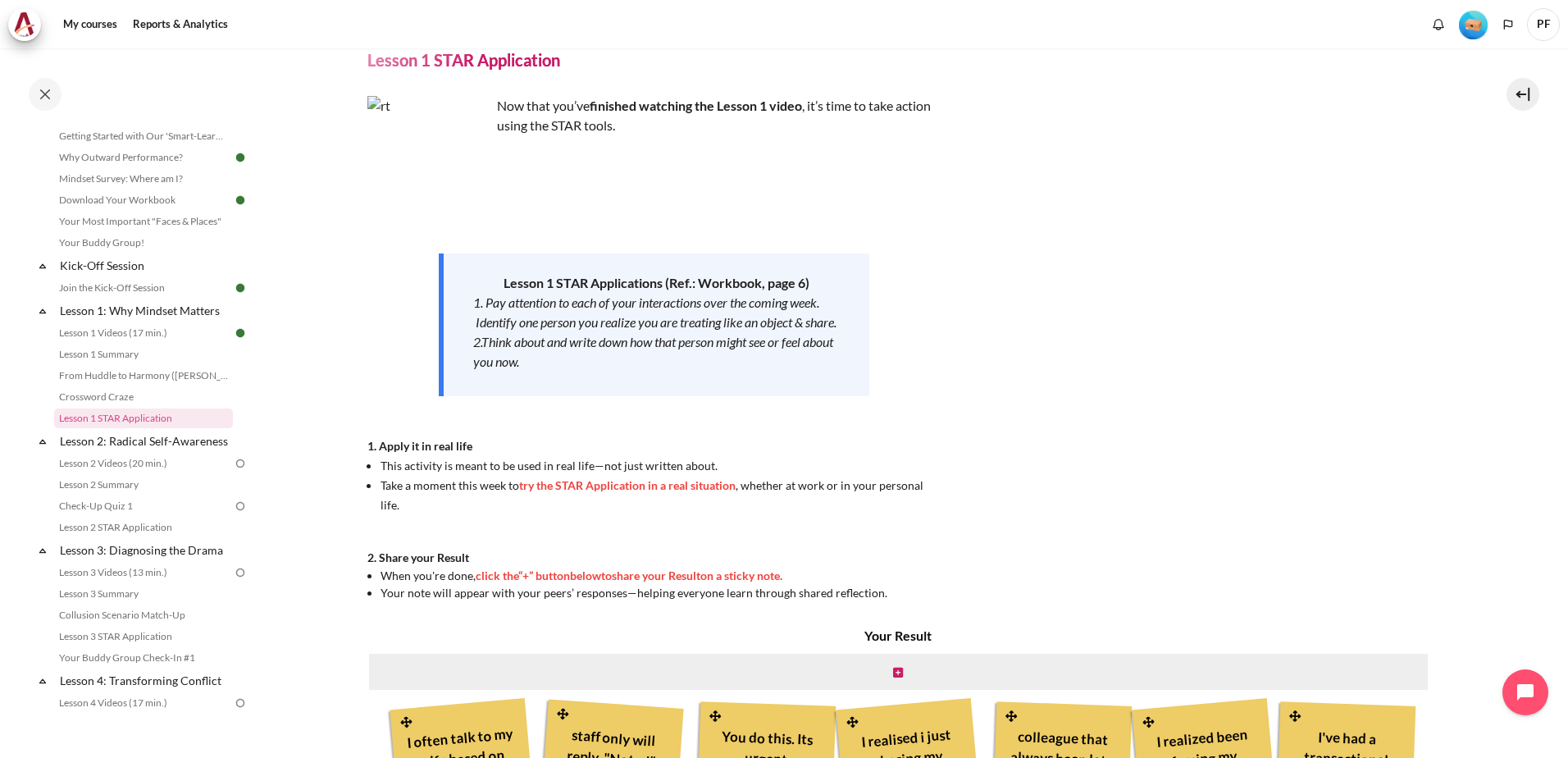
scroll to position [246, 0]
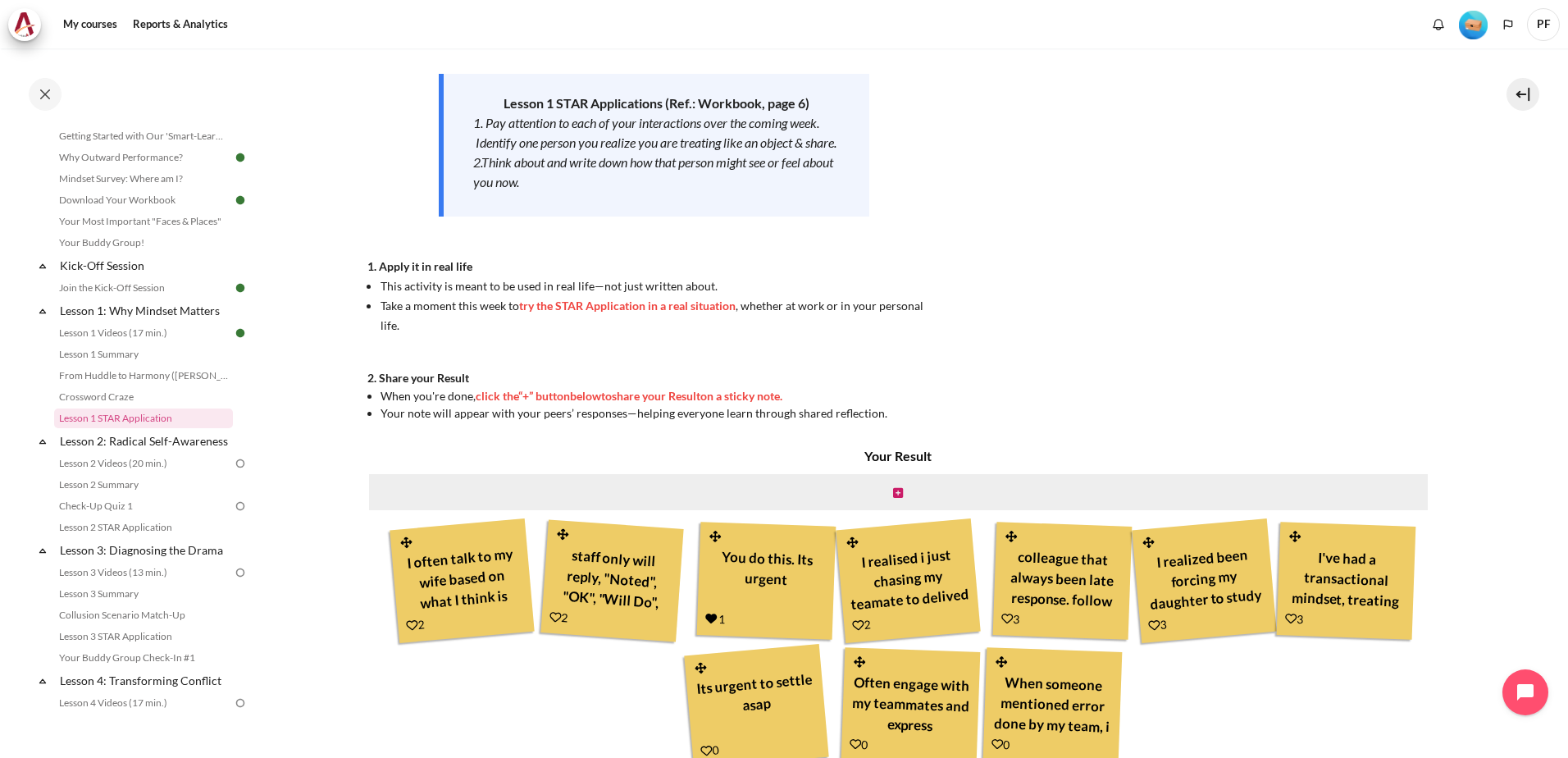
click at [551, 617] on icon "Content" at bounding box center [556, 617] width 13 height 13
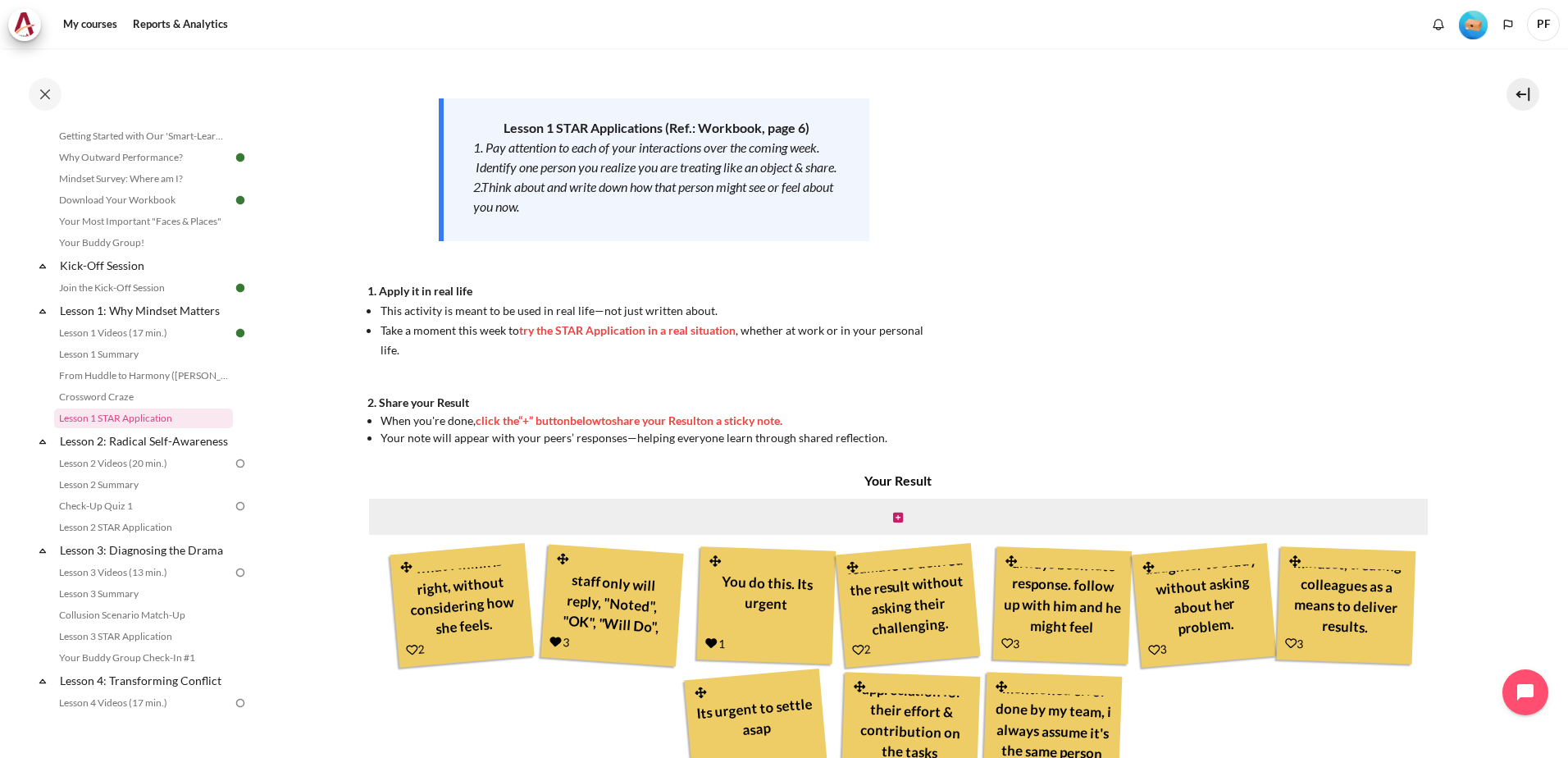
scroll to position [60, 0]
click at [1003, 643] on icon "Content" at bounding box center [1007, 644] width 12 height 12
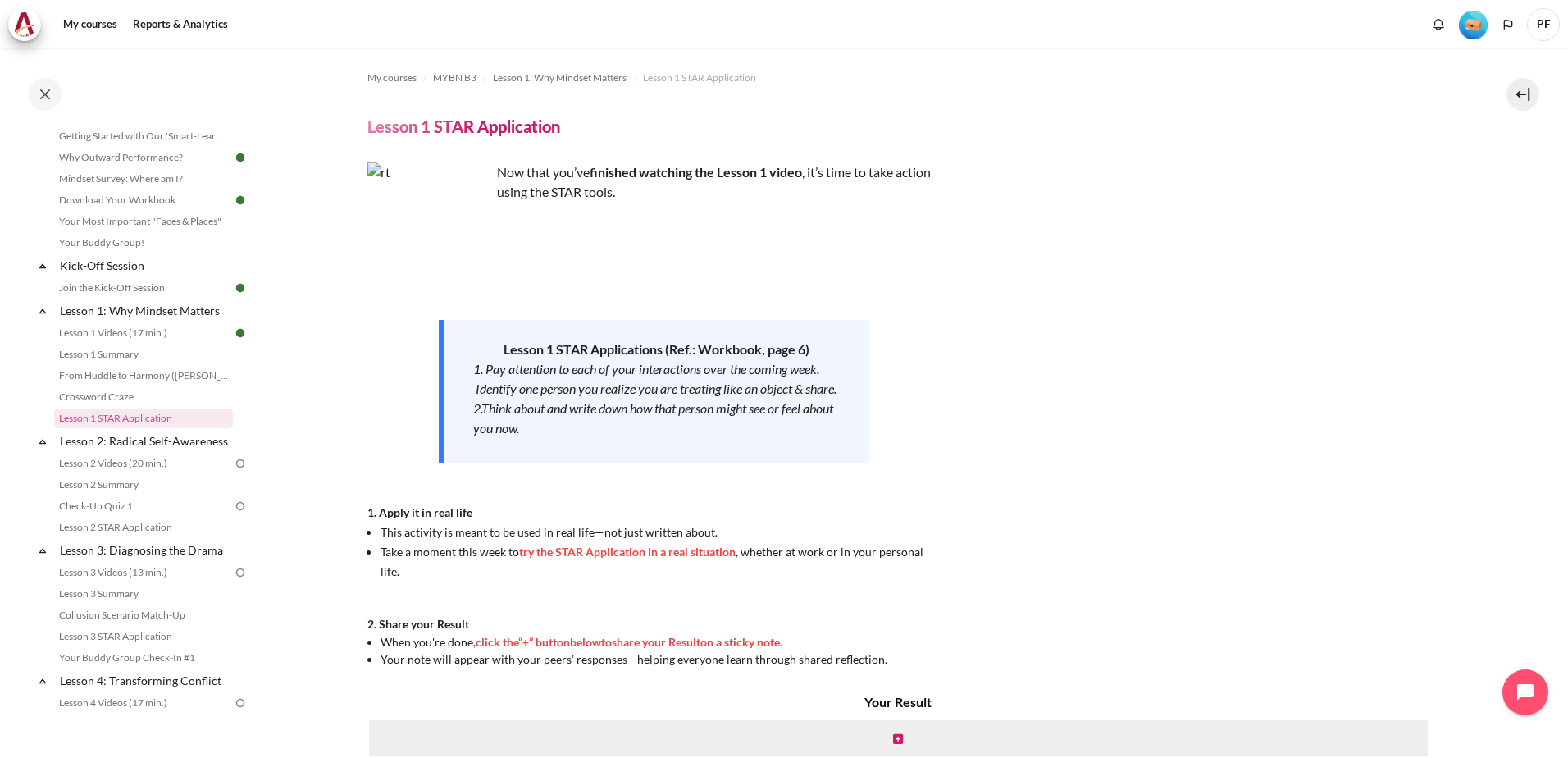
scroll to position [246, 0]
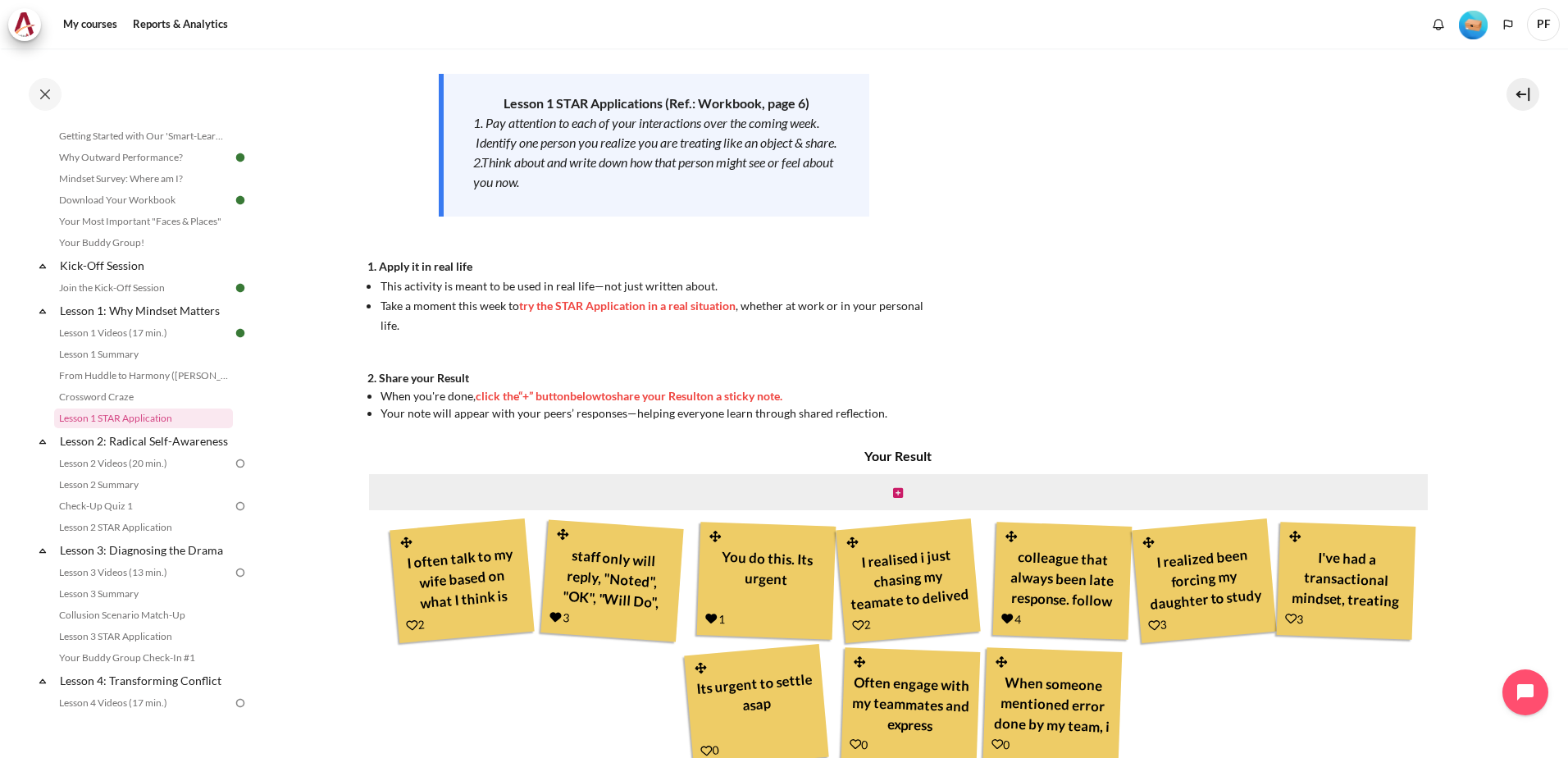
click at [899, 492] on div "Content" at bounding box center [898, 492] width 1063 height 39
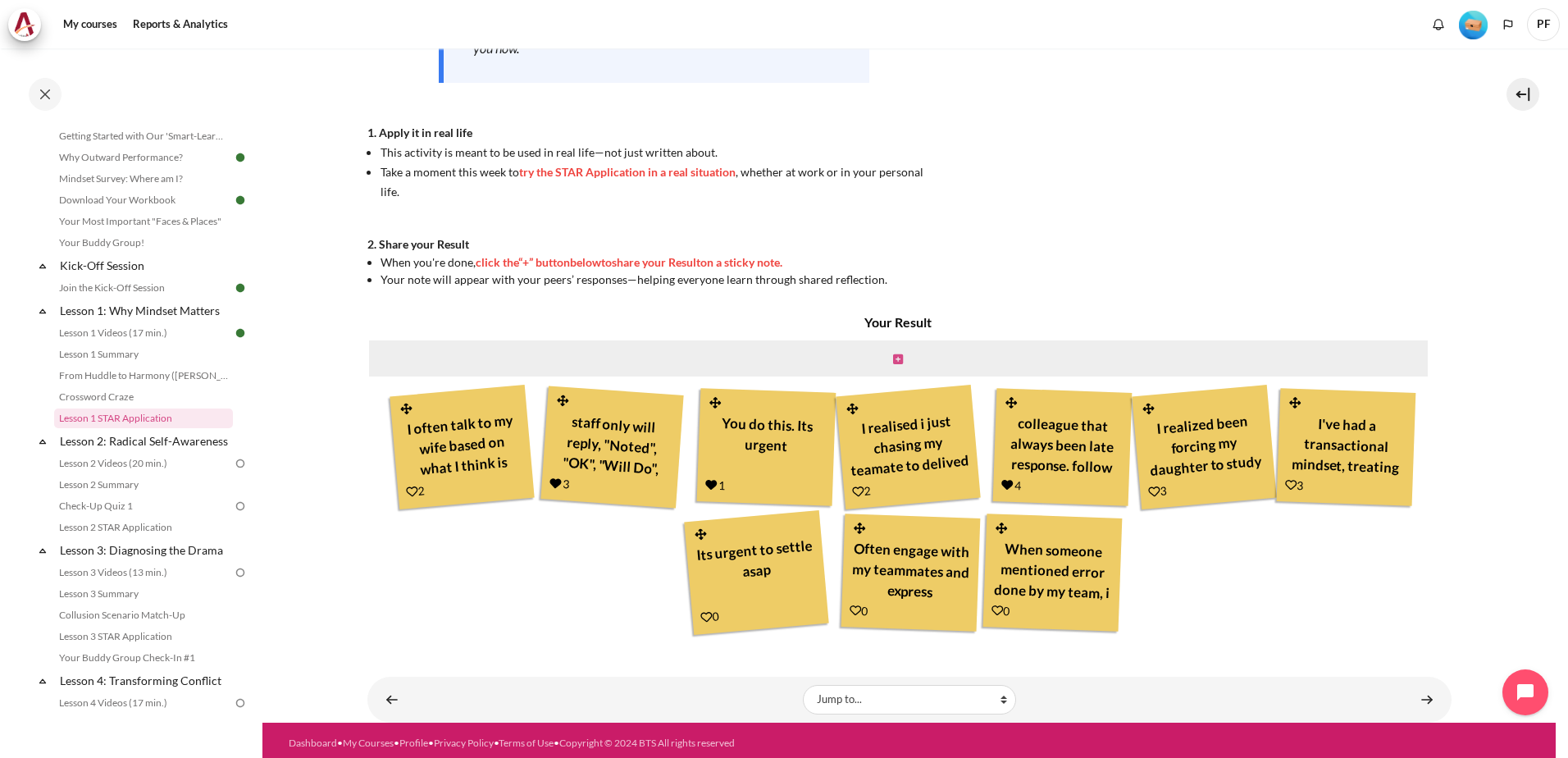
scroll to position [385, 0]
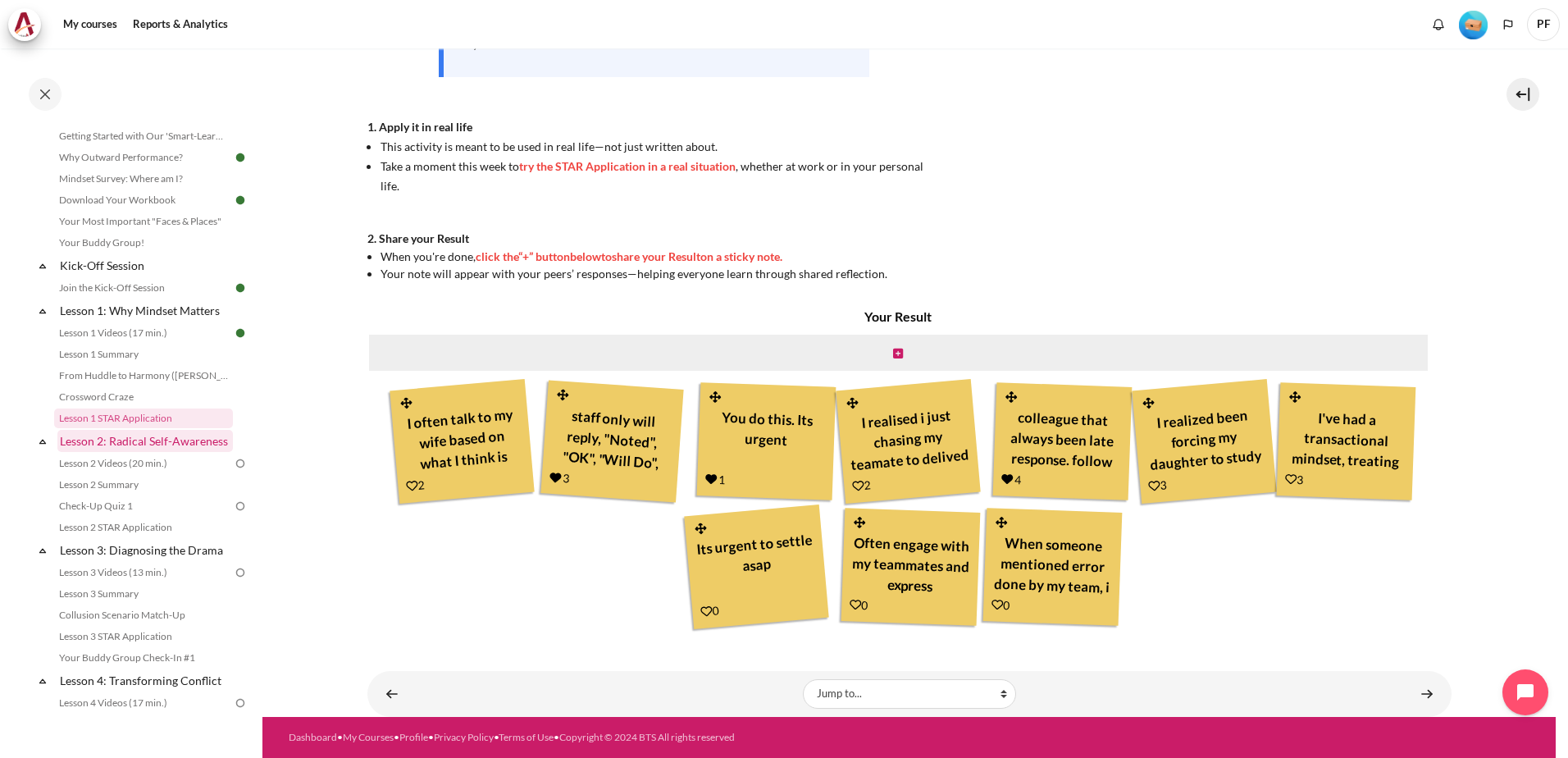
click at [138, 446] on link "Lesson 2: Radical Self-Awareness" at bounding box center [146, 441] width 176 height 22
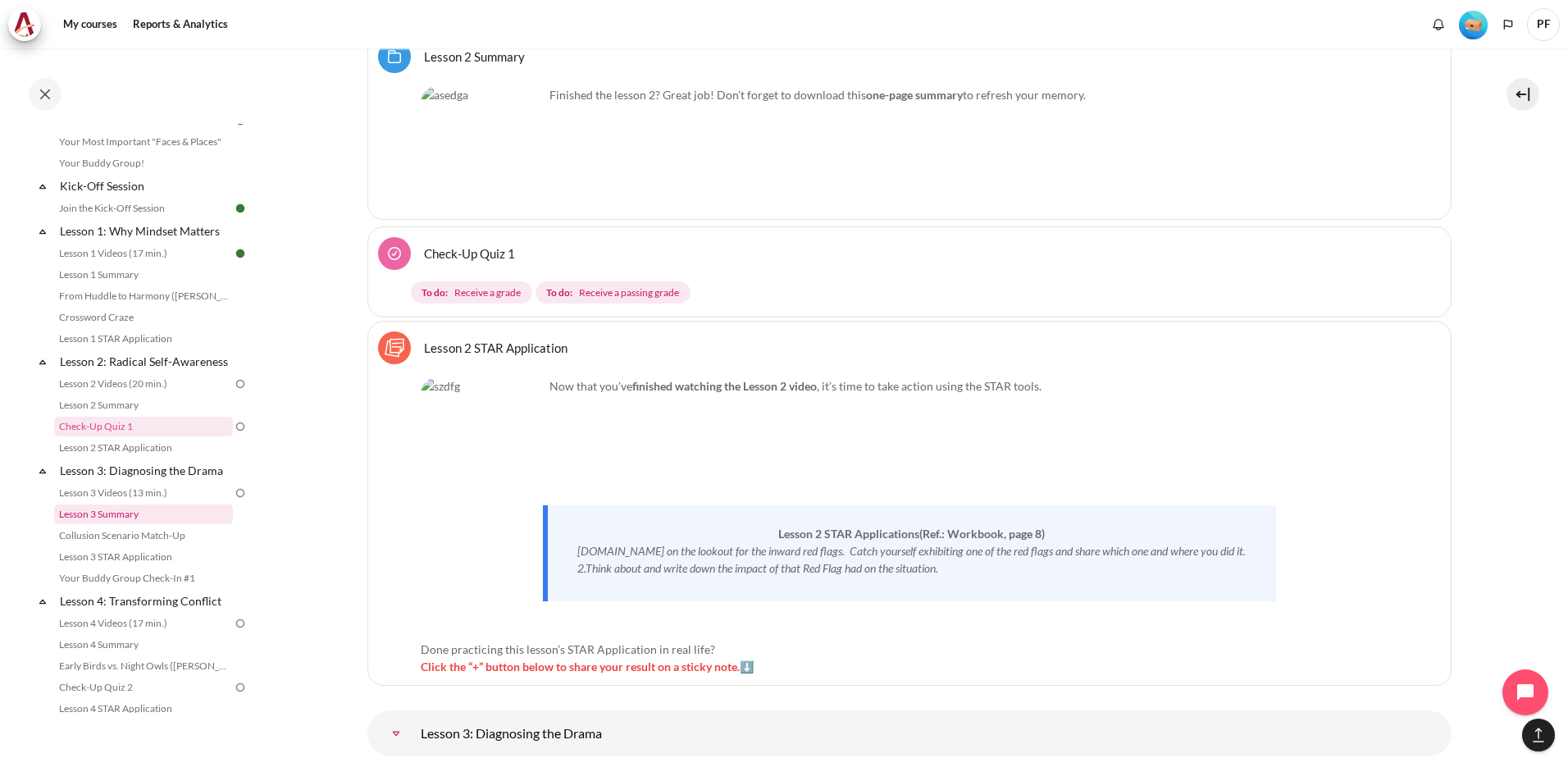
scroll to position [179, 0]
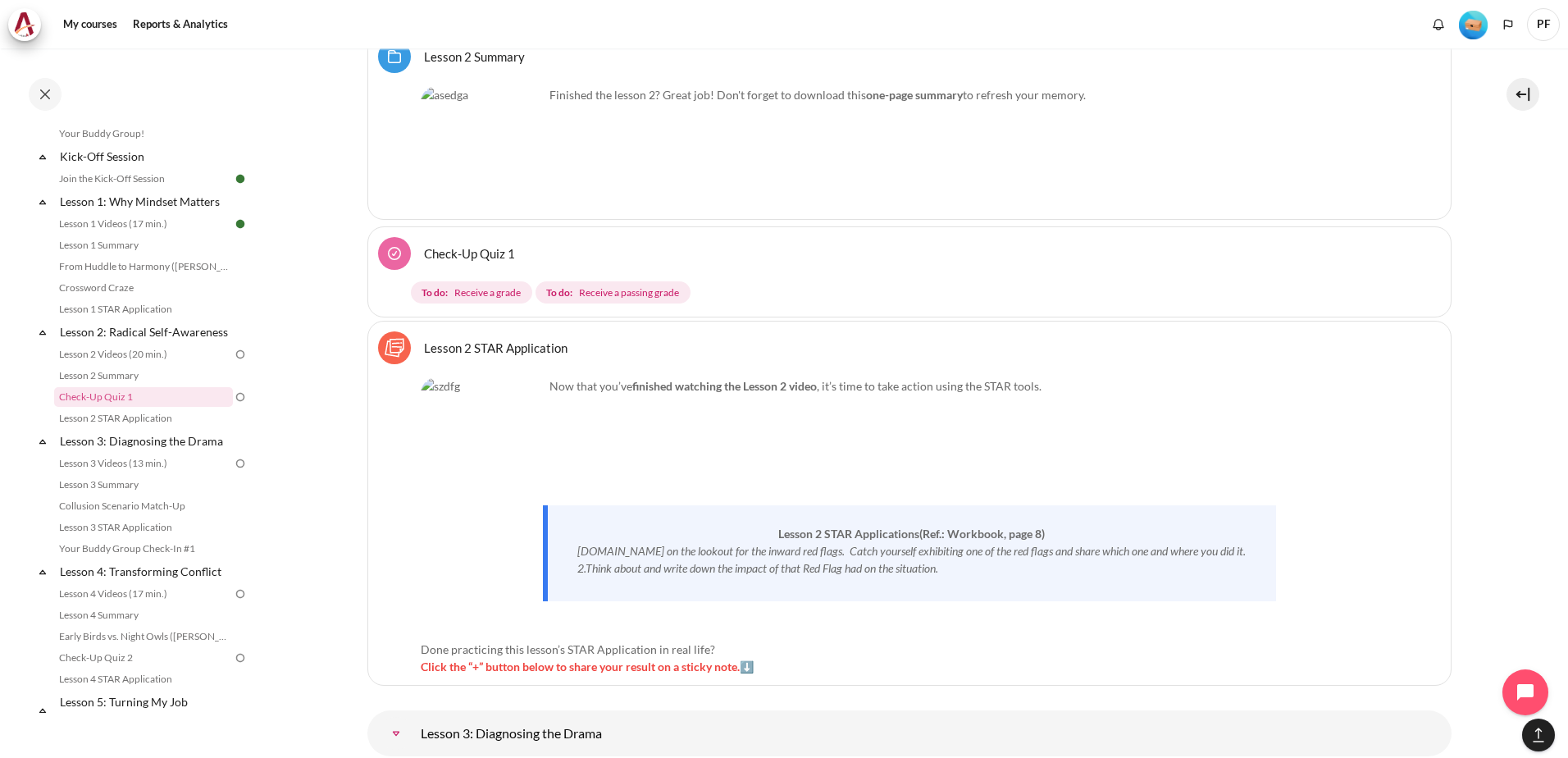
click at [413, 736] on link "Lesson 3: Diagnosing the Drama" at bounding box center [396, 734] width 33 height 33
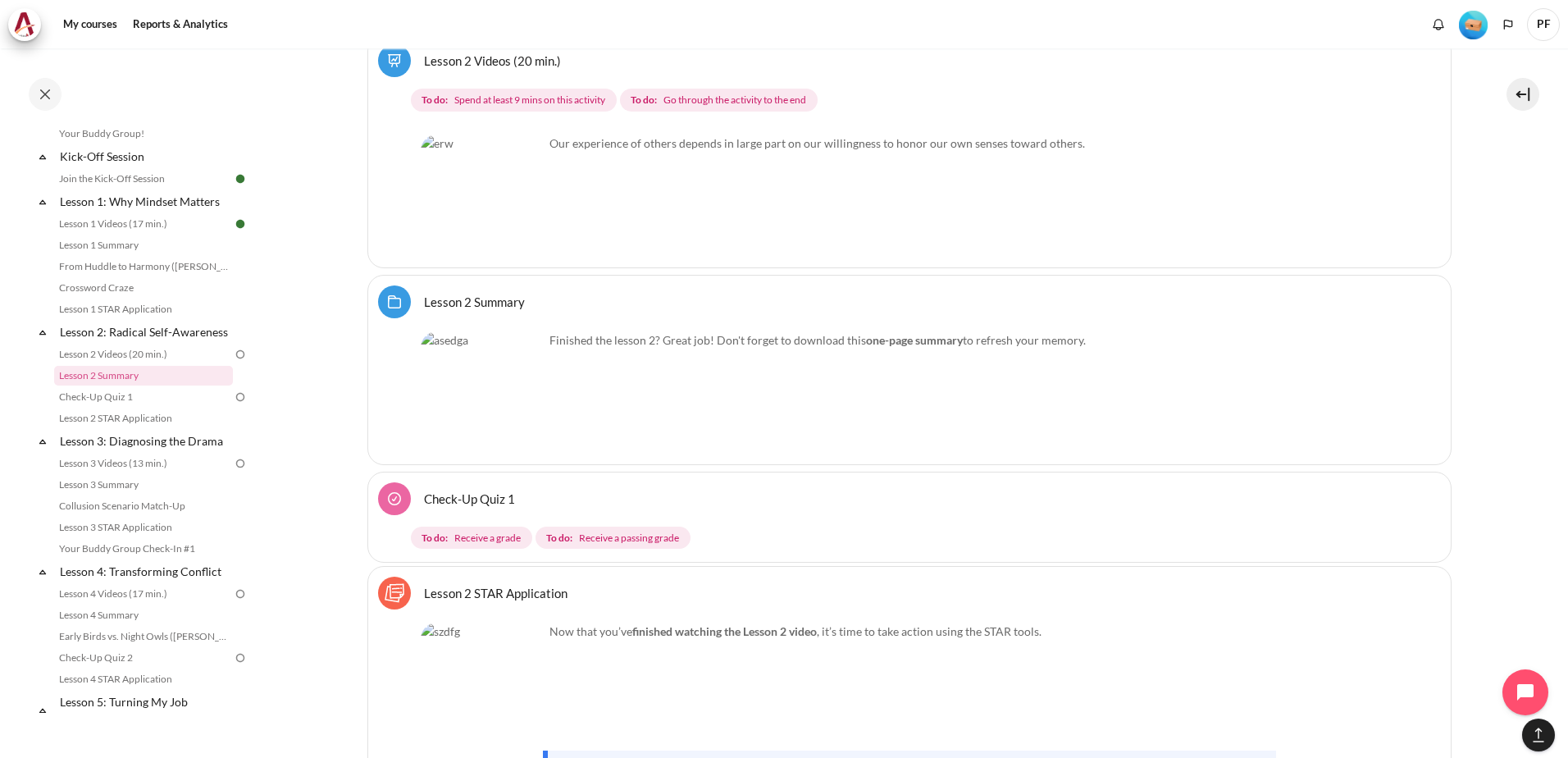
scroll to position [4213, 0]
click at [528, 230] on img "Content" at bounding box center [482, 197] width 123 height 123
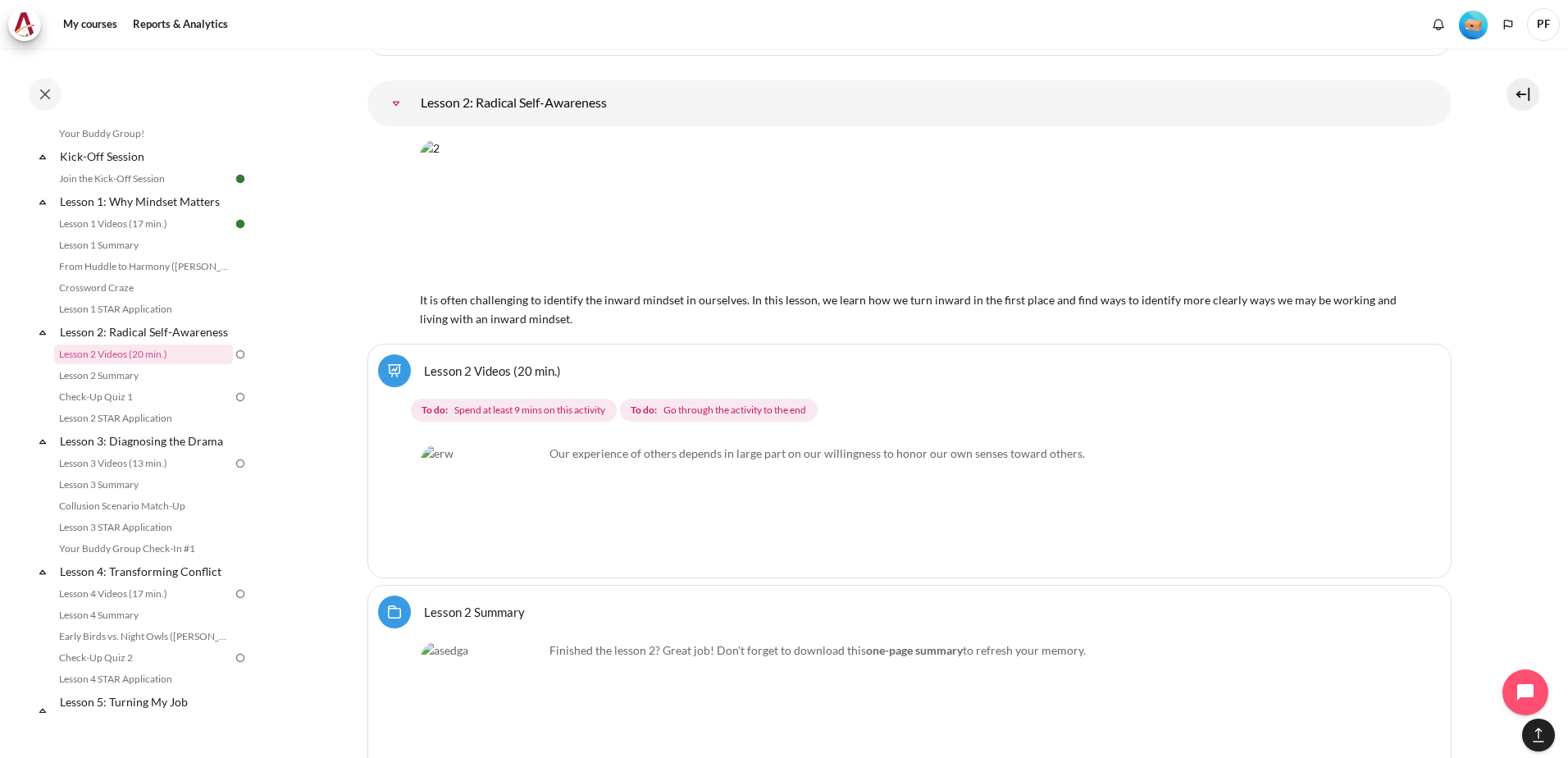
scroll to position [3885, 0]
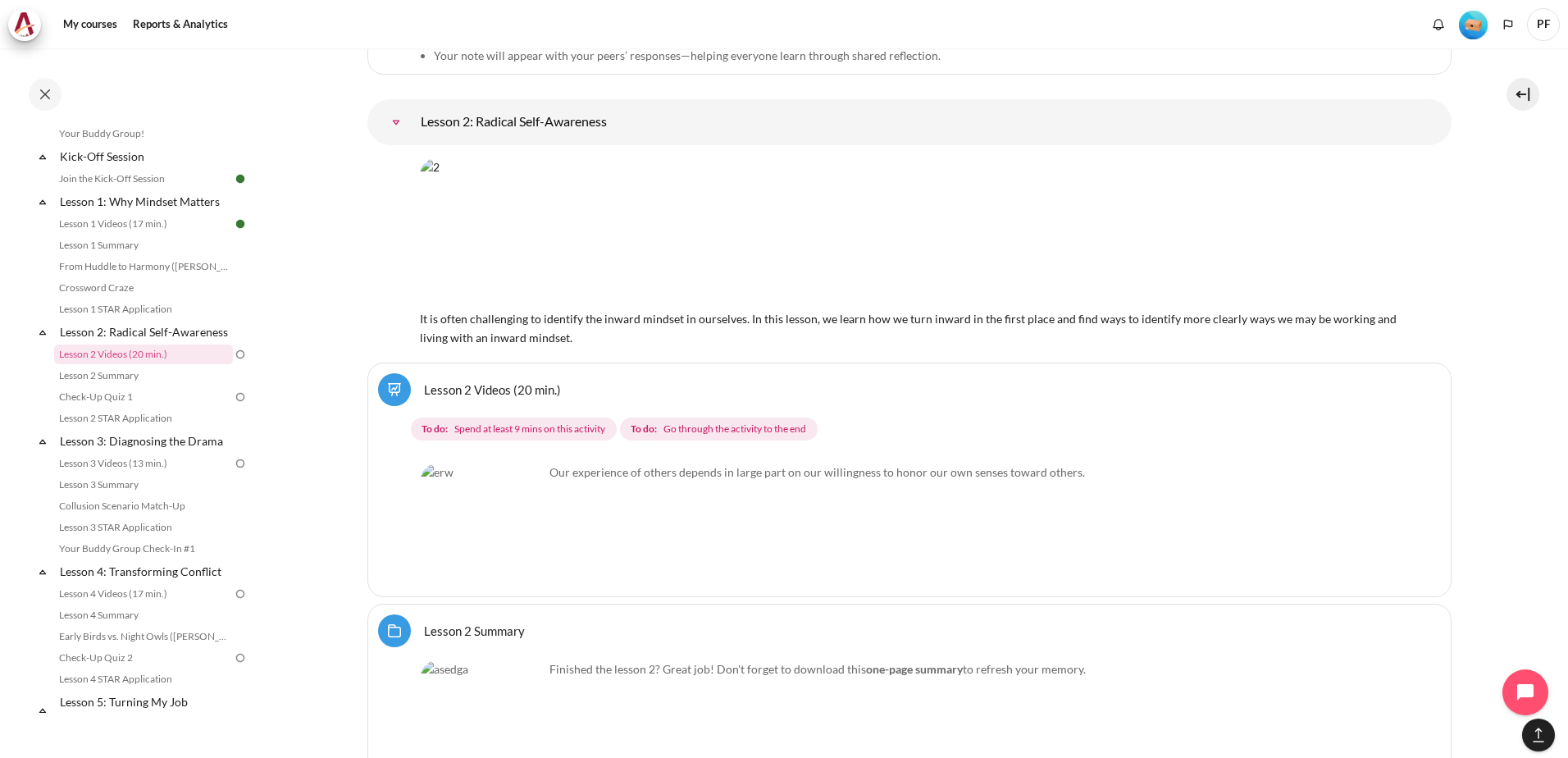
click at [524, 548] on img "Content" at bounding box center [482, 525] width 123 height 123
click at [584, 476] on p "Our experience of others depends in large part on our willingness to honor our …" at bounding box center [909, 472] width 978 height 18
click at [142, 365] on link "Lesson 2 Videos (20 min.)" at bounding box center [143, 354] width 179 height 20
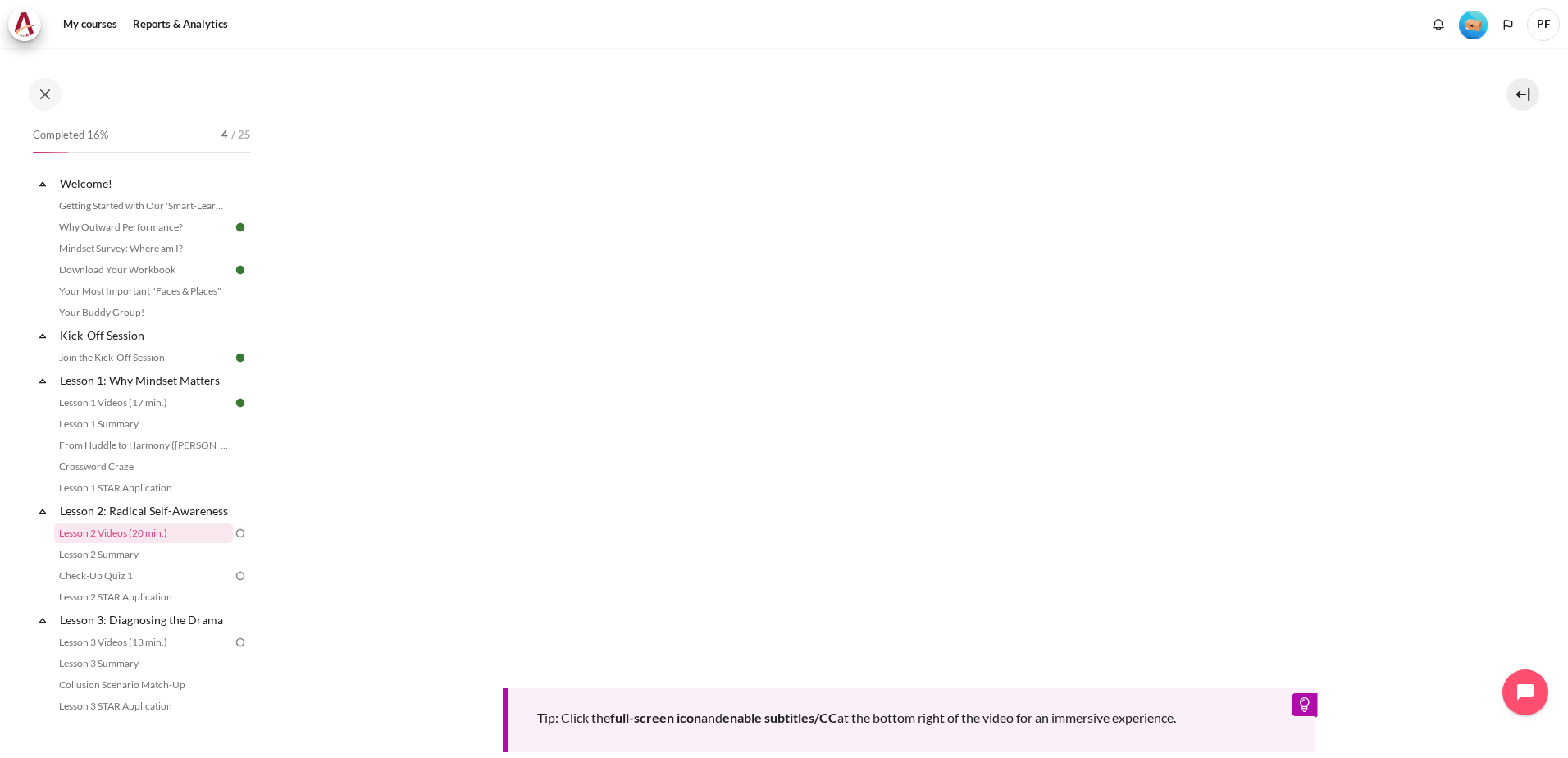
click at [904, 676] on div "Tip: Click the full-screen icon and enable subtitles/CC at the bottom right of …" at bounding box center [909, 395] width 1084 height 714
click at [119, 425] on link "Lesson 1 Summary" at bounding box center [143, 424] width 179 height 20
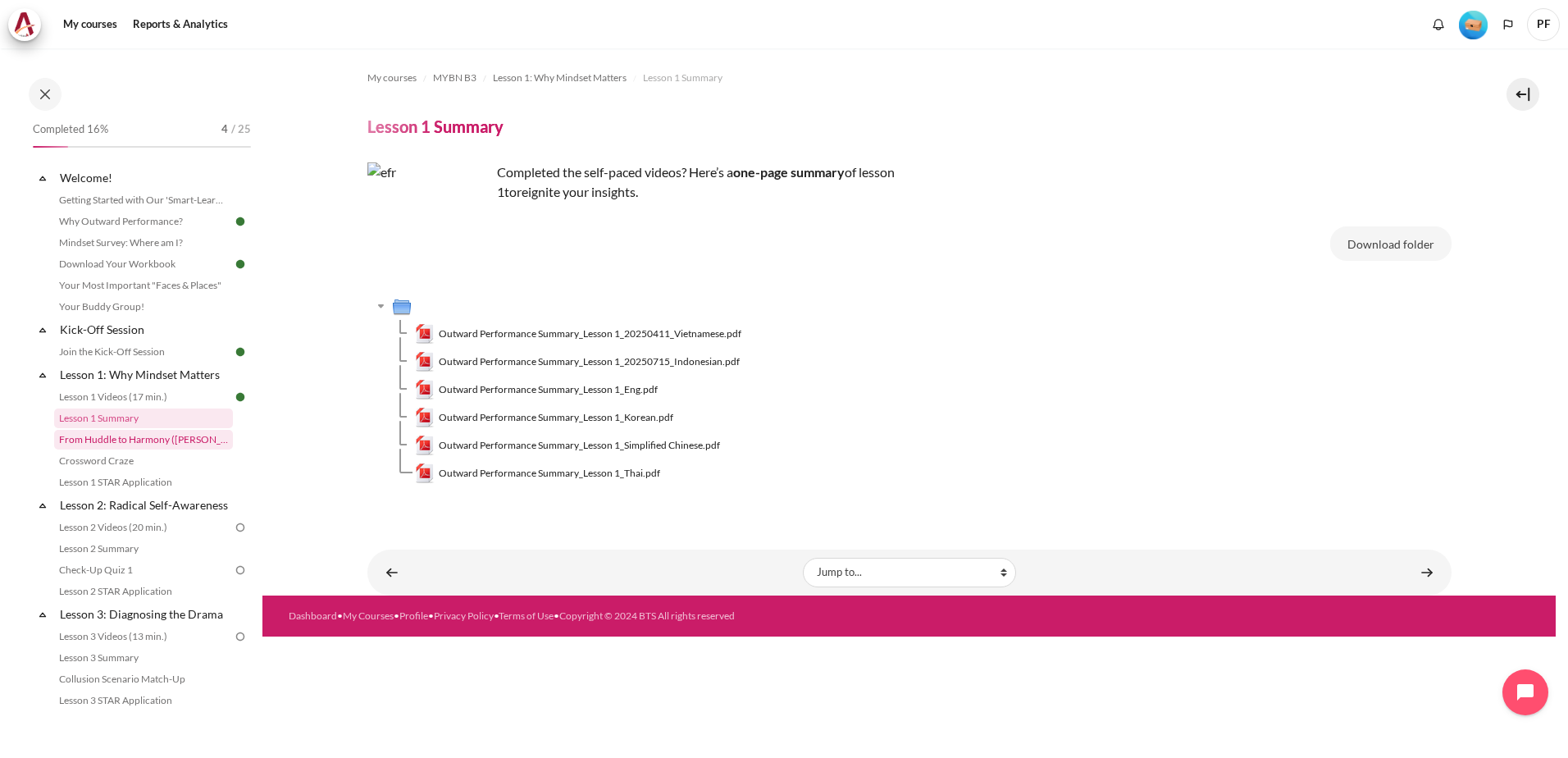
scroll to position [170, 0]
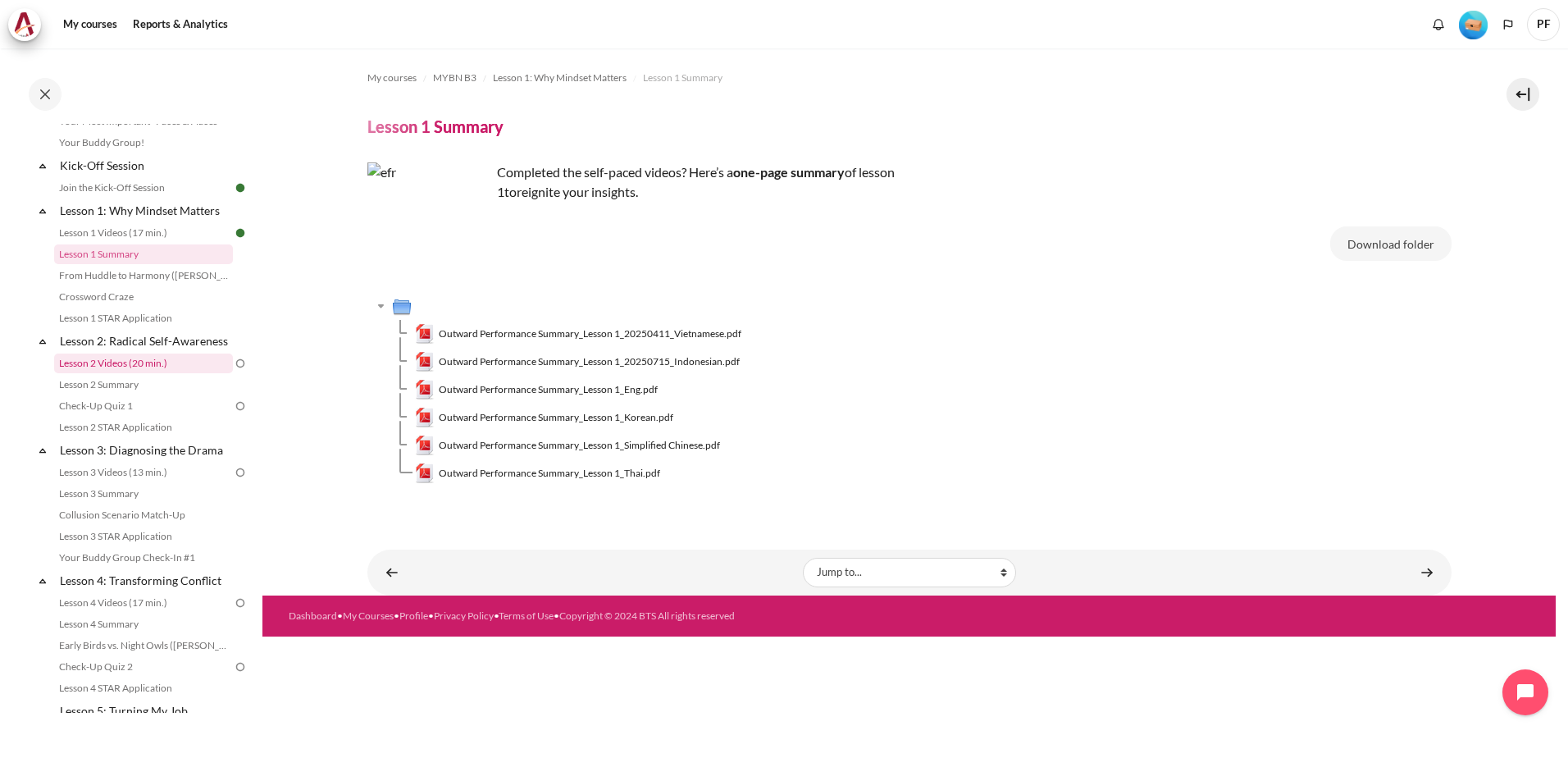
click at [136, 374] on link "Lesson 2 Videos (20 min.)" at bounding box center [143, 364] width 179 height 20
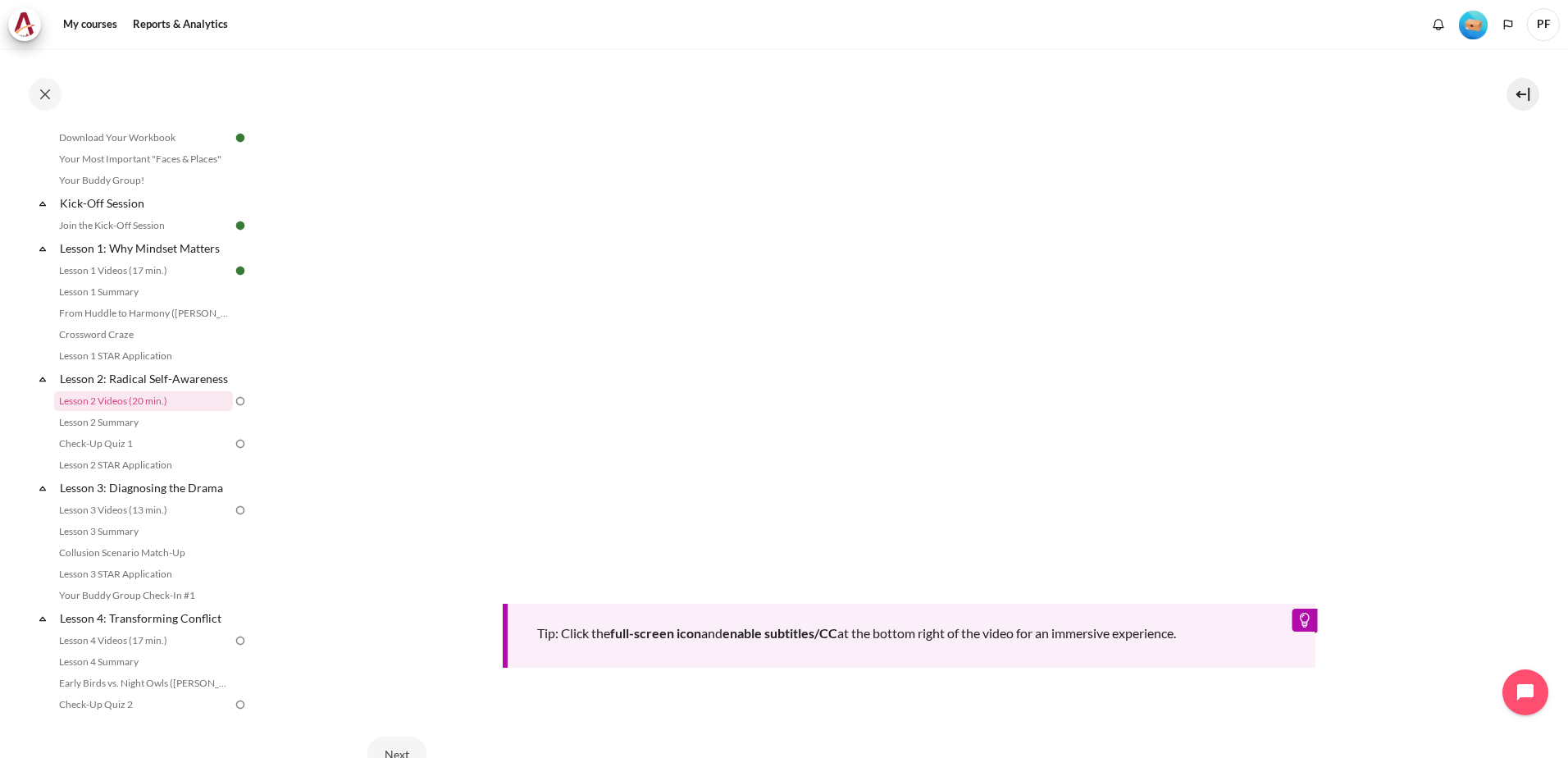
scroll to position [654, 0]
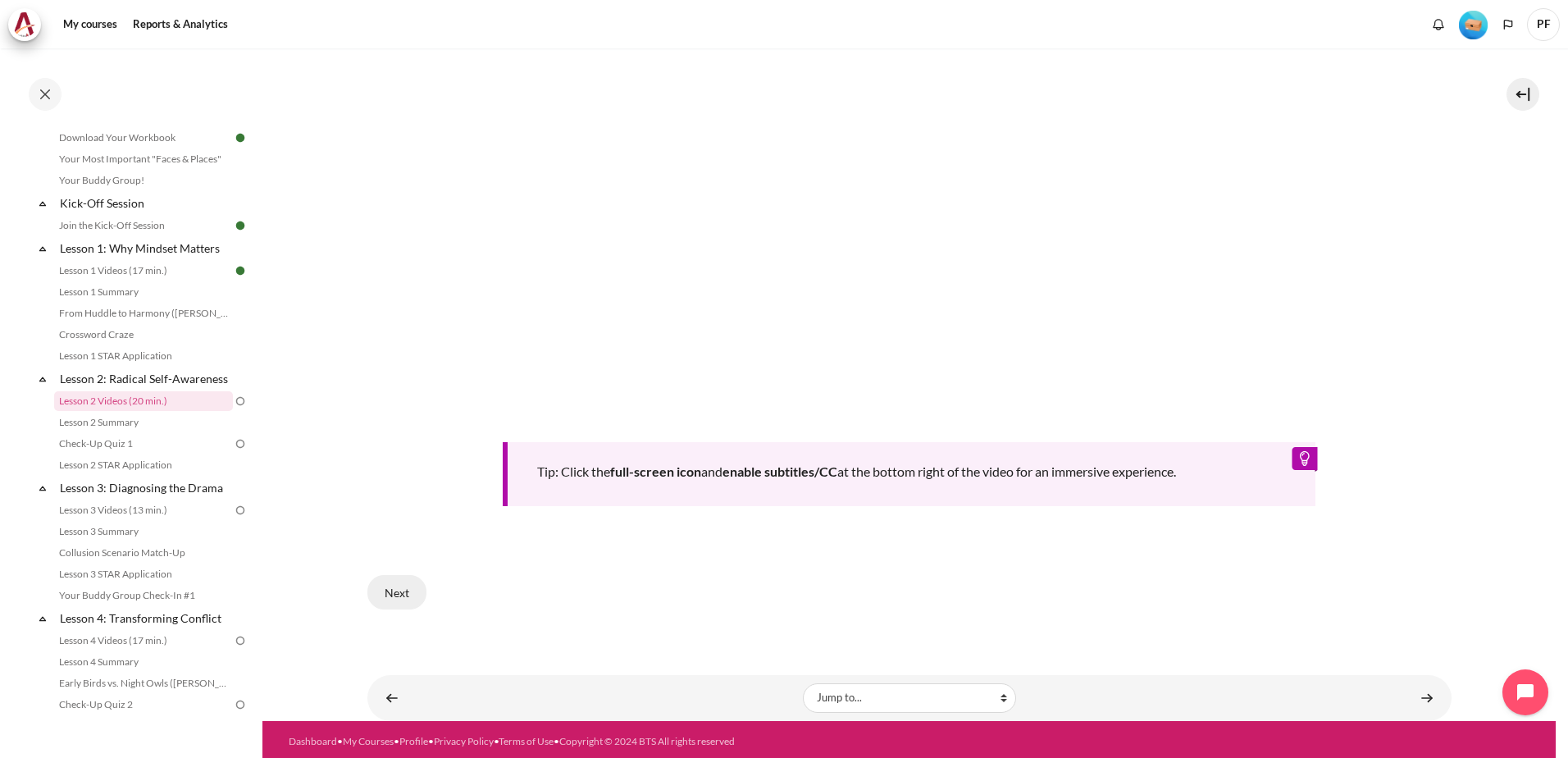
click at [397, 593] on button "Next" at bounding box center [397, 592] width 59 height 34
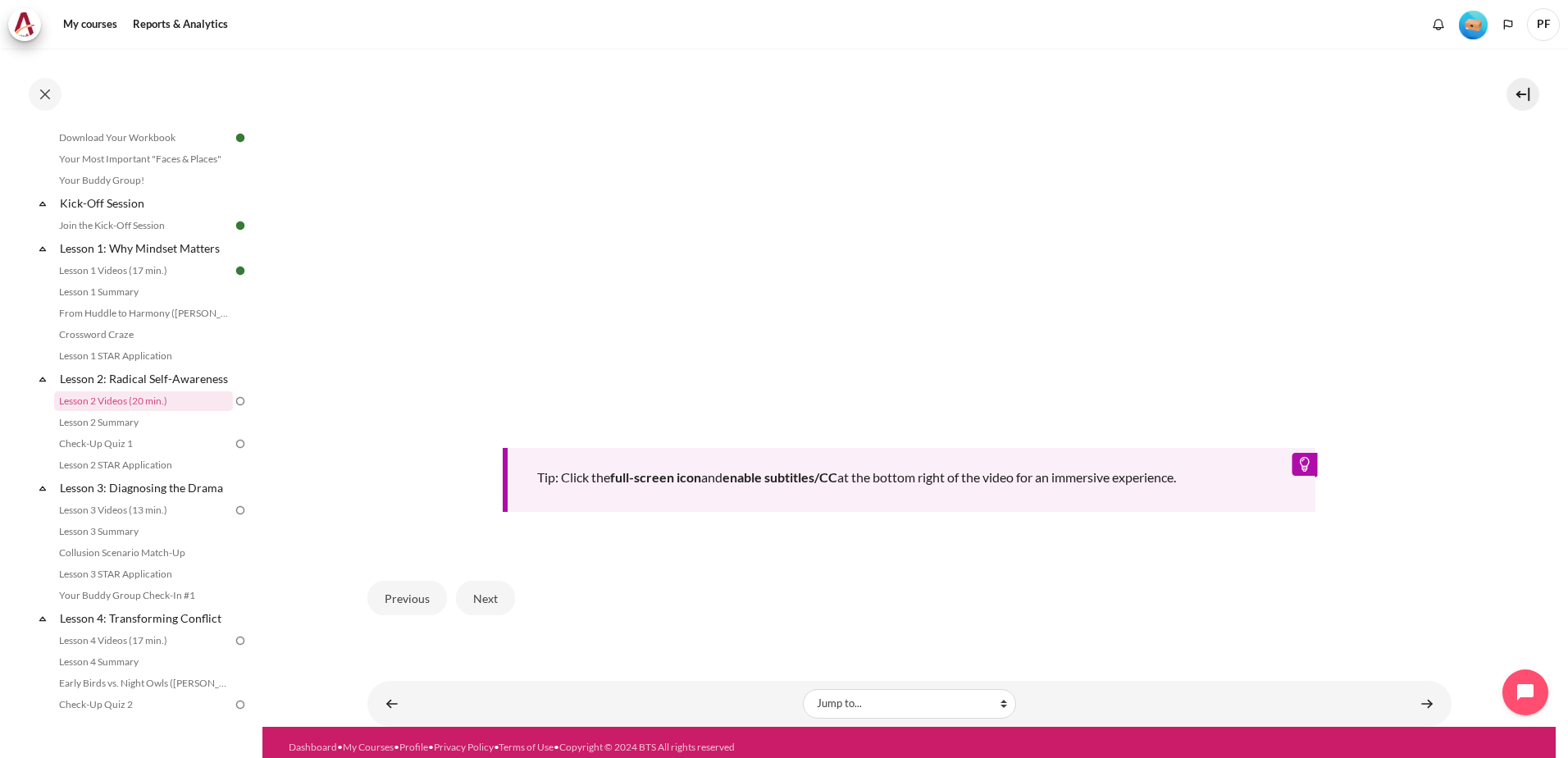
scroll to position [654, 0]
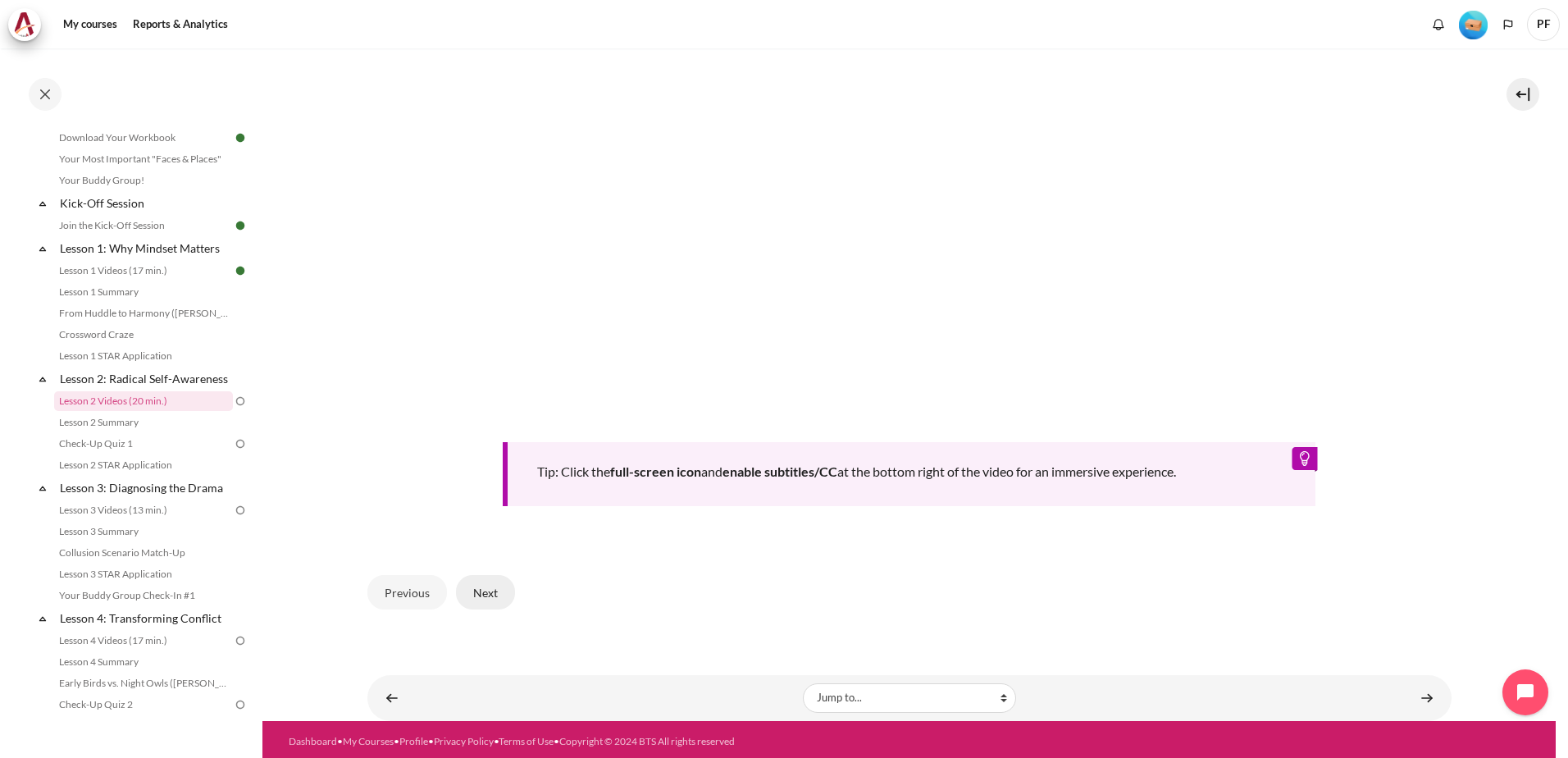
click at [506, 594] on button "Next" at bounding box center [485, 592] width 59 height 34
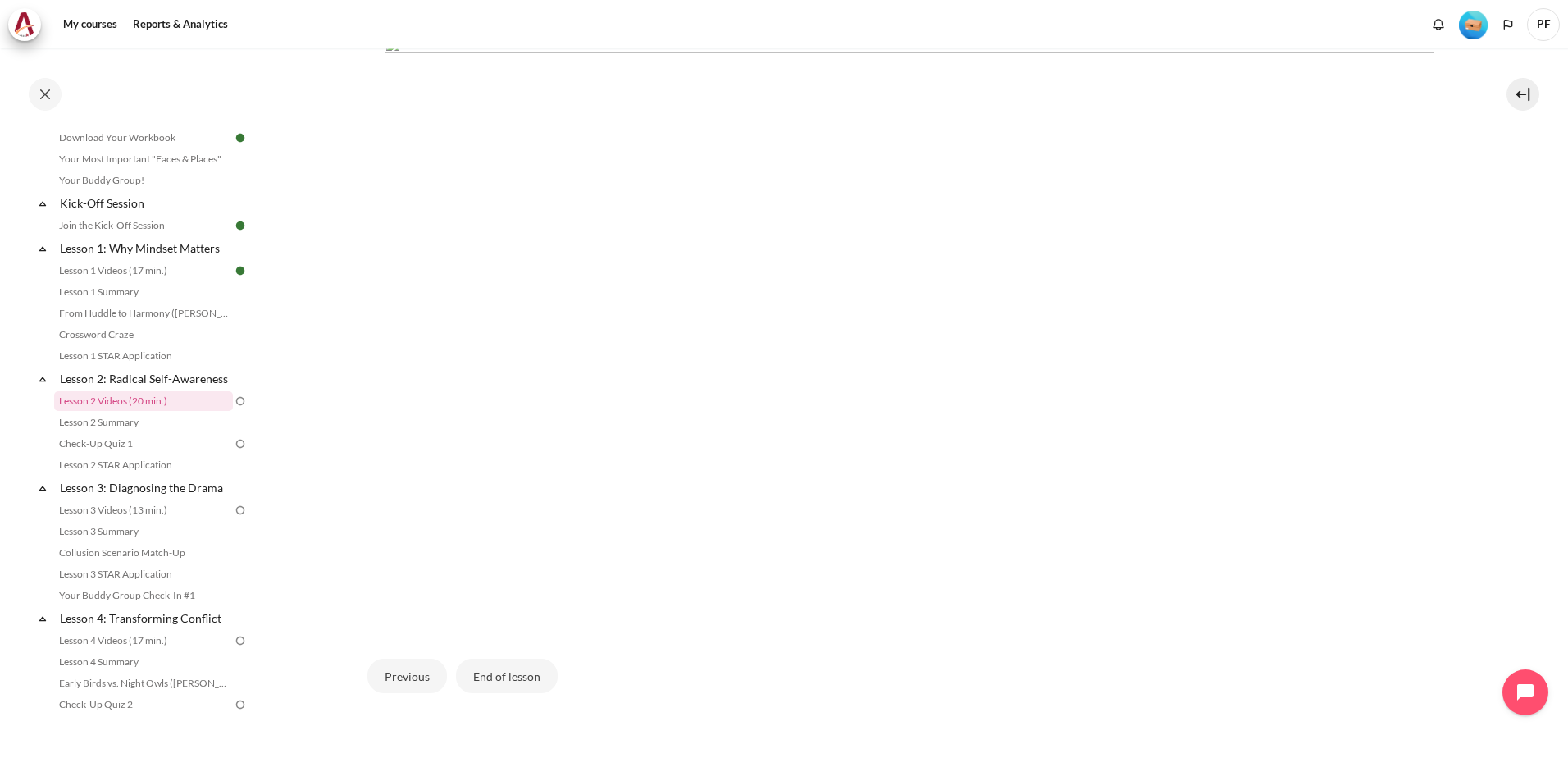
scroll to position [468, 0]
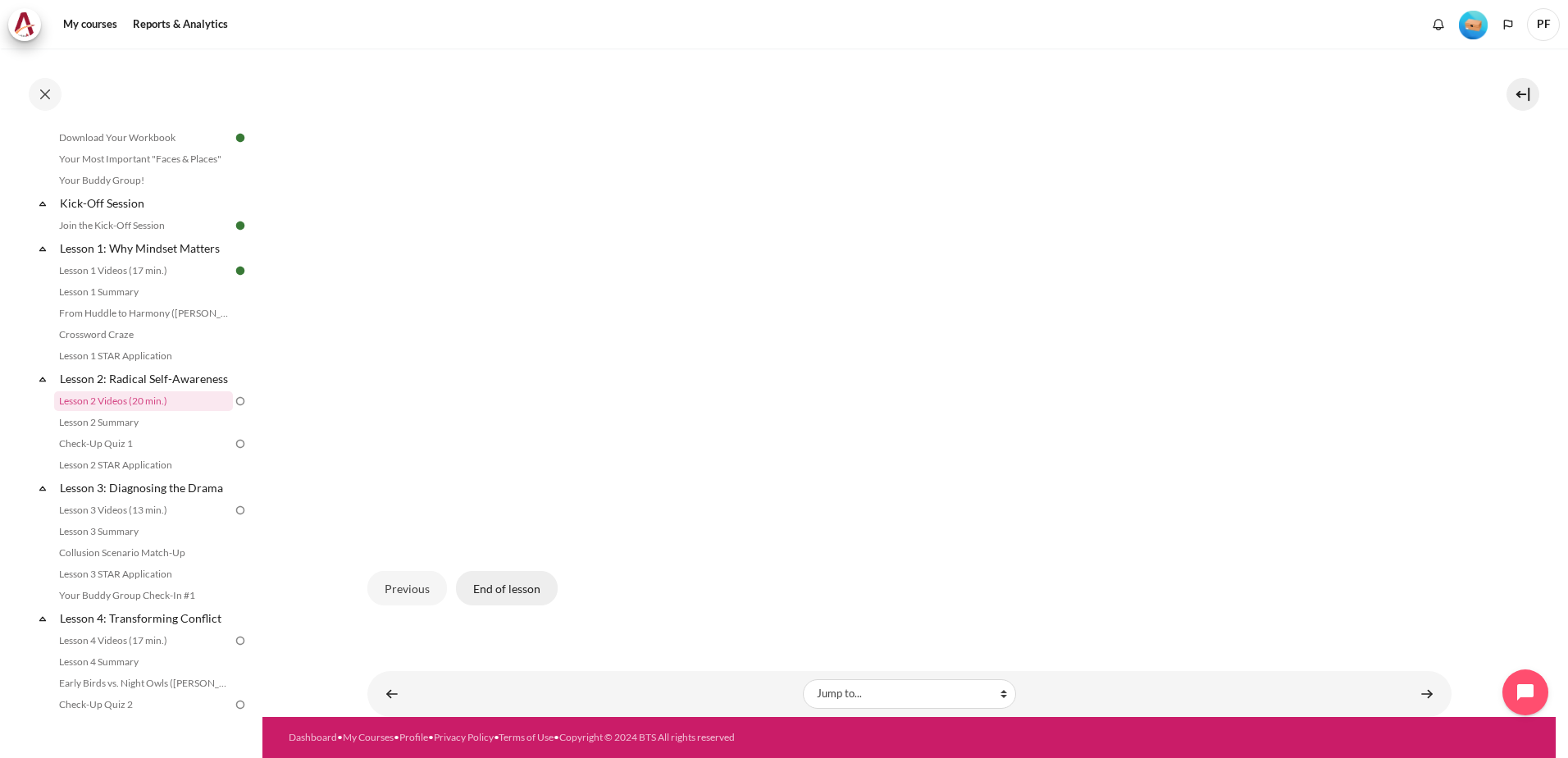
click at [520, 587] on button "End of lesson" at bounding box center [506, 588] width 102 height 34
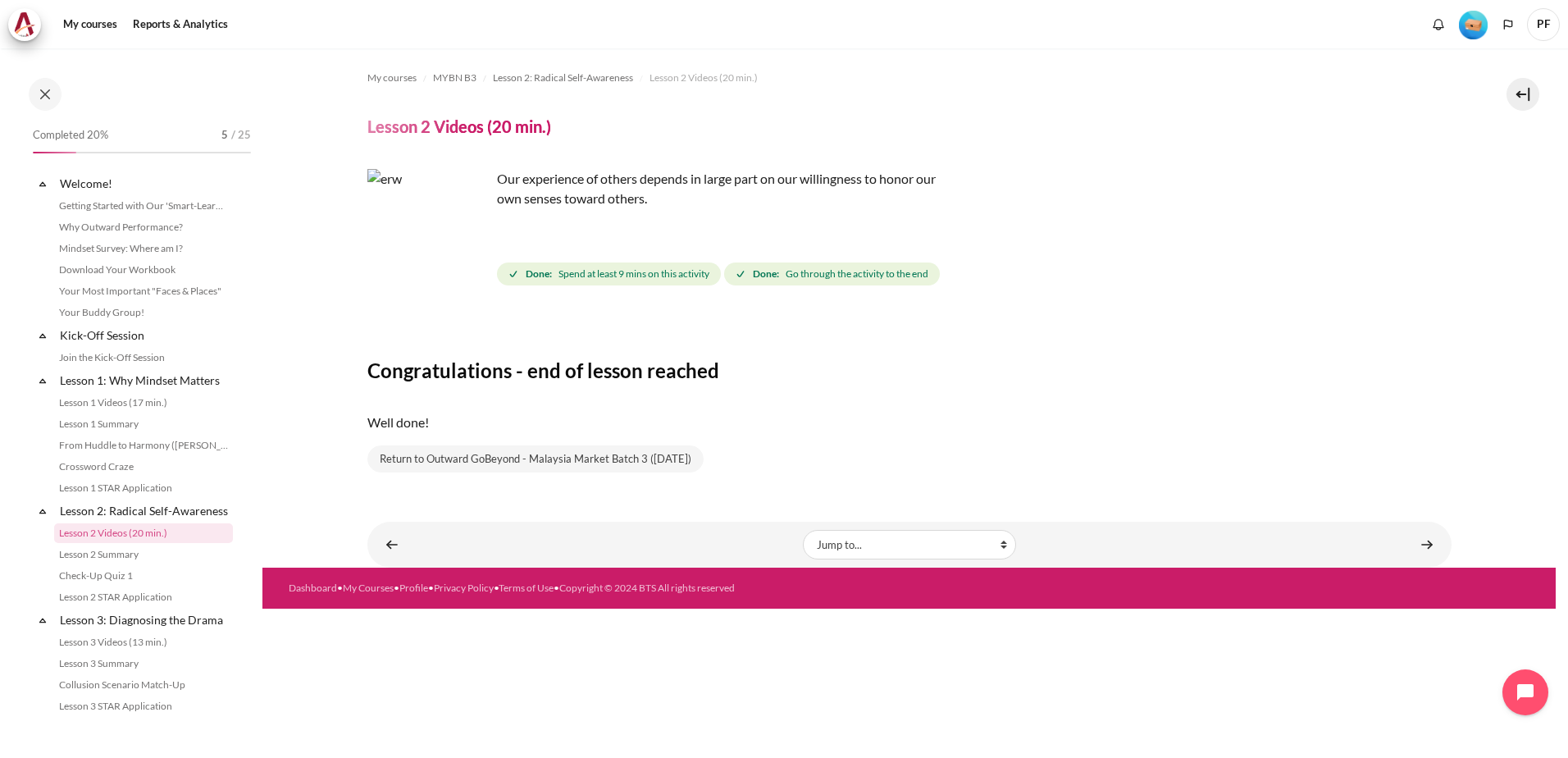
scroll to position [132, 0]
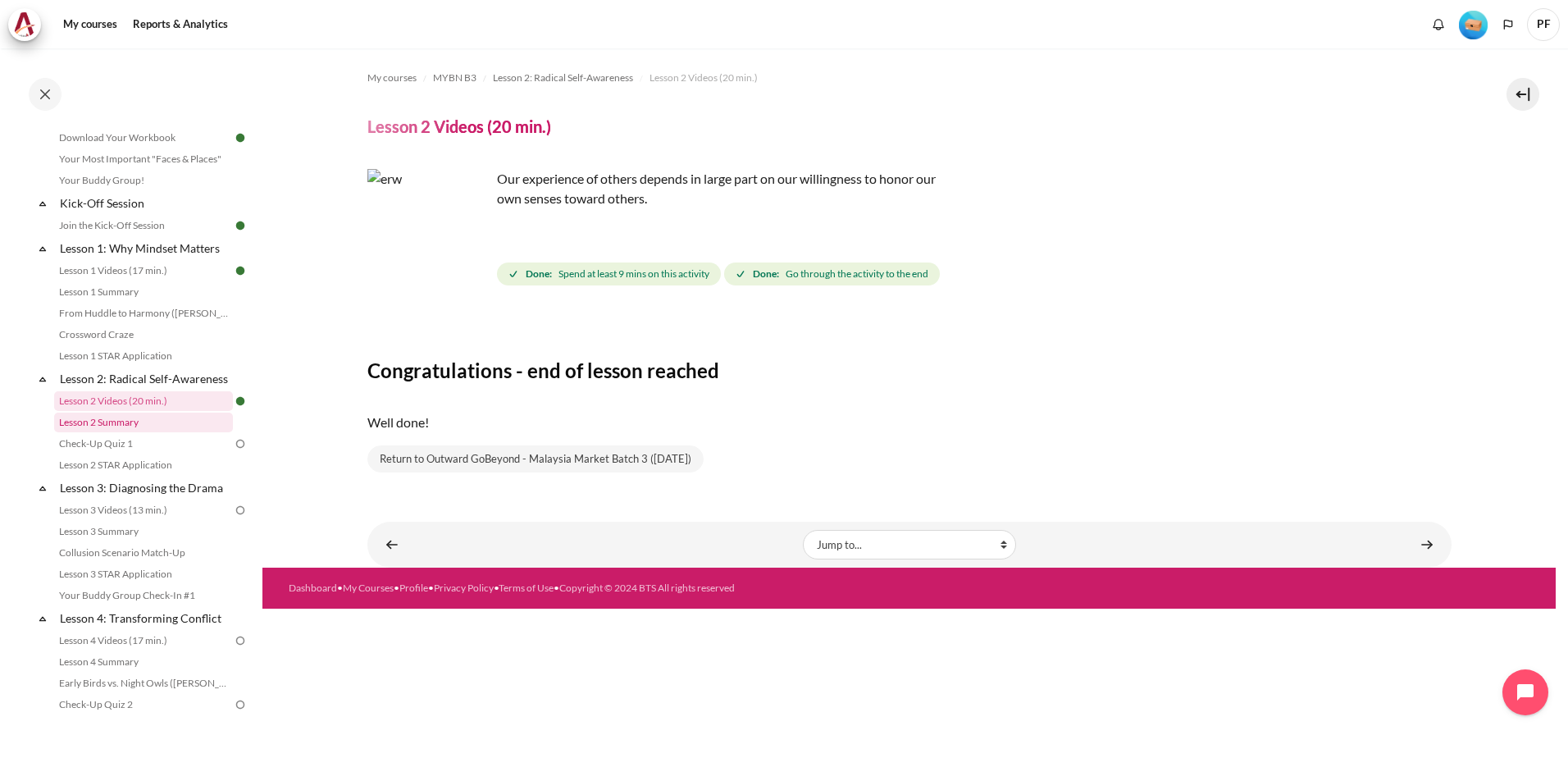
click at [113, 432] on link "Lesson 2 Summary" at bounding box center [143, 423] width 179 height 20
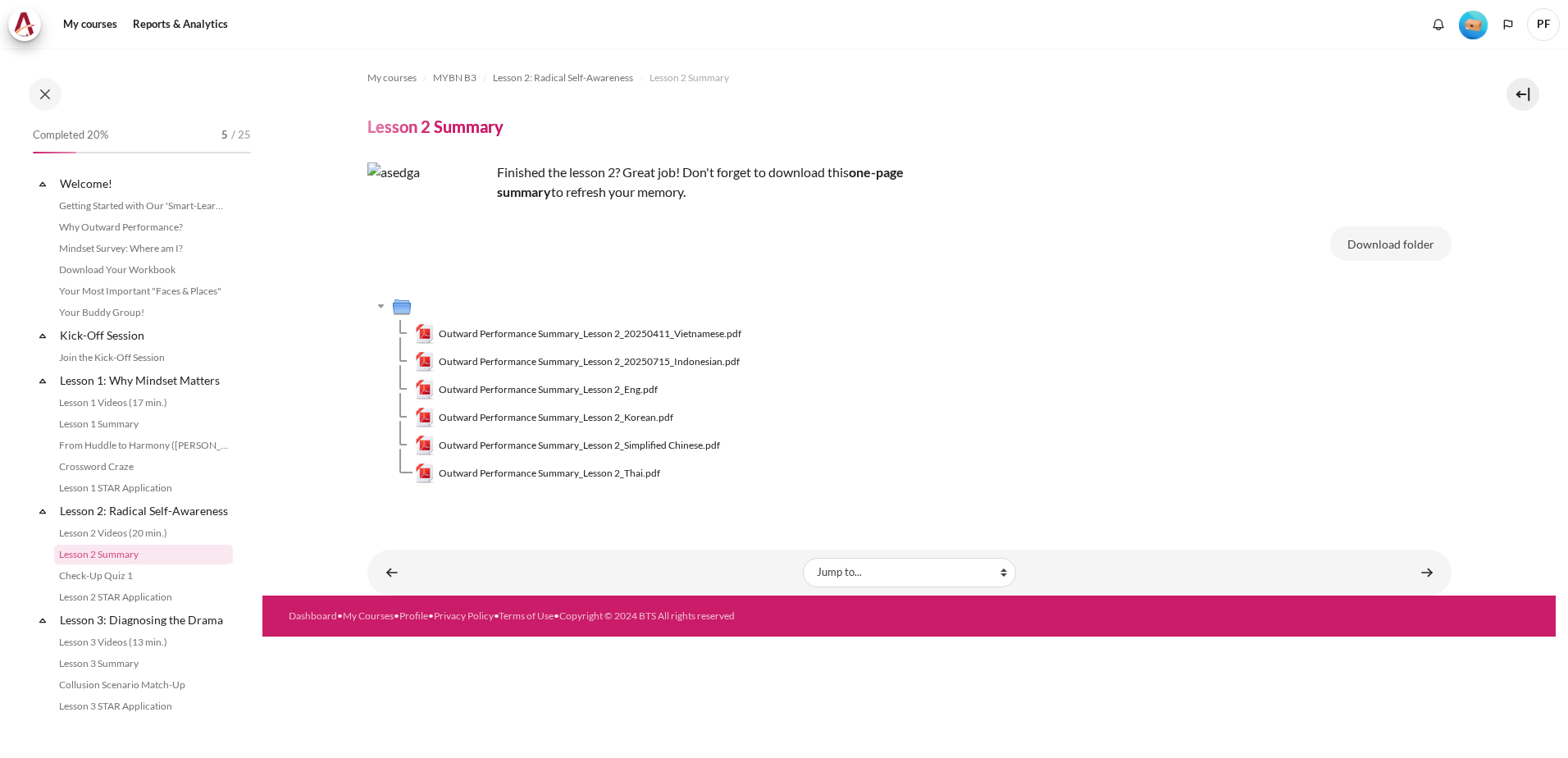
scroll to position [154, 0]
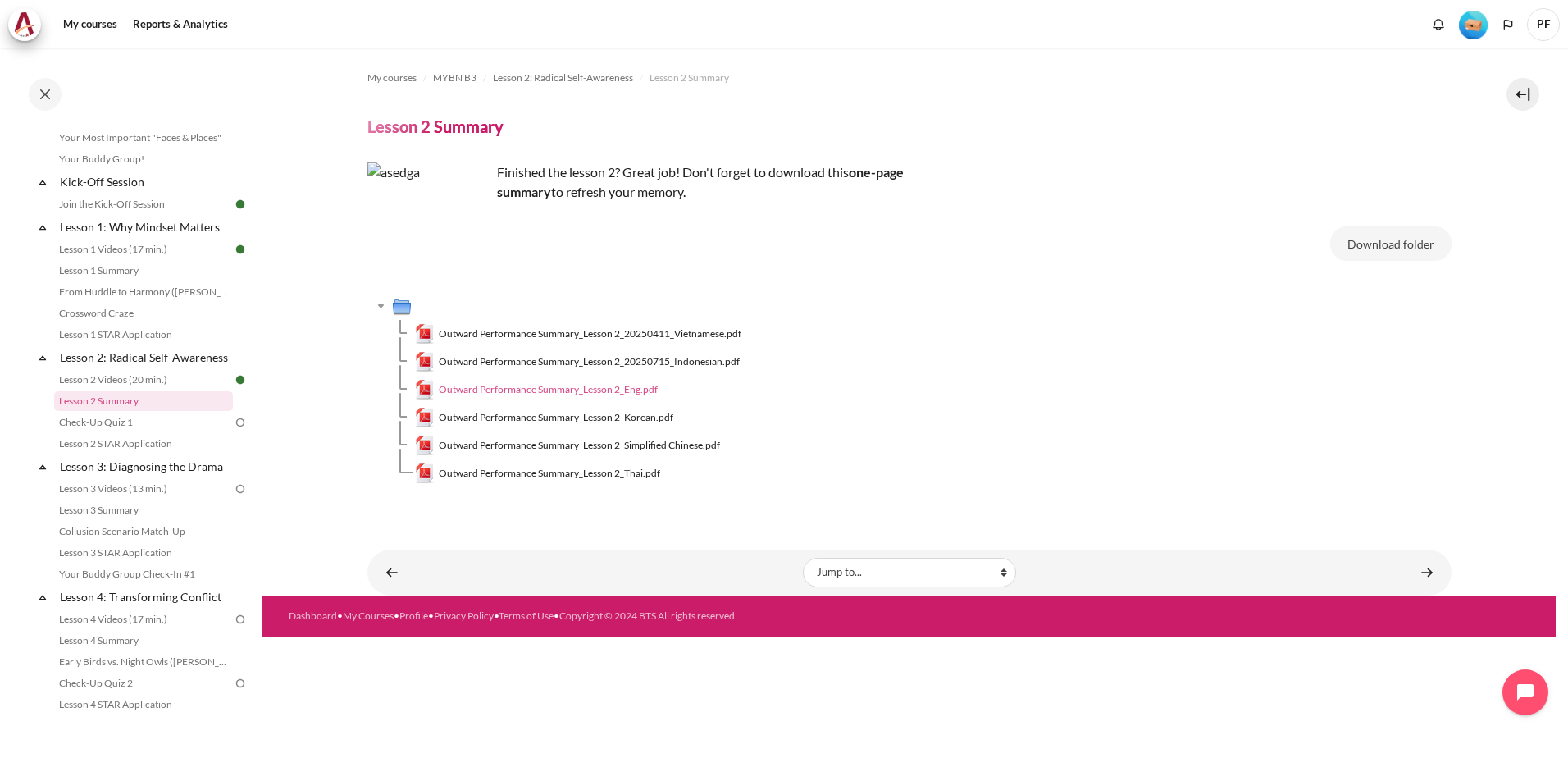
click at [629, 393] on span "Outward Performance Summary_Lesson 2_Eng.pdf" at bounding box center [548, 389] width 219 height 15
click at [115, 432] on link "Check-Up Quiz 1" at bounding box center [143, 423] width 179 height 20
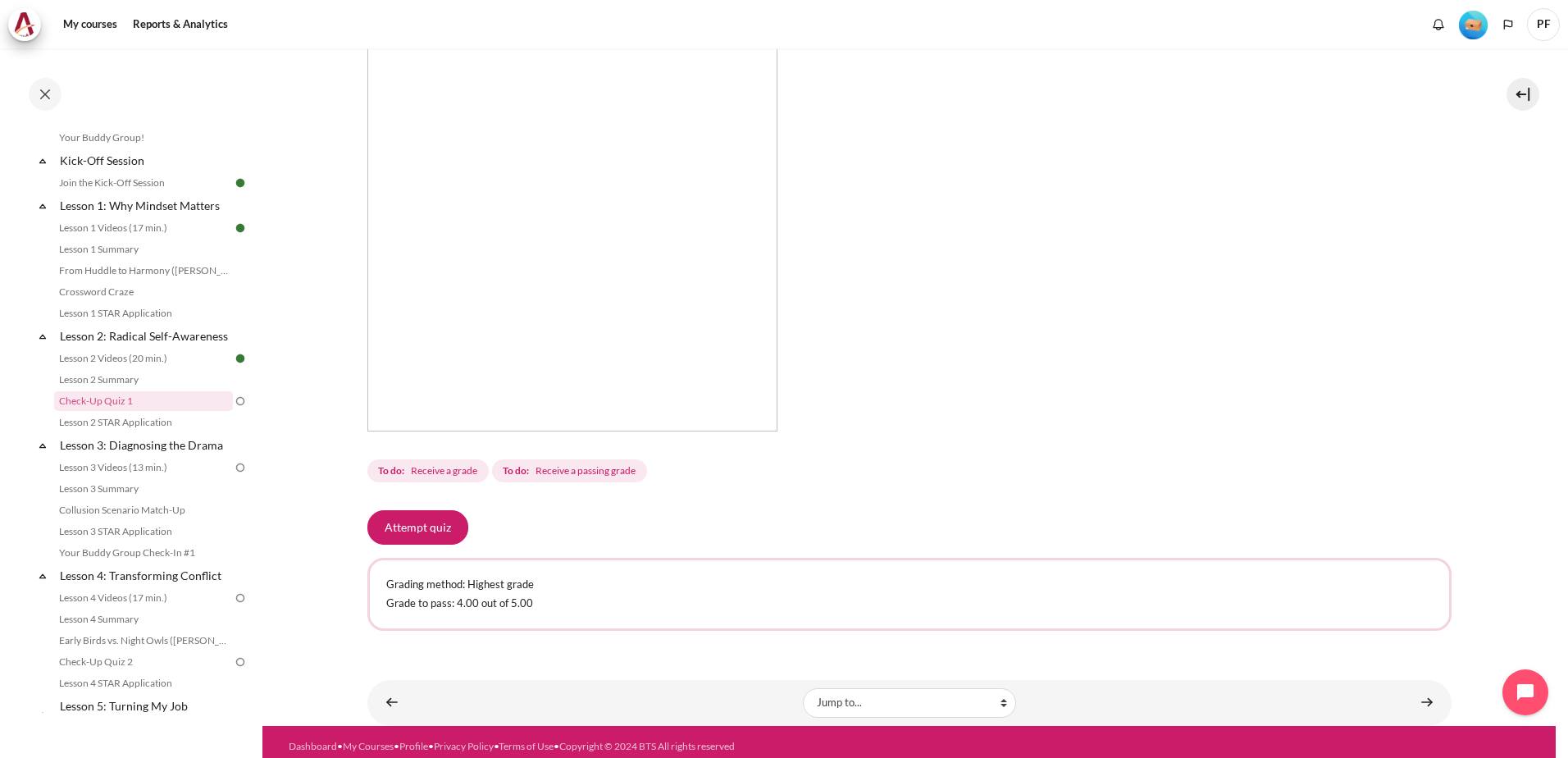
scroll to position [275, 0]
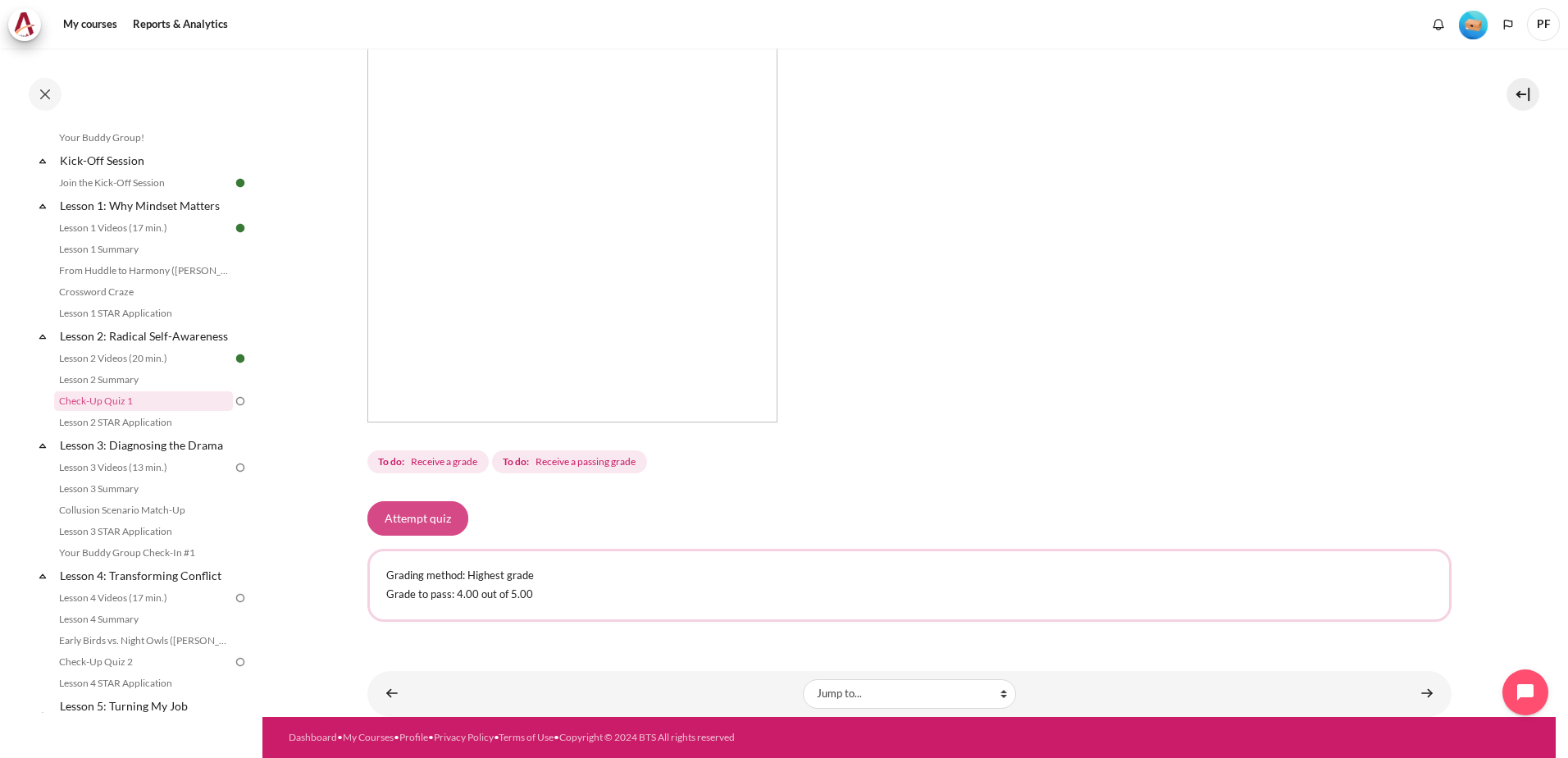
click at [406, 514] on button "Attempt quiz" at bounding box center [417, 518] width 101 height 34
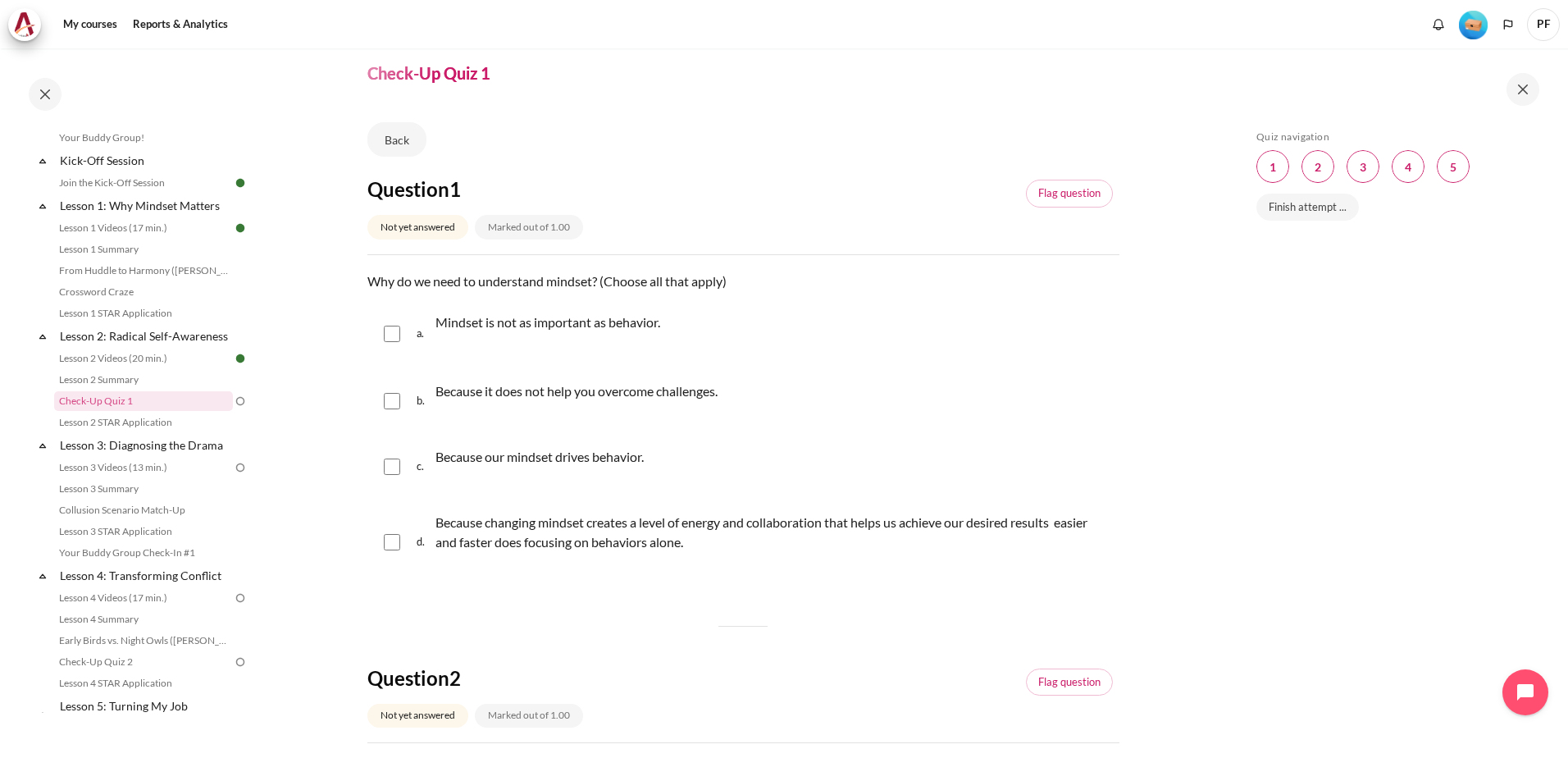
scroll to position [82, 0]
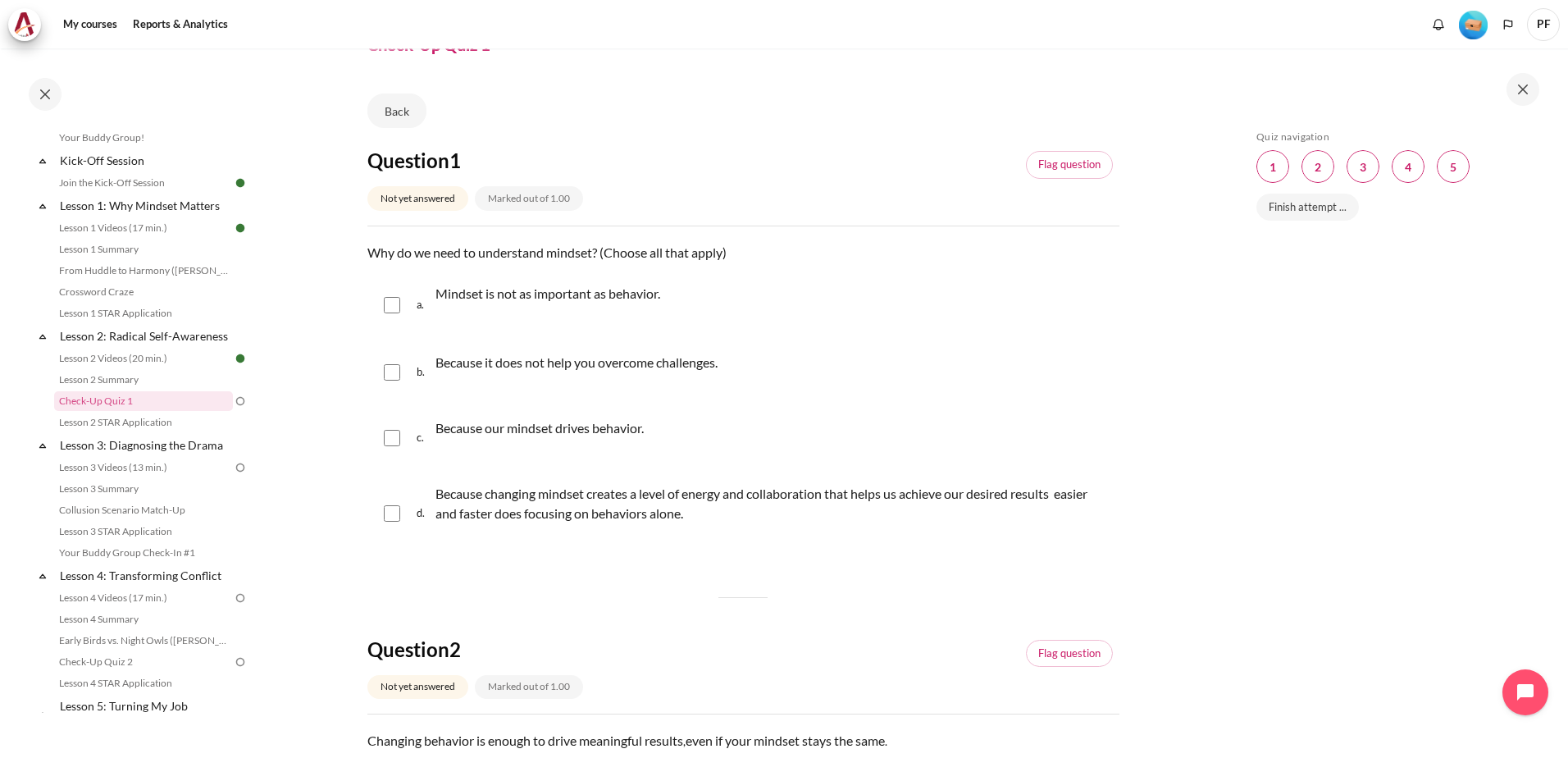
click at [398, 440] on input "Content" at bounding box center [392, 438] width 17 height 17
checkbox input "true"
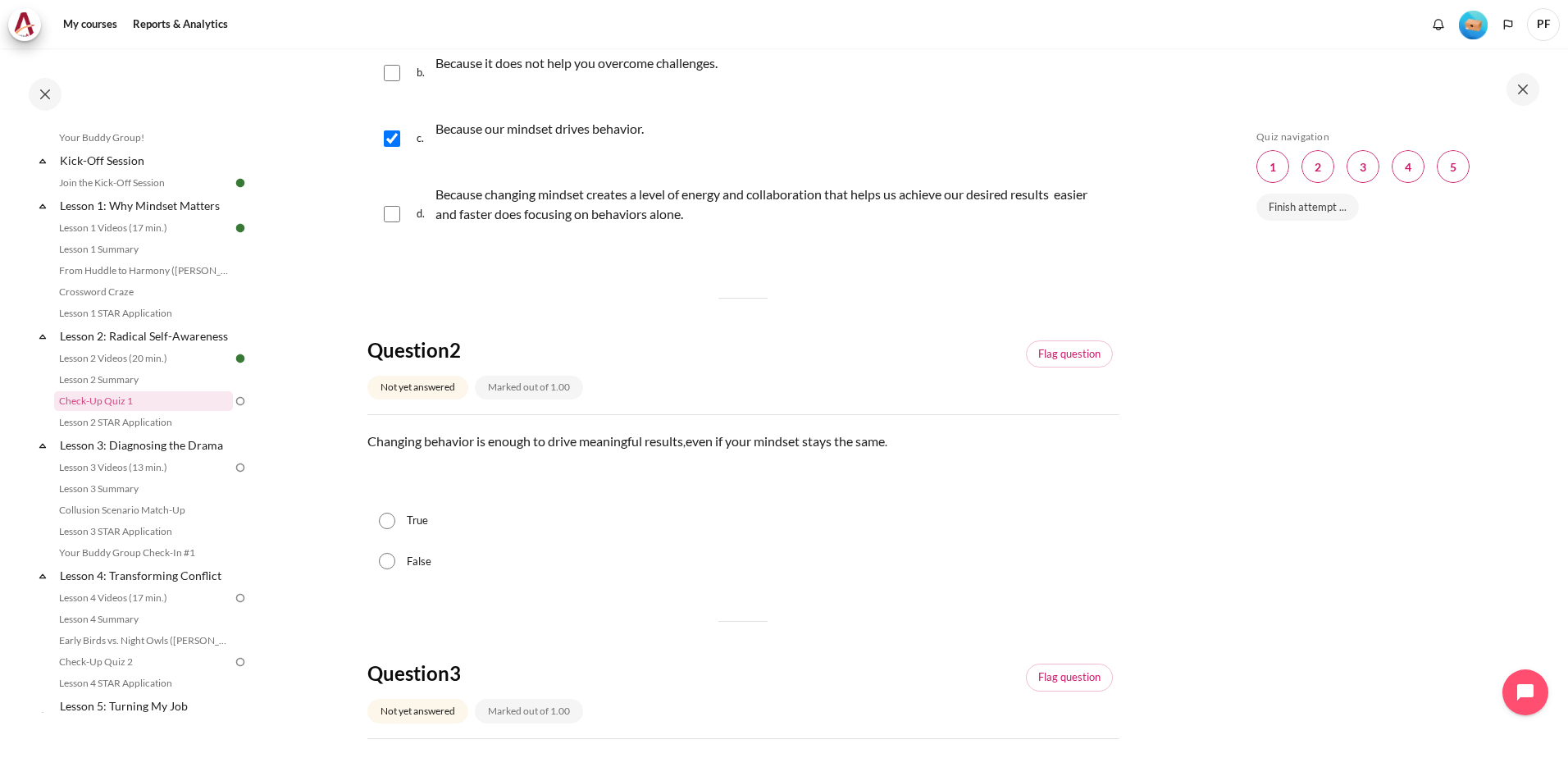
scroll to position [411, 0]
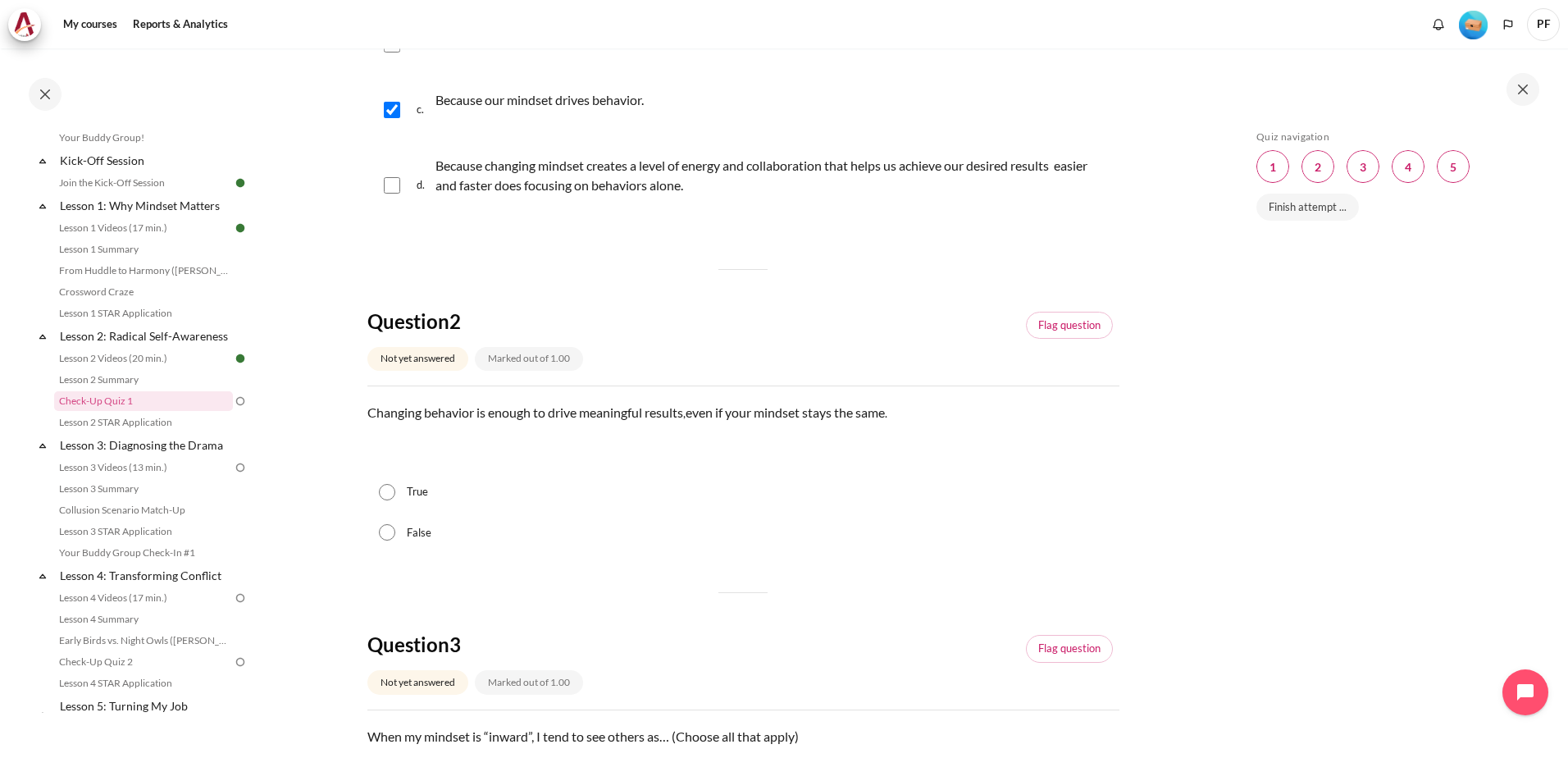
click at [411, 530] on label "False" at bounding box center [418, 533] width 24 height 17
click at [395, 530] on input "False" at bounding box center [387, 532] width 17 height 17
radio input "true"
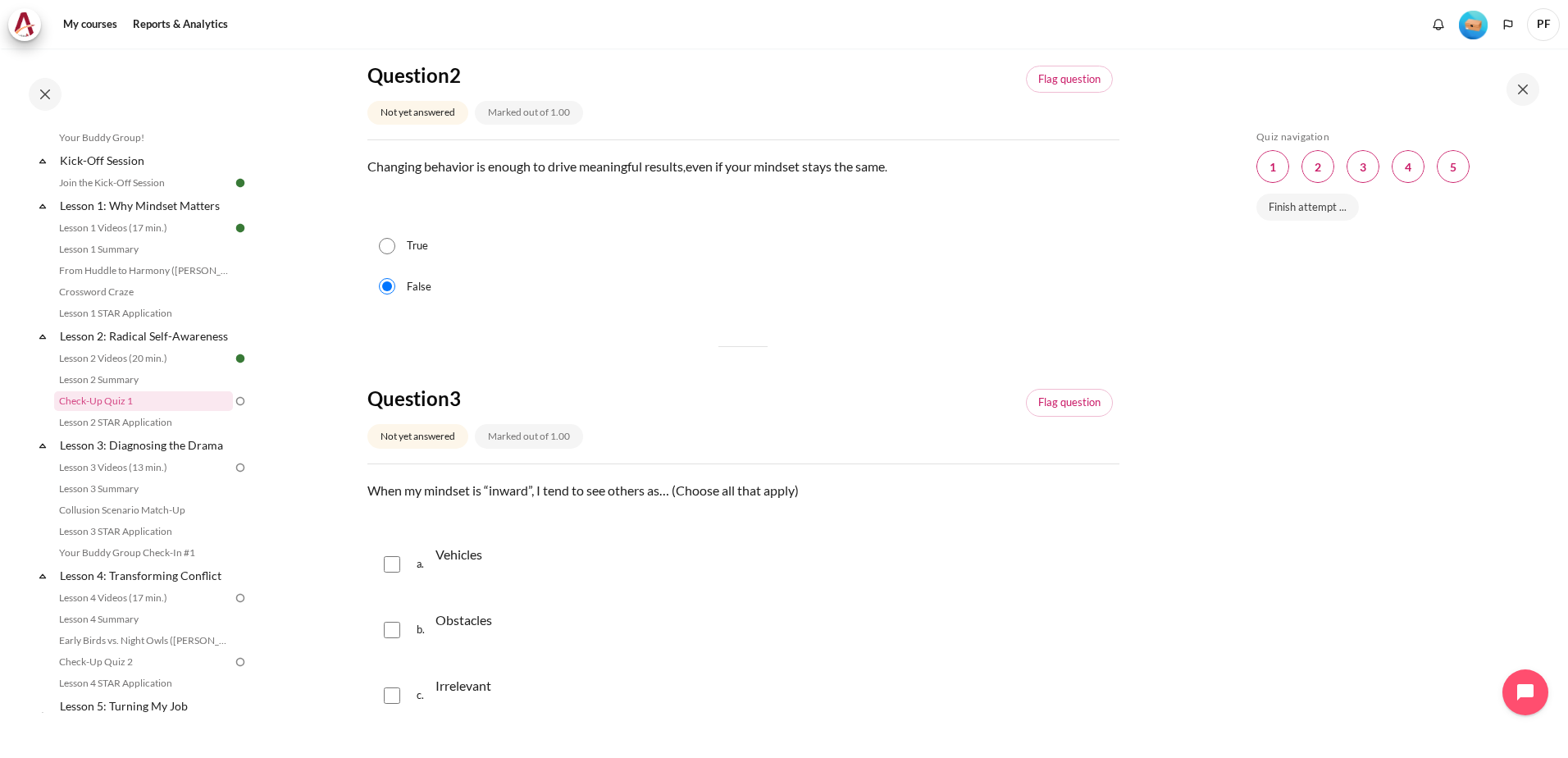
scroll to position [738, 0]
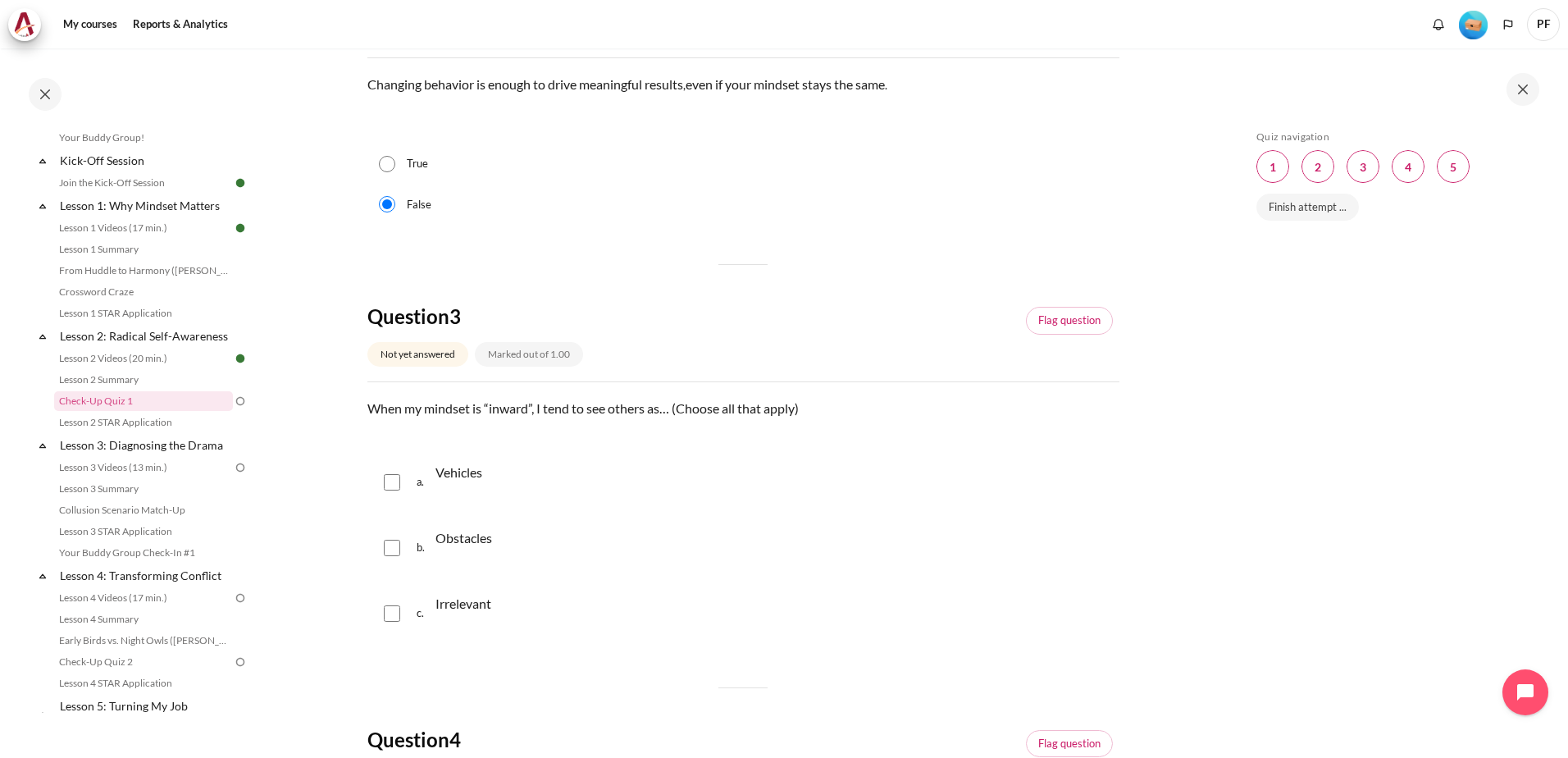
click at [406, 545] on div "b. Obstacles" at bounding box center [743, 549] width 752 height 63
click at [396, 546] on input "Content" at bounding box center [392, 548] width 17 height 17
checkbox input "true"
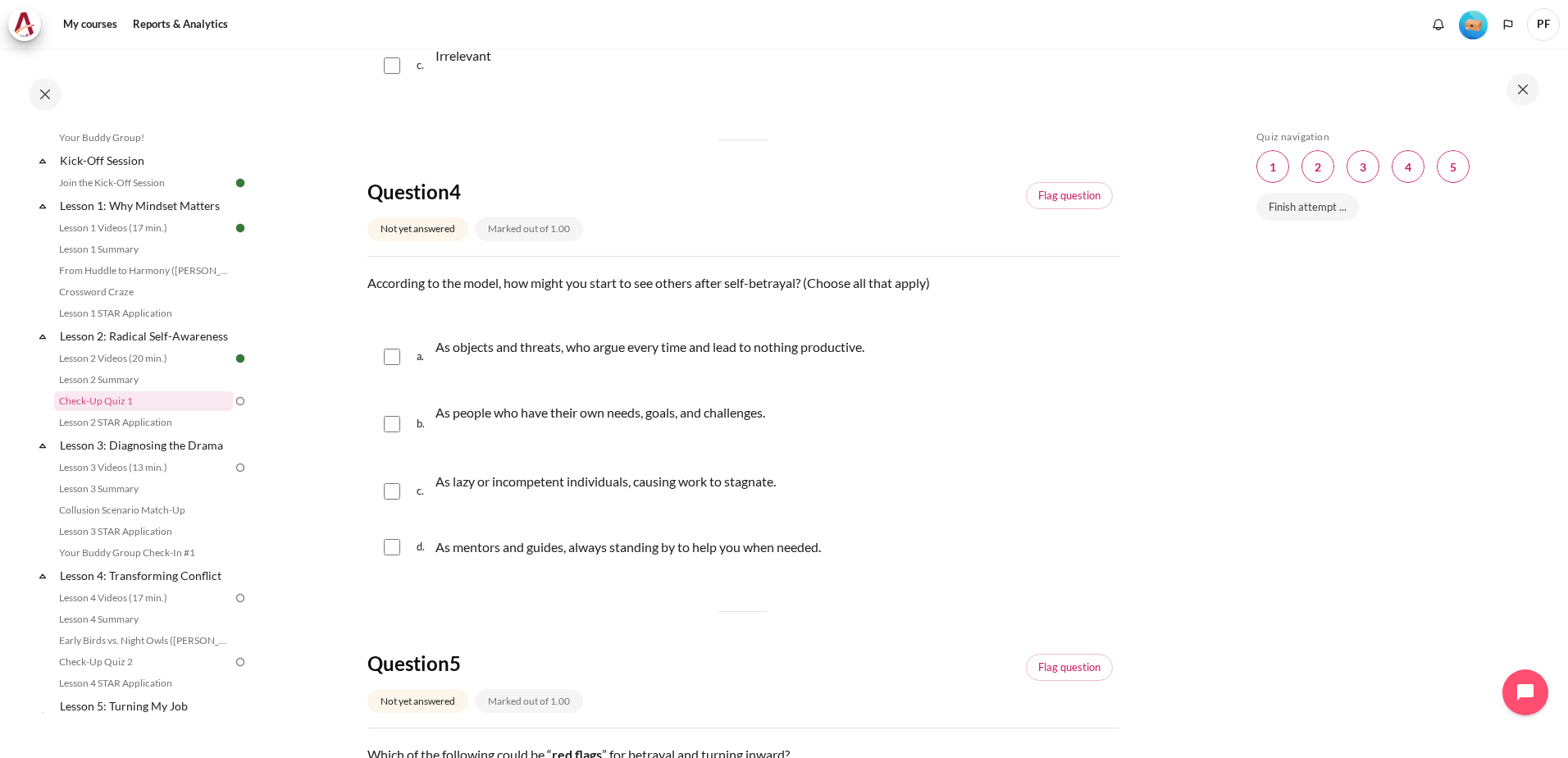
scroll to position [1313, 0]
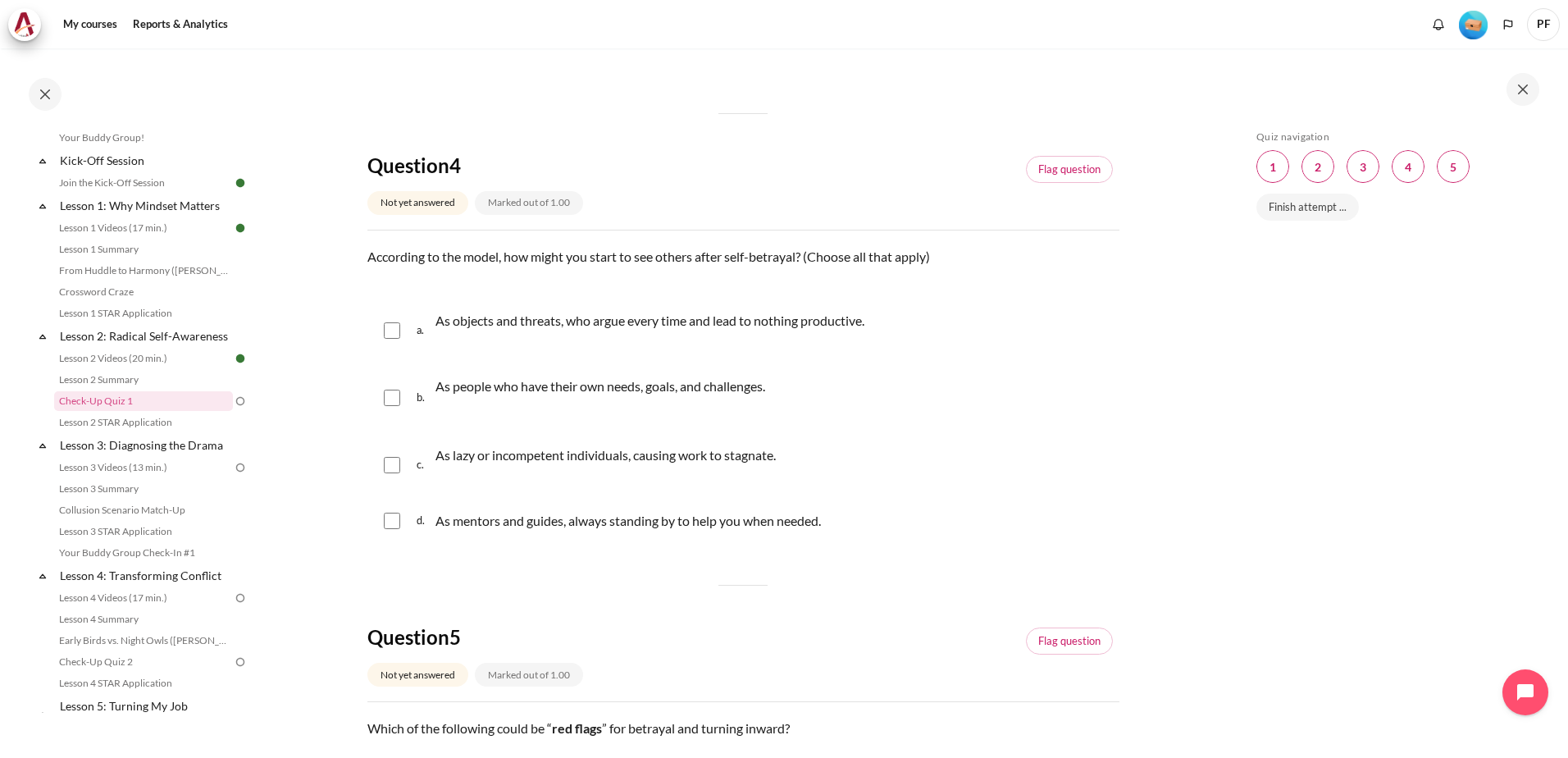
click at [391, 332] on input "Content" at bounding box center [392, 331] width 17 height 17
checkbox input "true"
click at [391, 470] on input "Content" at bounding box center [392, 465] width 17 height 17
checkbox input "true"
click at [393, 518] on input "Content" at bounding box center [392, 520] width 17 height 17
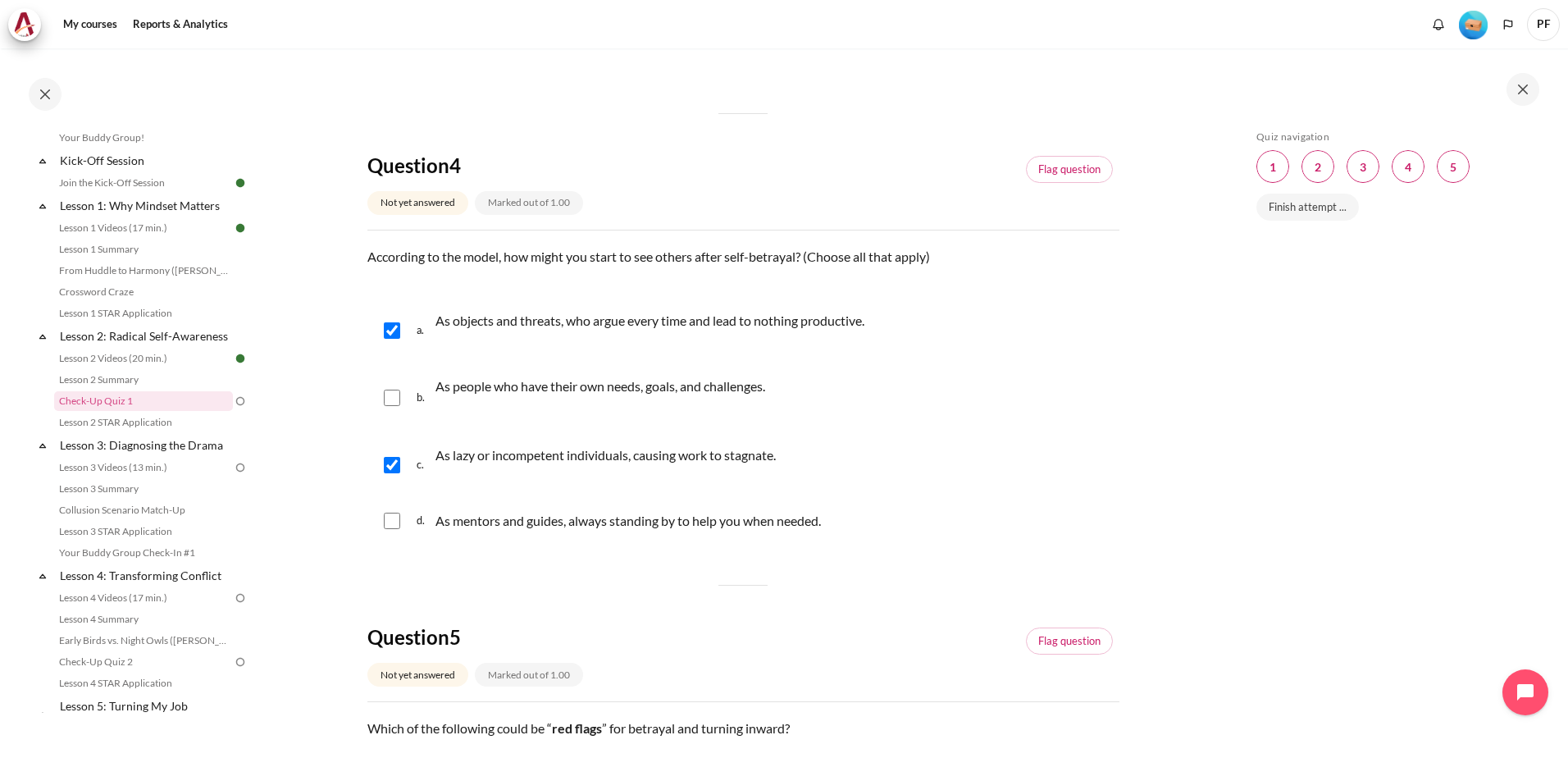
checkbox input "true"
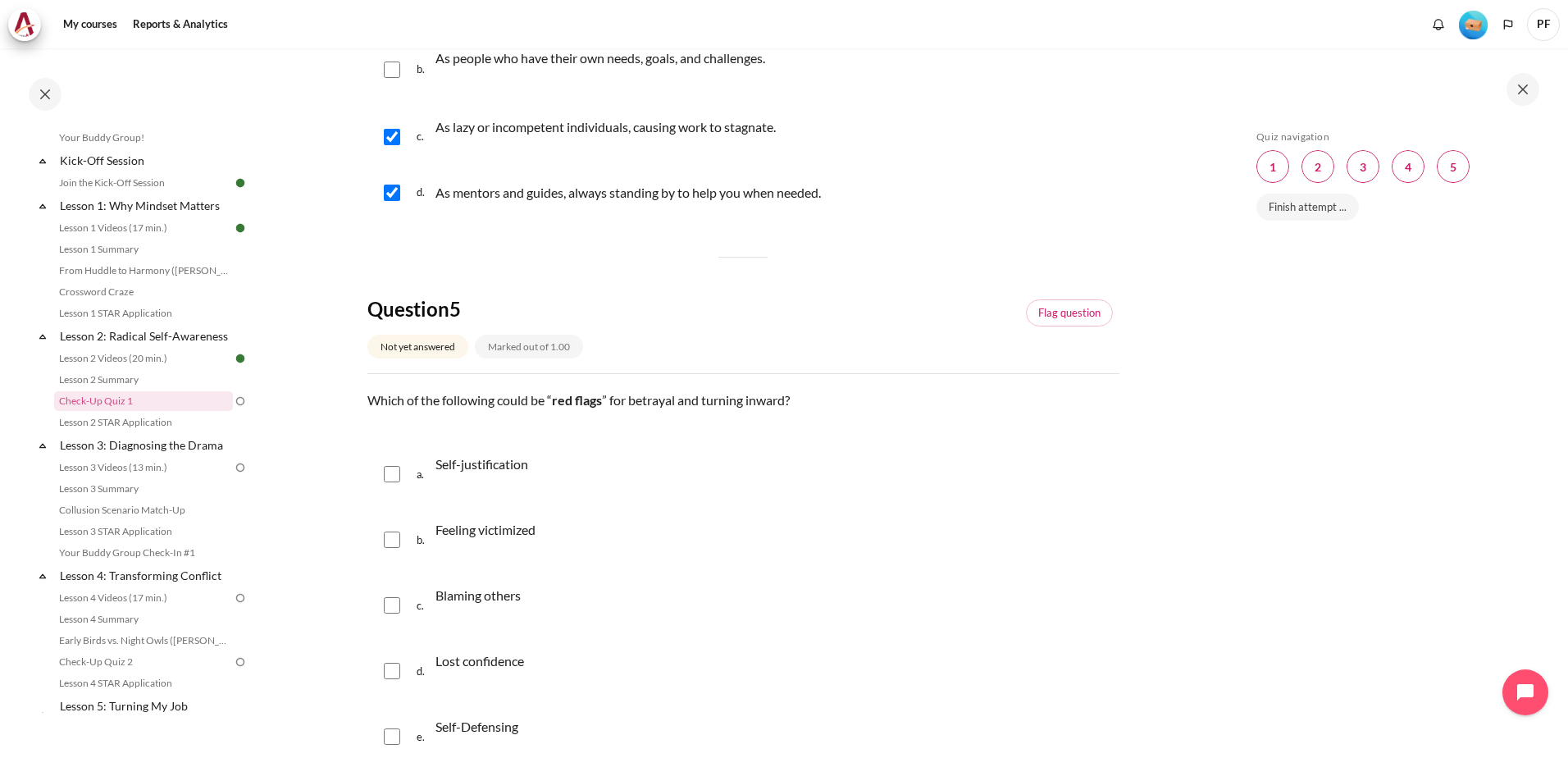
scroll to position [1723, 0]
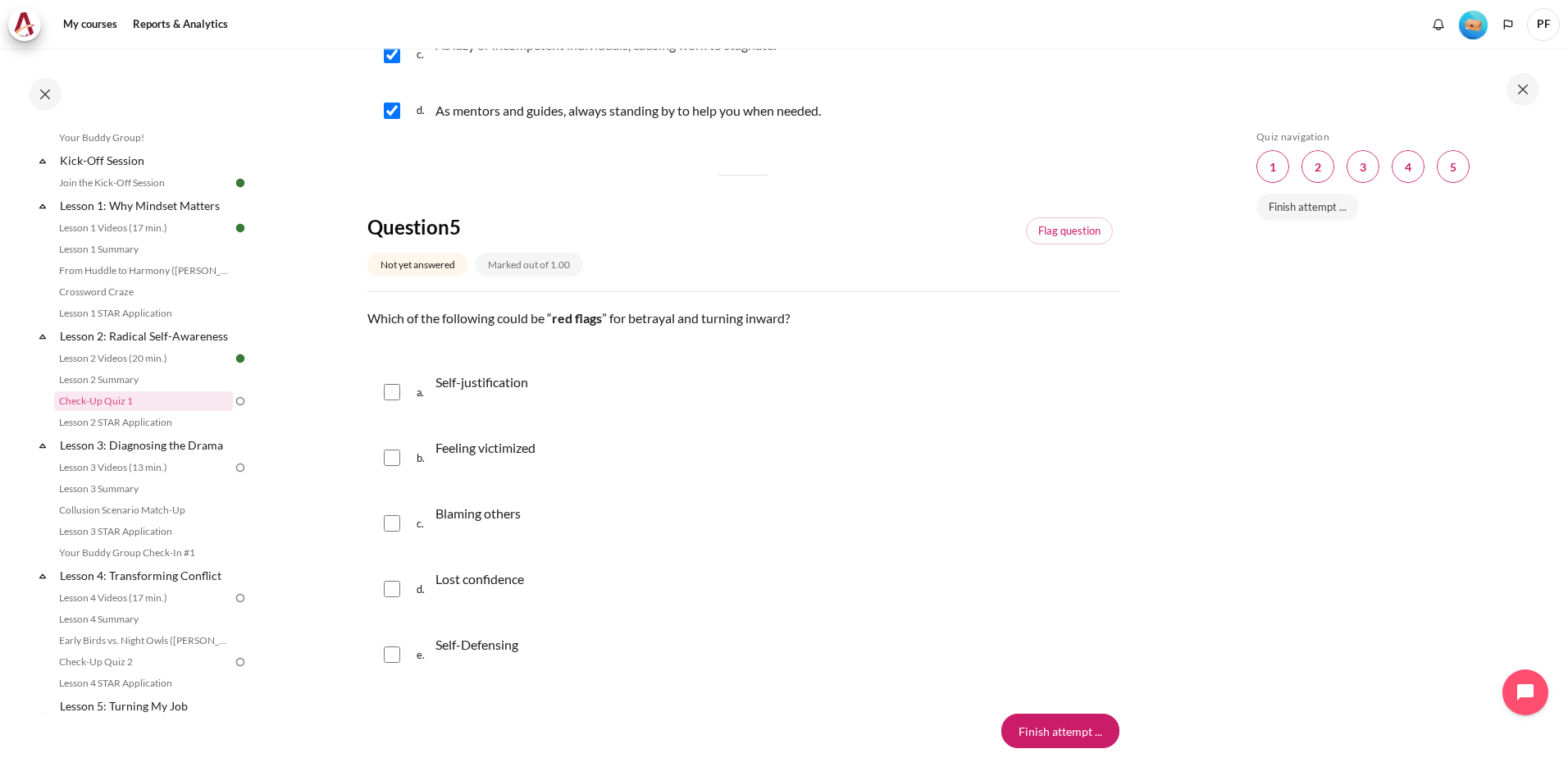
click at [391, 397] on input "Content" at bounding box center [392, 392] width 17 height 17
checkbox input "true"
click at [386, 457] on input "Content" at bounding box center [392, 458] width 17 height 17
checkbox input "true"
click at [393, 524] on input "Content" at bounding box center [392, 523] width 17 height 17
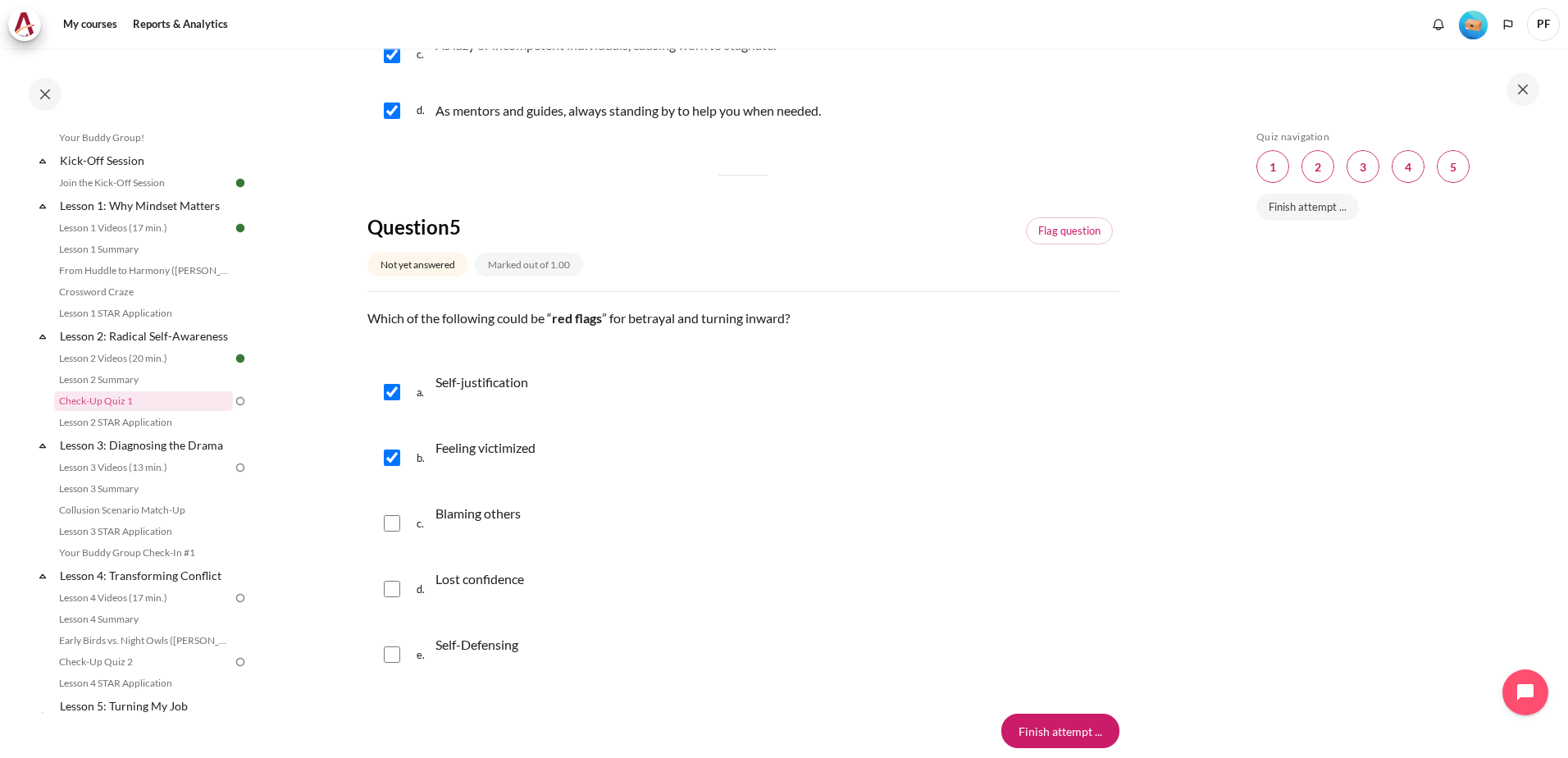
checkbox input "true"
click at [394, 592] on input "Content" at bounding box center [392, 589] width 17 height 17
checkbox input "true"
click at [388, 655] on input "Content" at bounding box center [392, 654] width 17 height 17
checkbox input "true"
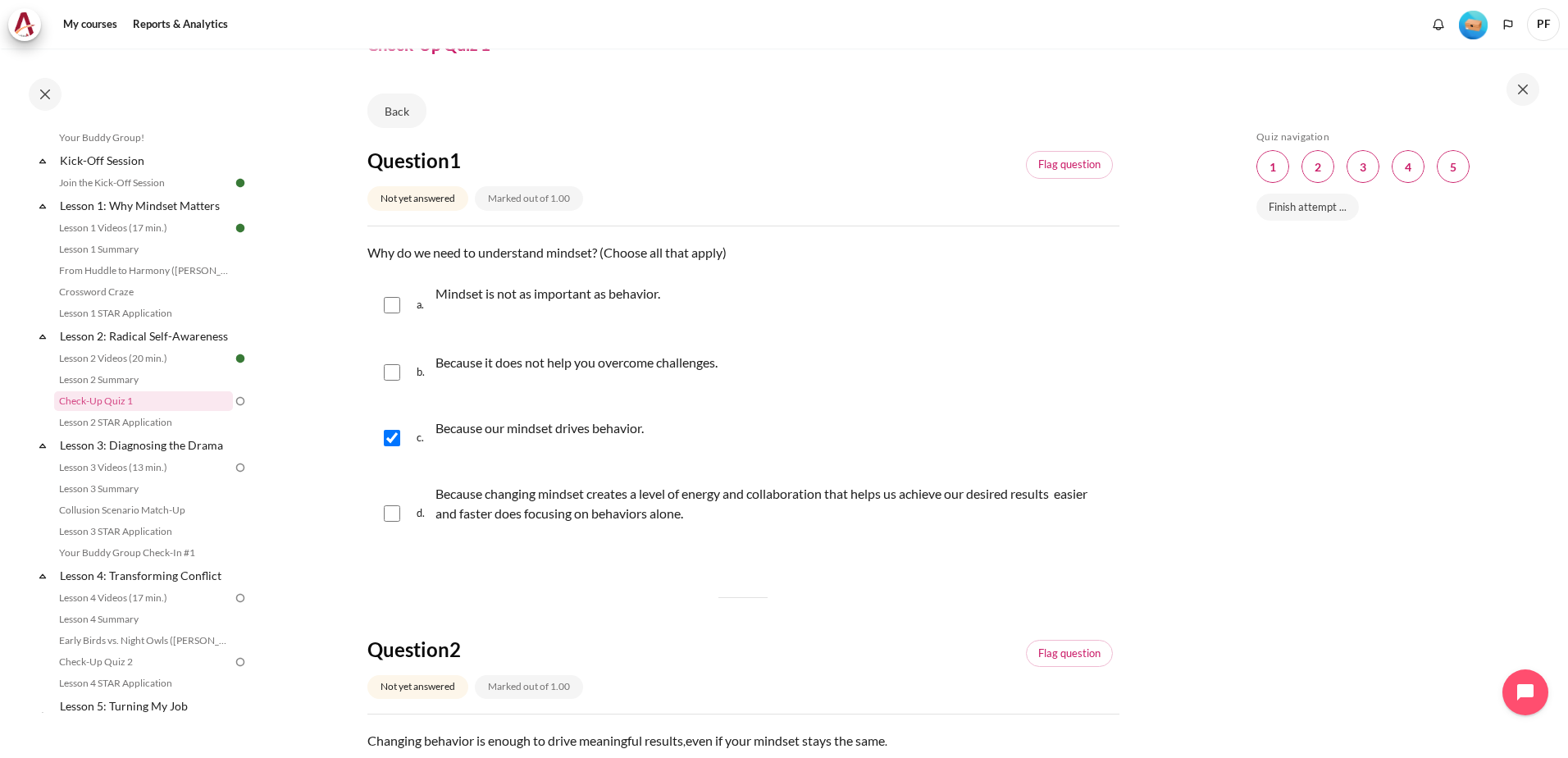
scroll to position [0, 0]
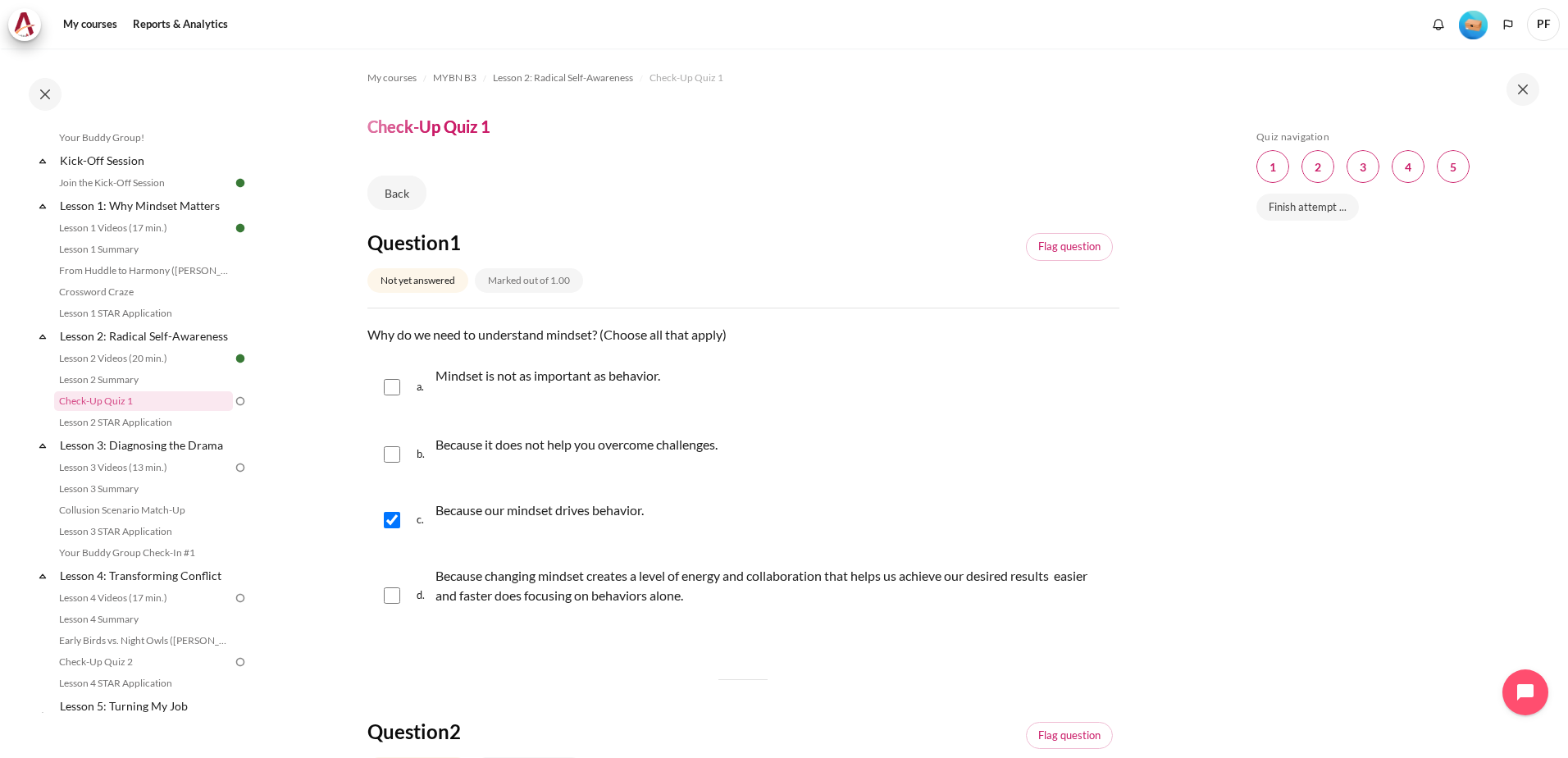
click at [390, 596] on input "Content" at bounding box center [392, 596] width 17 height 17
checkbox input "true"
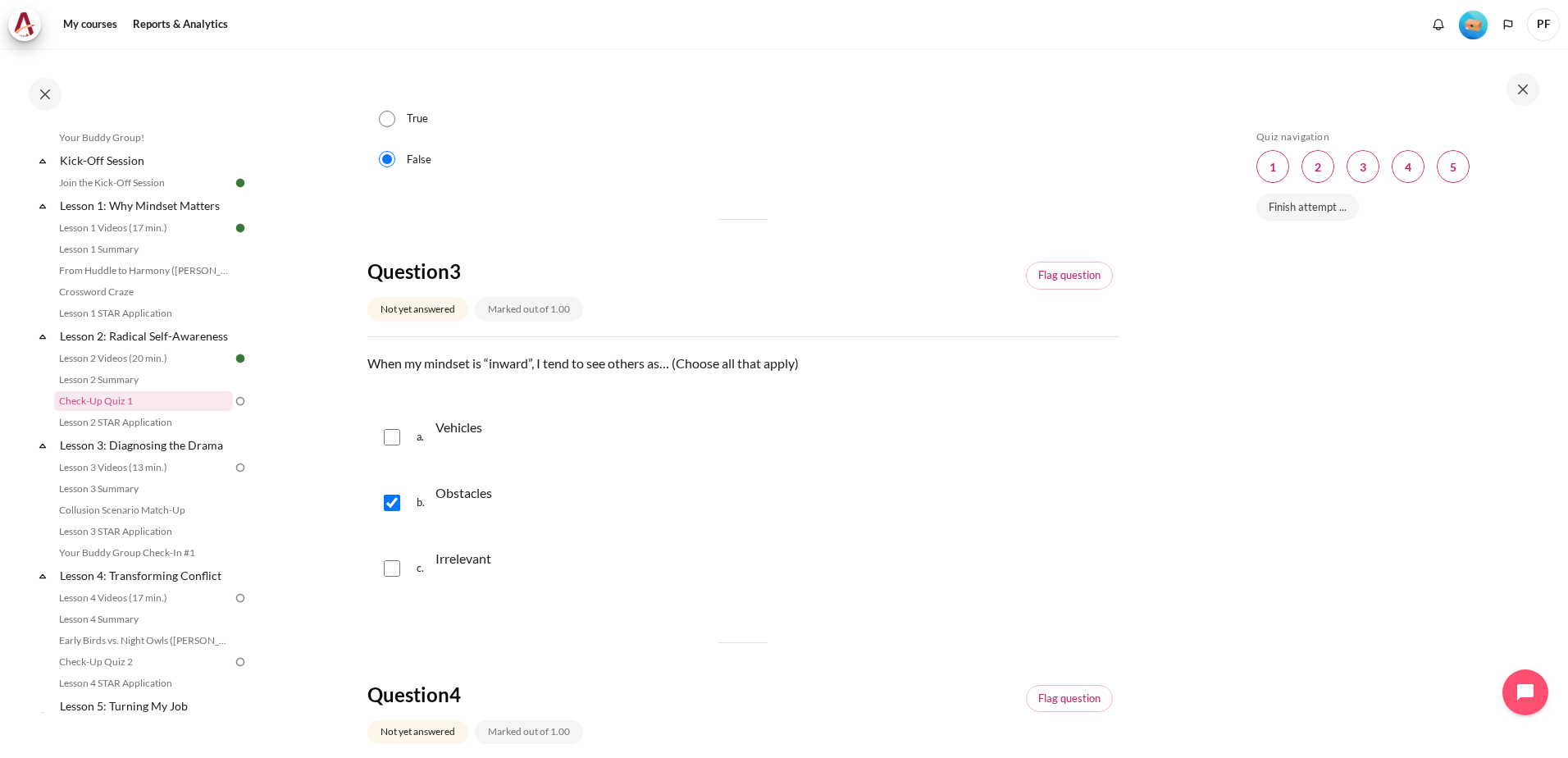
scroll to position [821, 0]
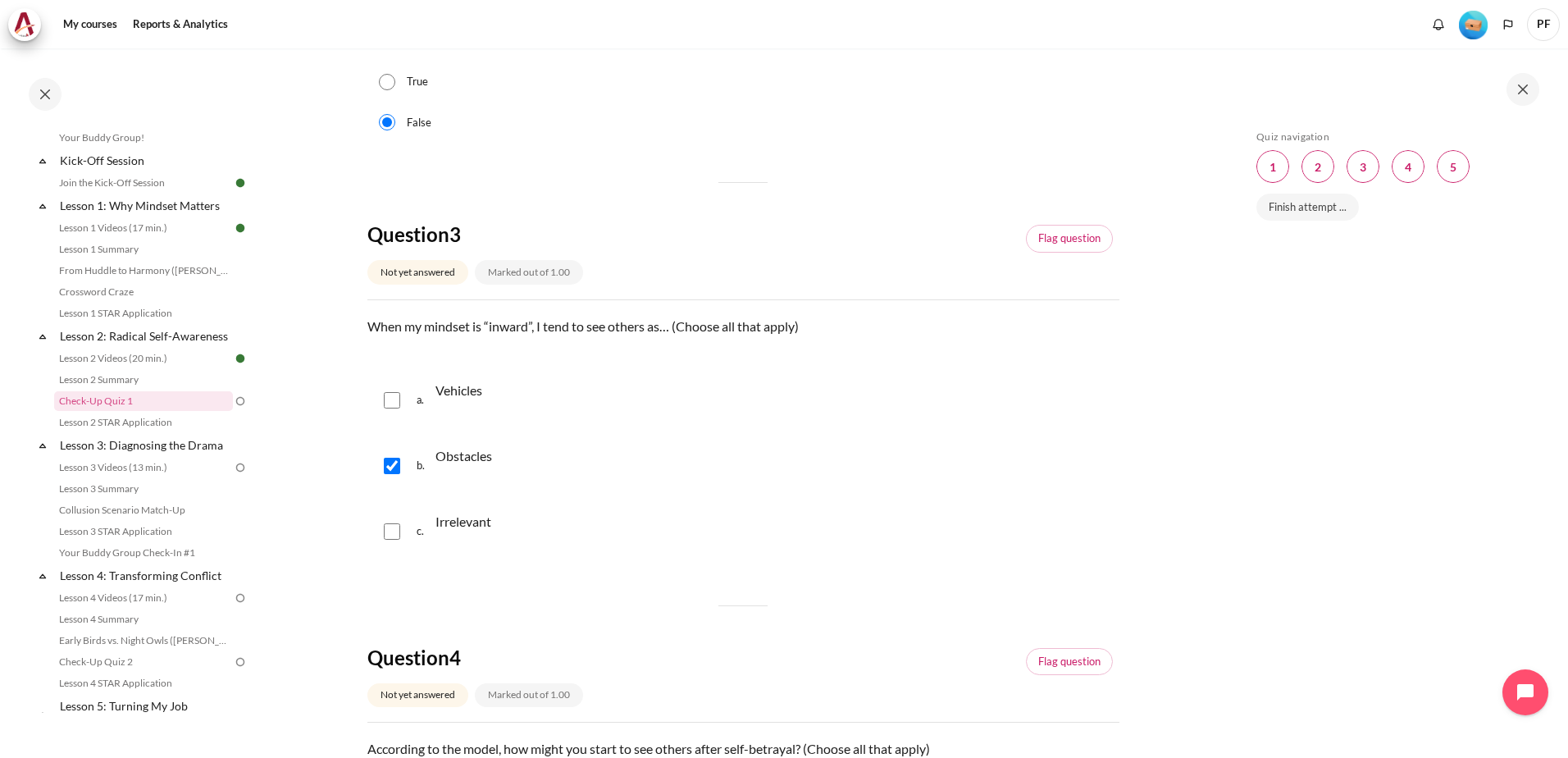
click at [445, 400] on div "Vehicles" at bounding box center [459, 400] width 47 height 46
checkbox input "true"
click at [443, 521] on p "Irrelevant" at bounding box center [463, 522] width 56 height 20
checkbox input "true"
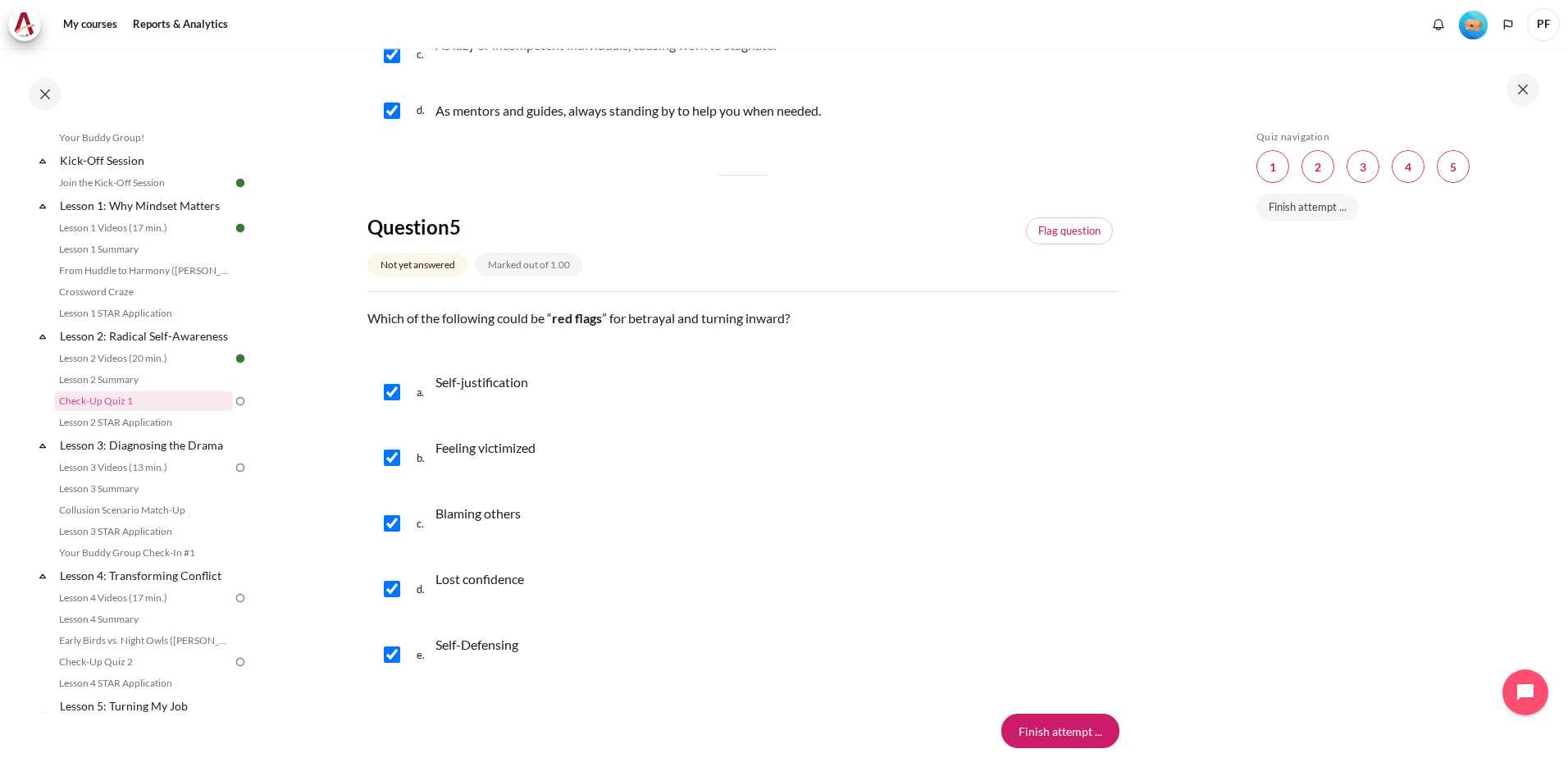
scroll to position [1850, 0]
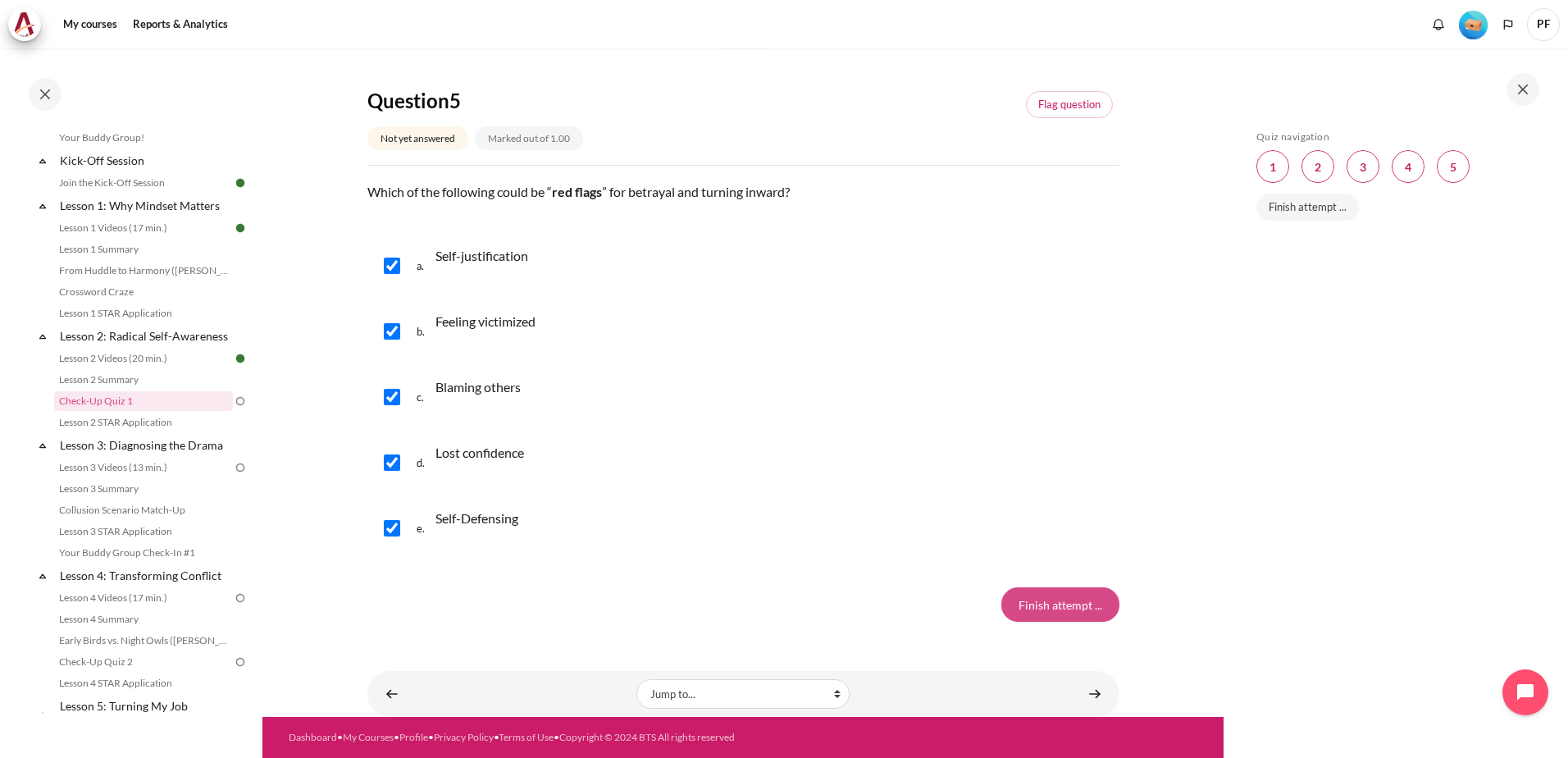
click at [1080, 608] on input "Finish attempt ..." at bounding box center [1060, 604] width 118 height 34
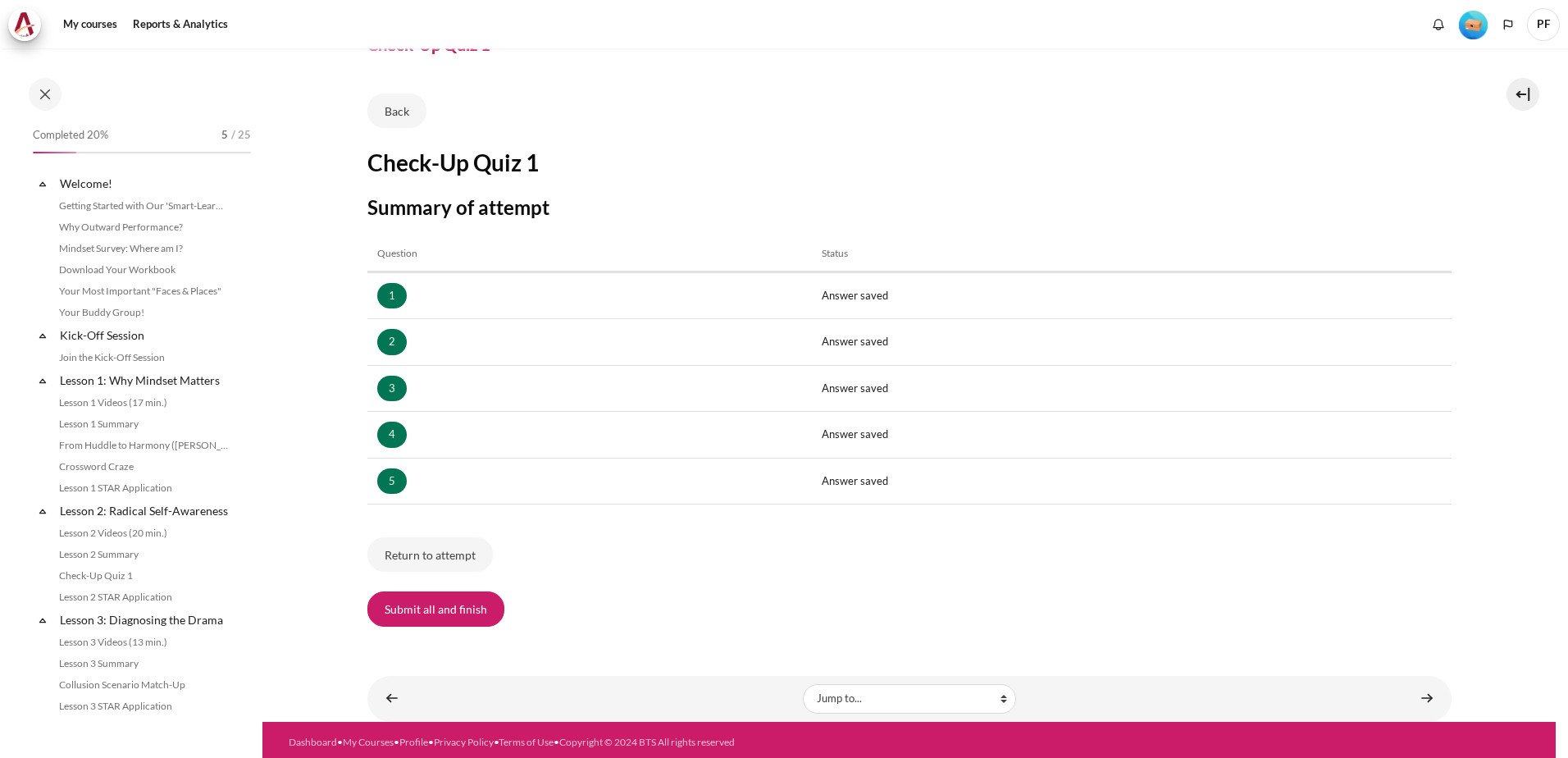
scroll to position [175, 0]
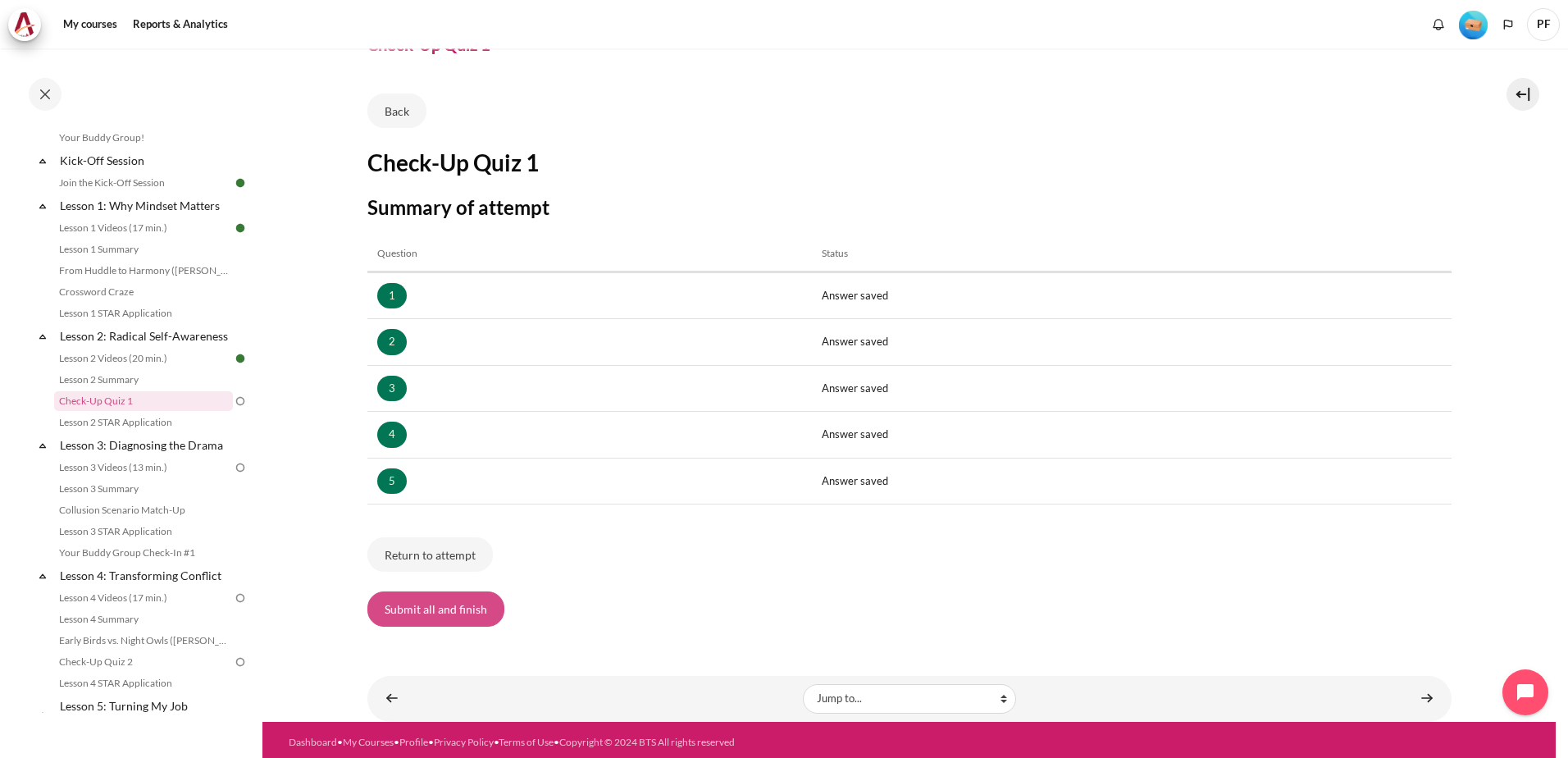
click at [454, 618] on button "Submit all and finish" at bounding box center [436, 608] width 137 height 34
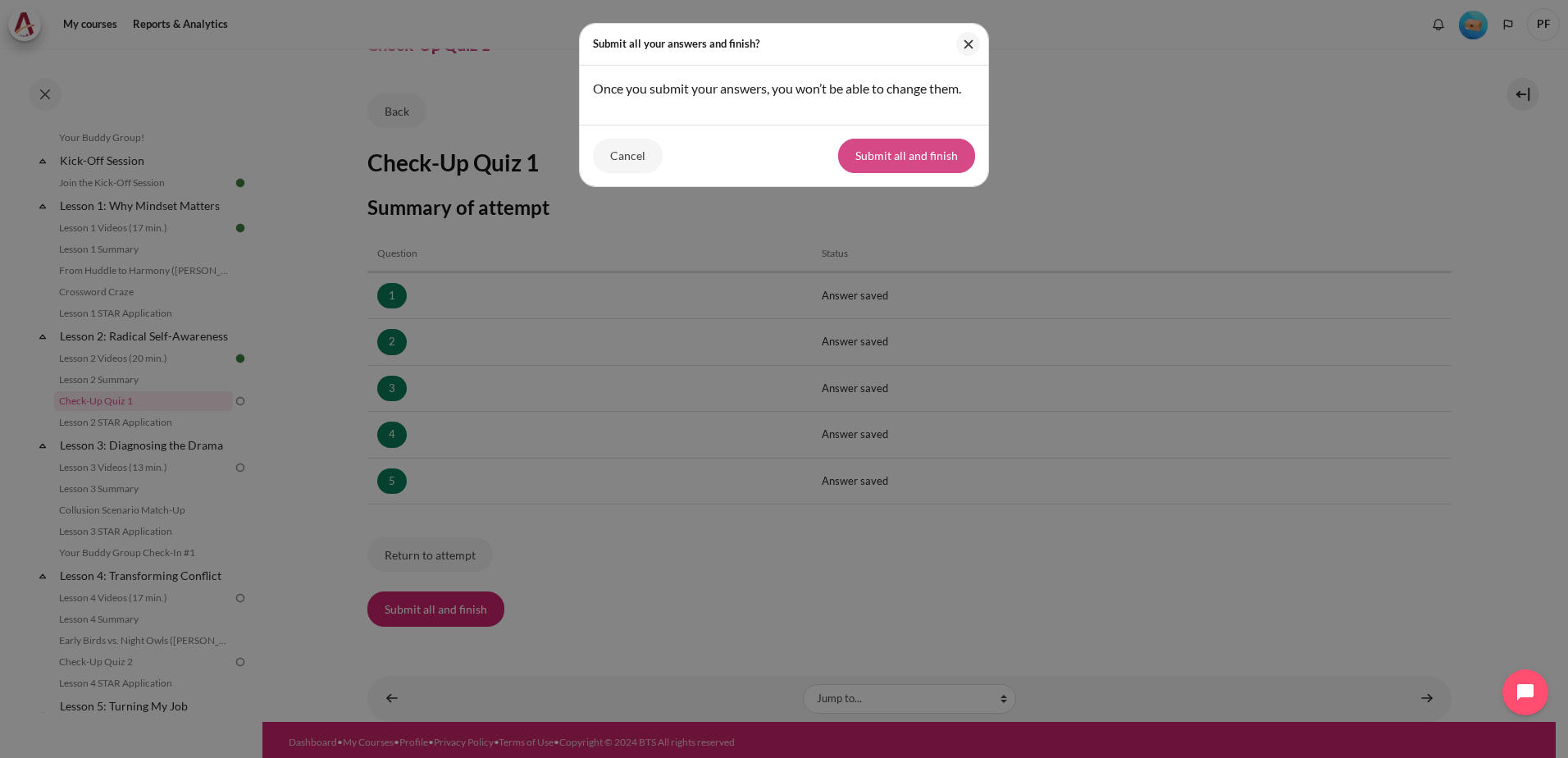
click at [903, 163] on button "Submit all and finish" at bounding box center [906, 156] width 137 height 34
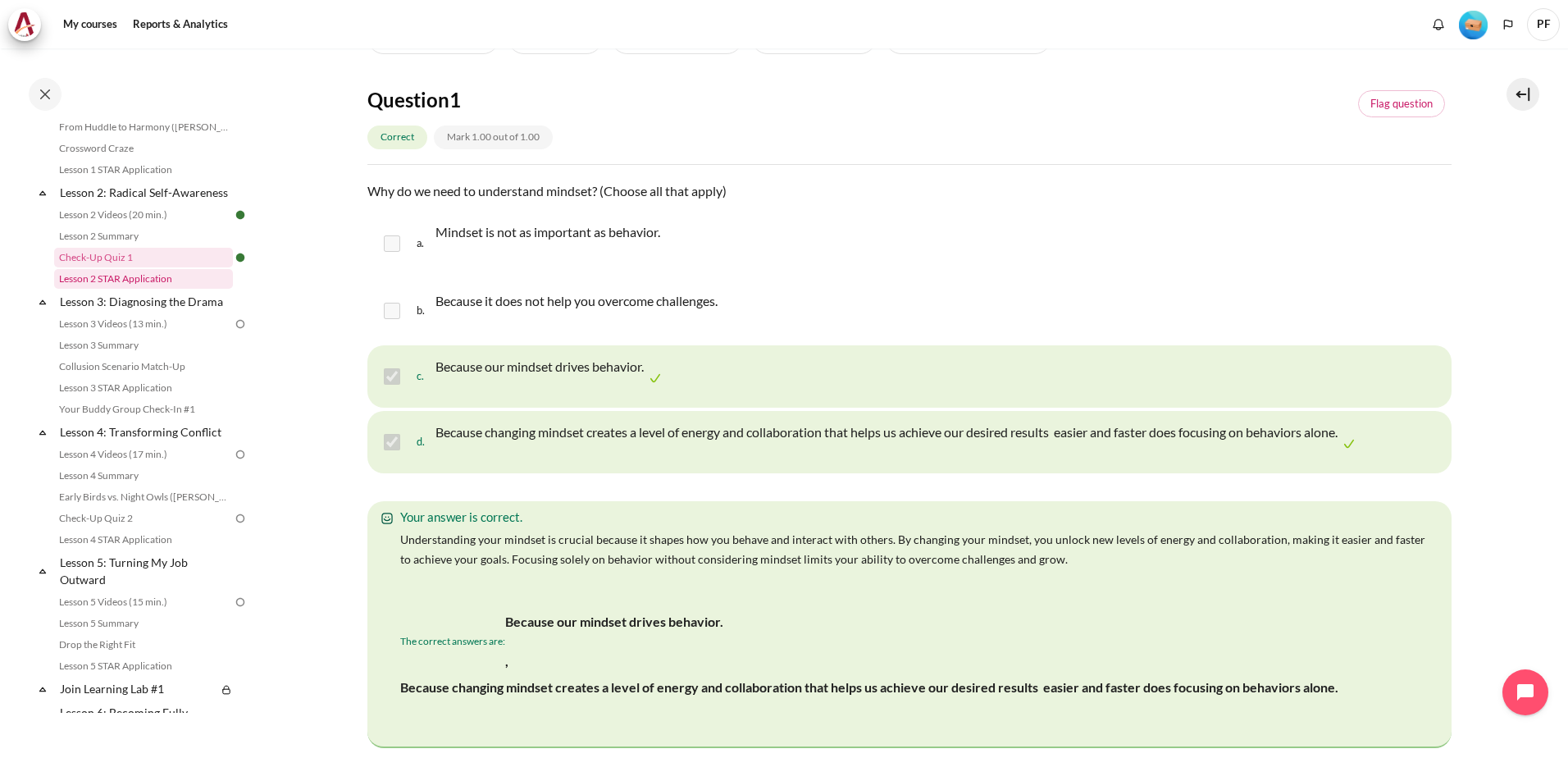
scroll to position [339, 0]
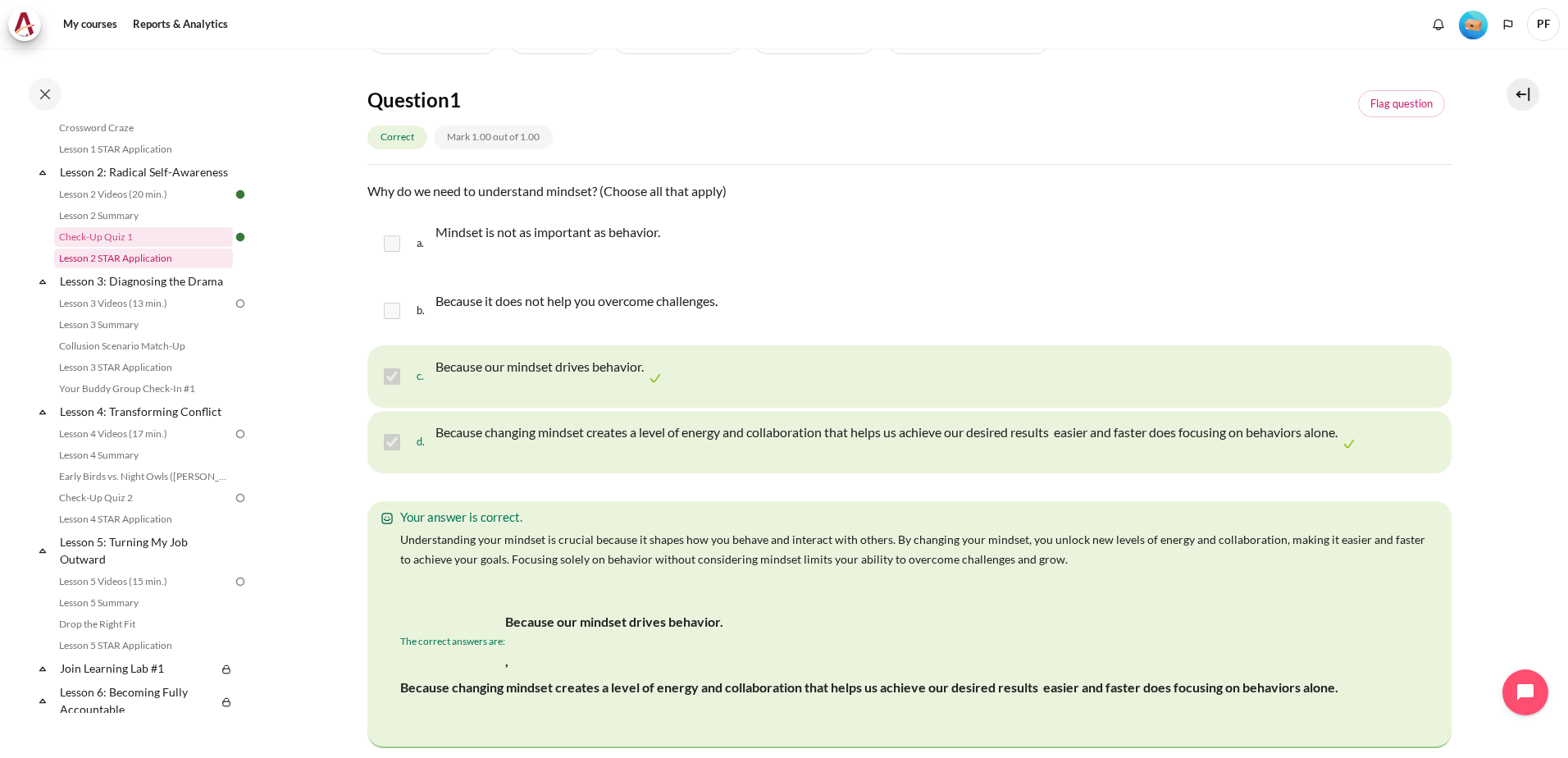
click at [156, 268] on link "Lesson 2 STAR Application" at bounding box center [143, 258] width 179 height 20
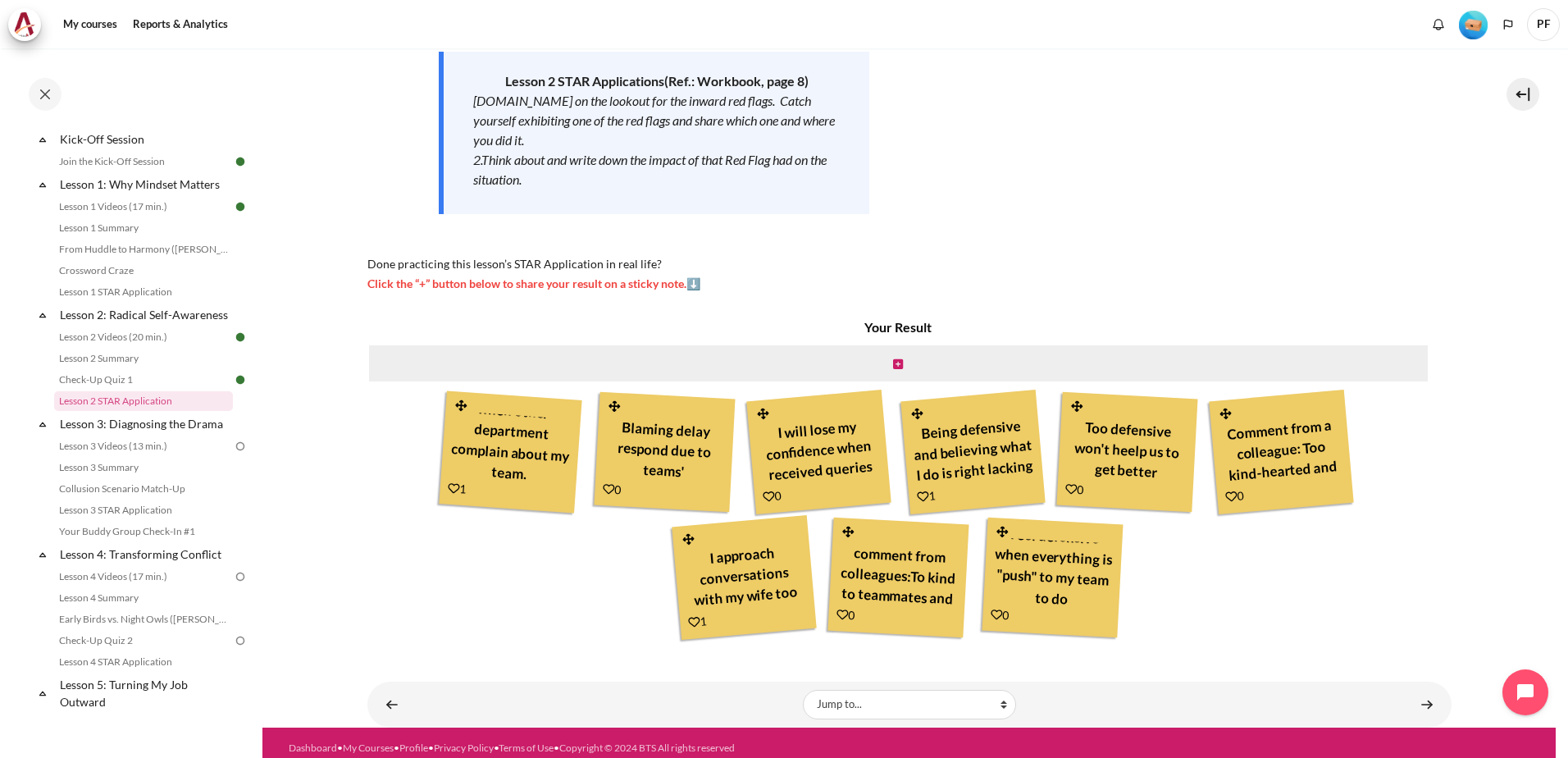
scroll to position [279, 0]
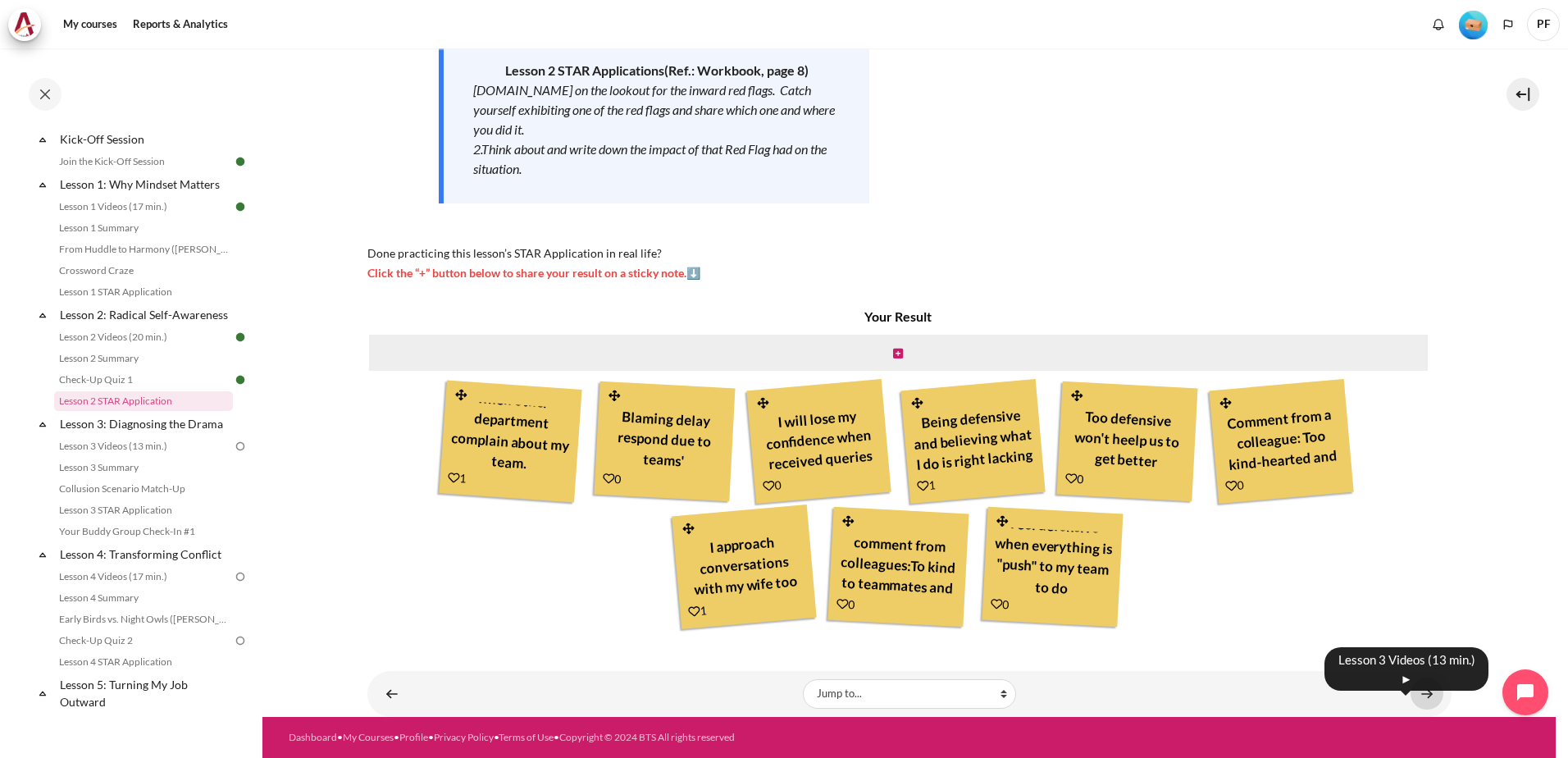
click at [1417, 698] on link "Content" at bounding box center [1427, 693] width 33 height 32
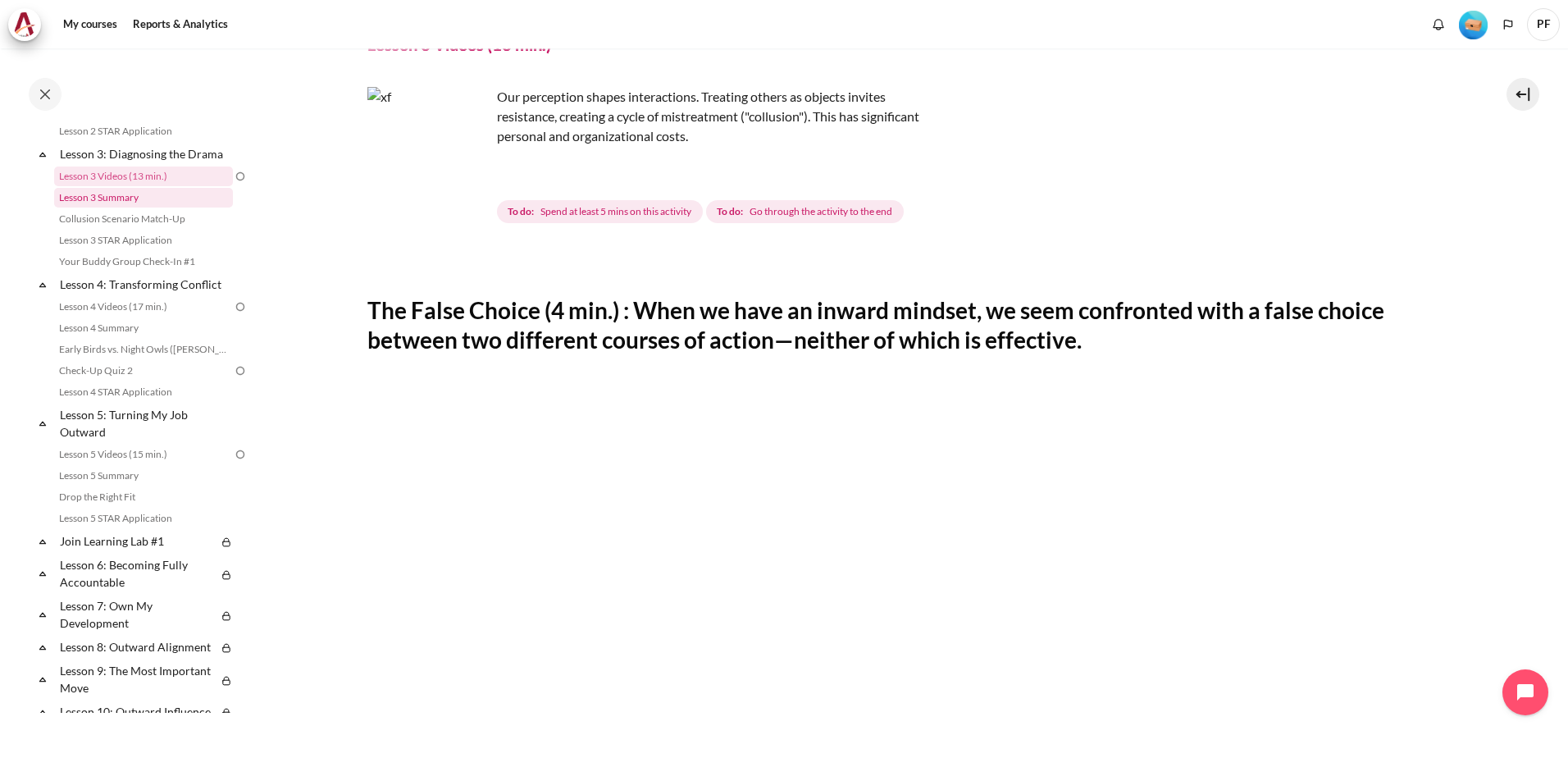
scroll to position [487, 0]
